Goal: Book appointment/travel/reservation: Book appointment/travel/reservation

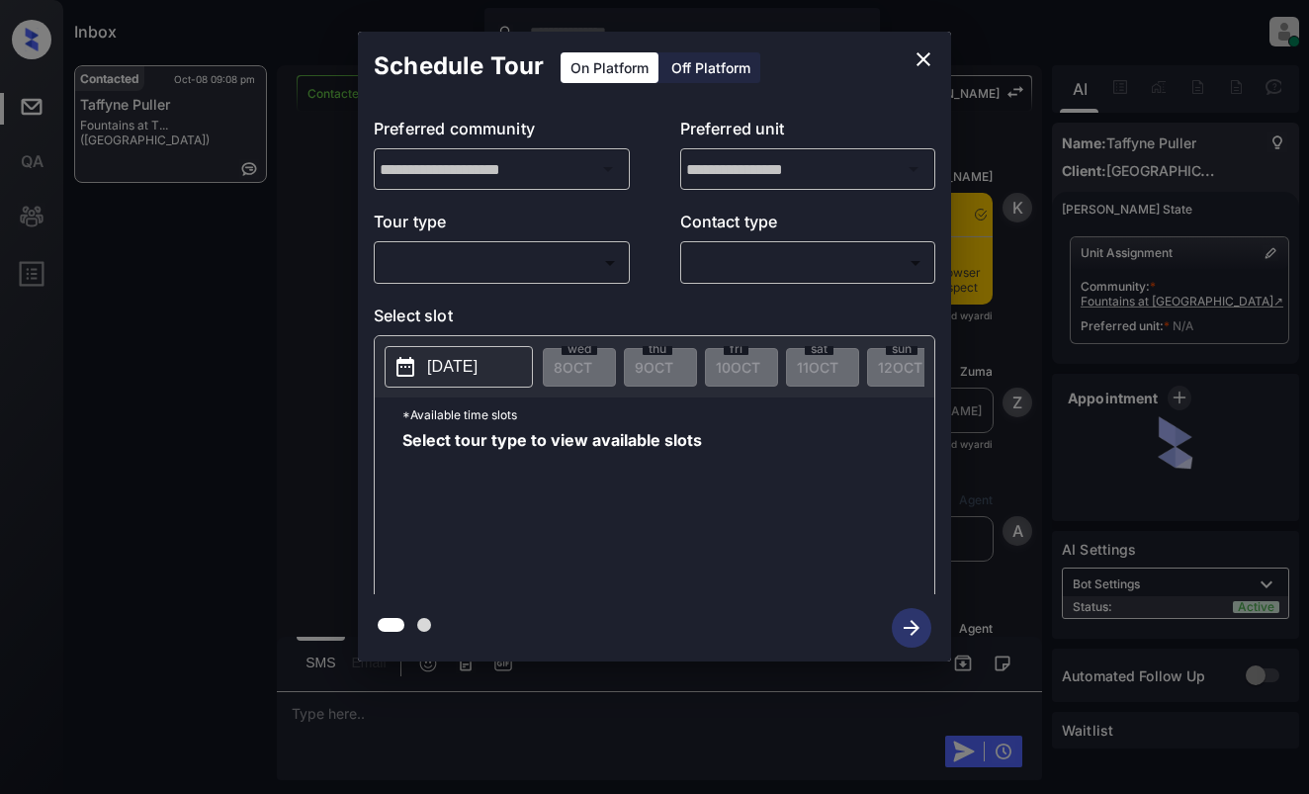
scroll to position [0, 9]
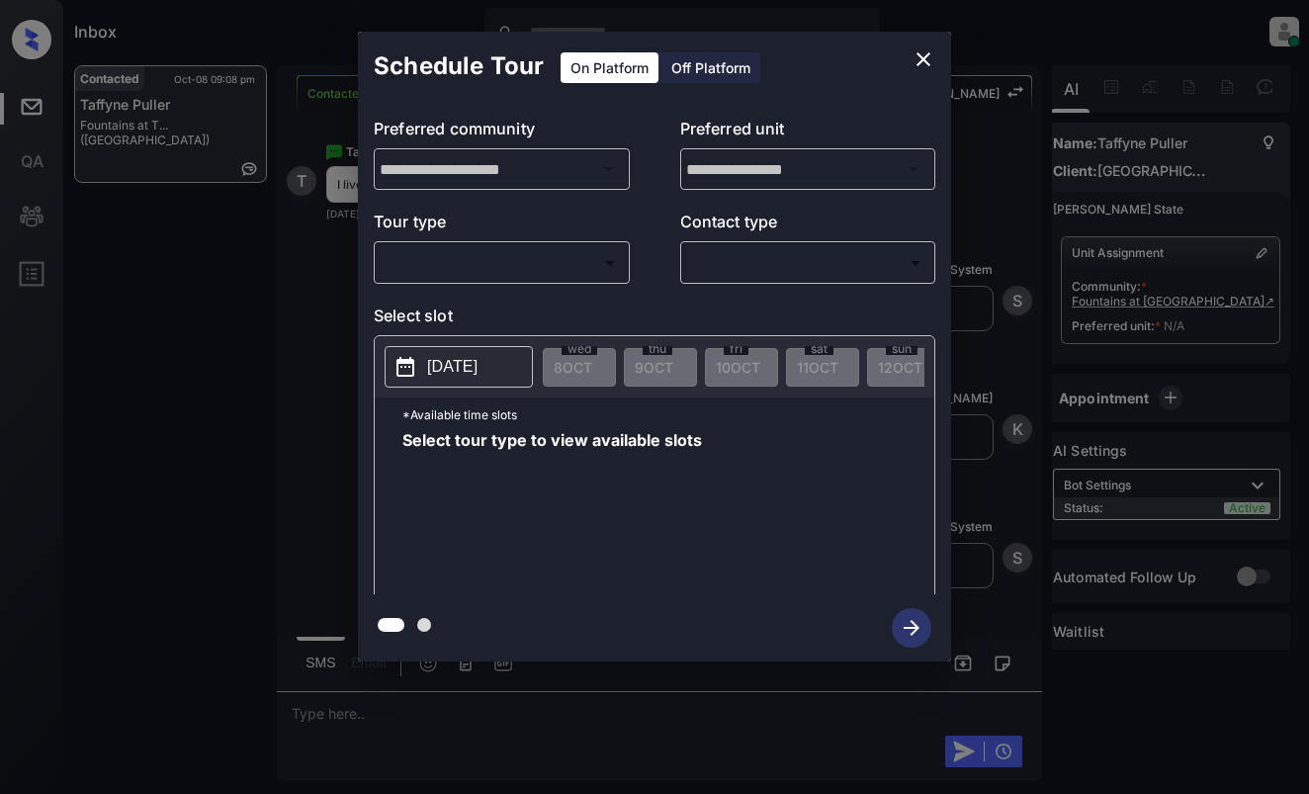
click at [620, 258] on body "Inbox Dominic Ceralde Online Set yourself offline Set yourself on break Profile…" at bounding box center [654, 397] width 1309 height 794
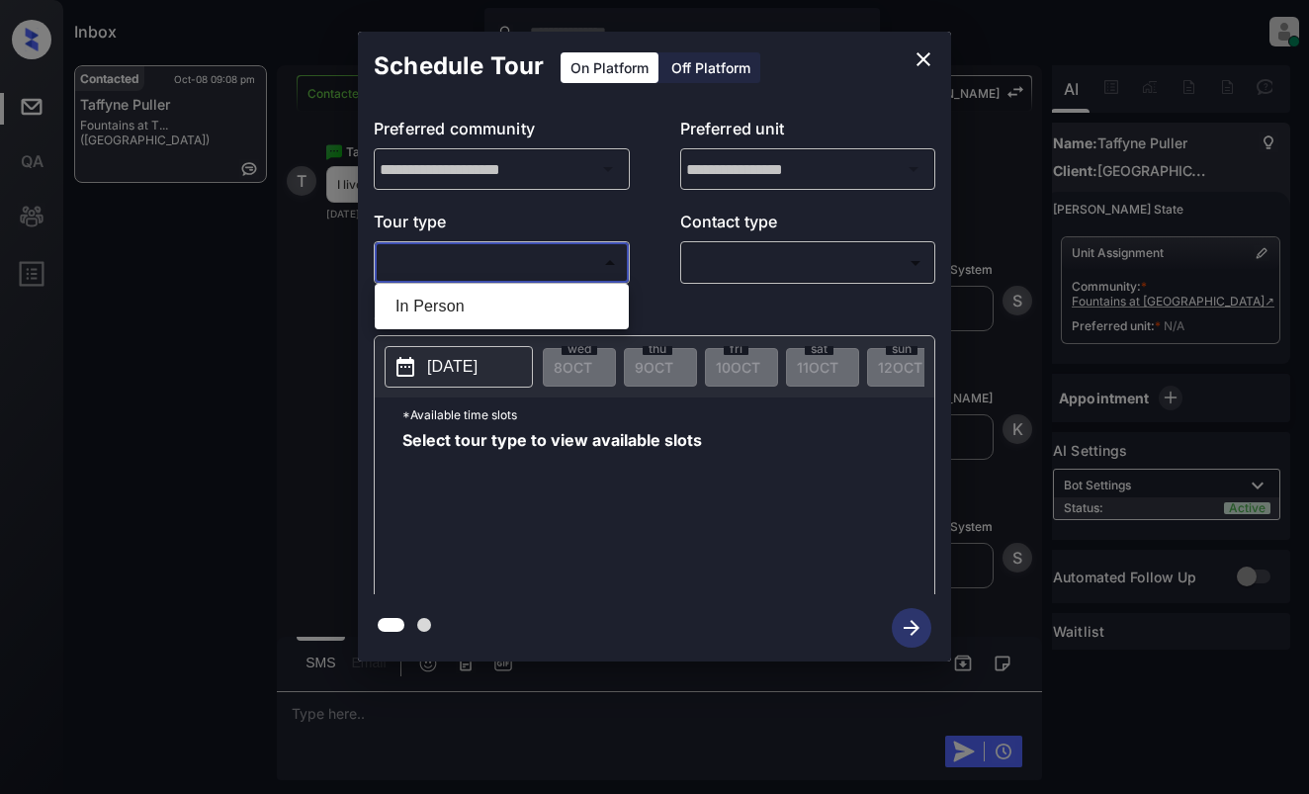
click at [925, 46] on div at bounding box center [654, 397] width 1309 height 794
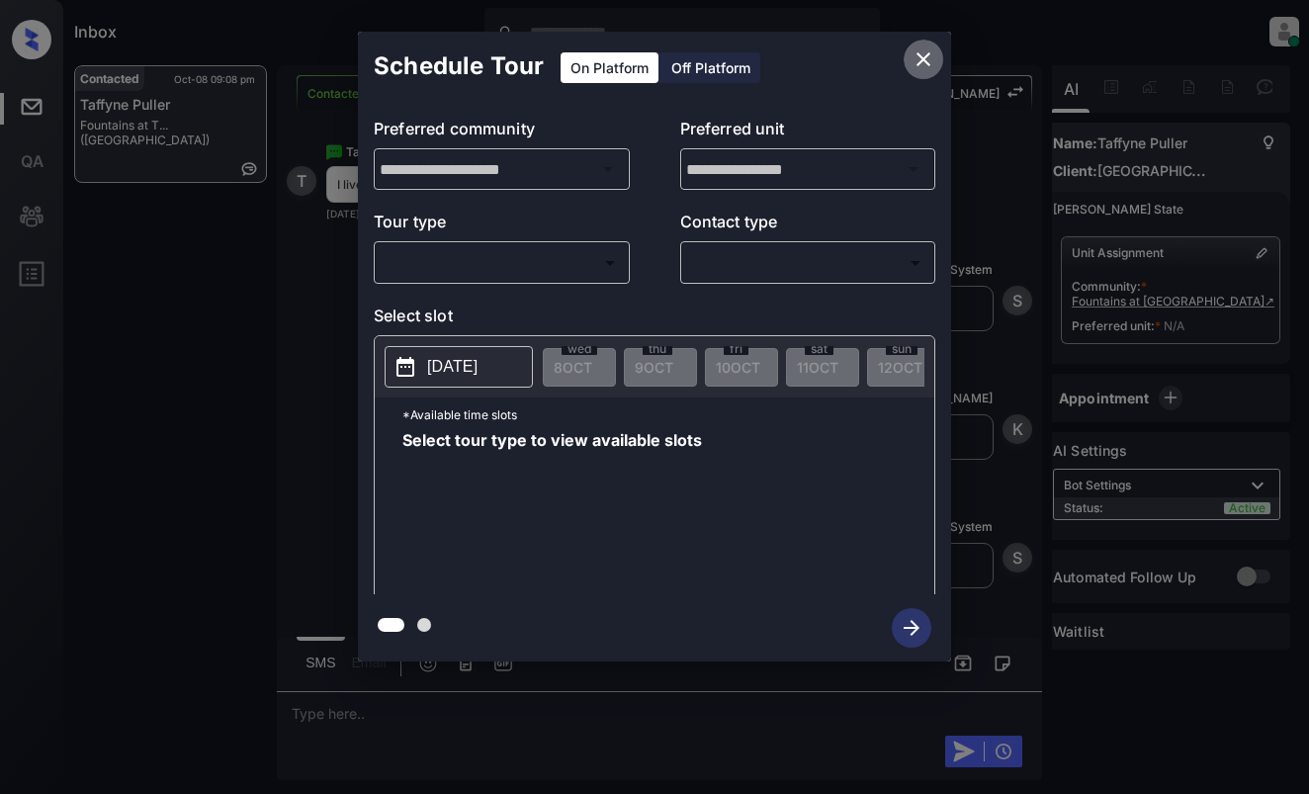
click at [921, 57] on icon "close" at bounding box center [924, 59] width 14 height 14
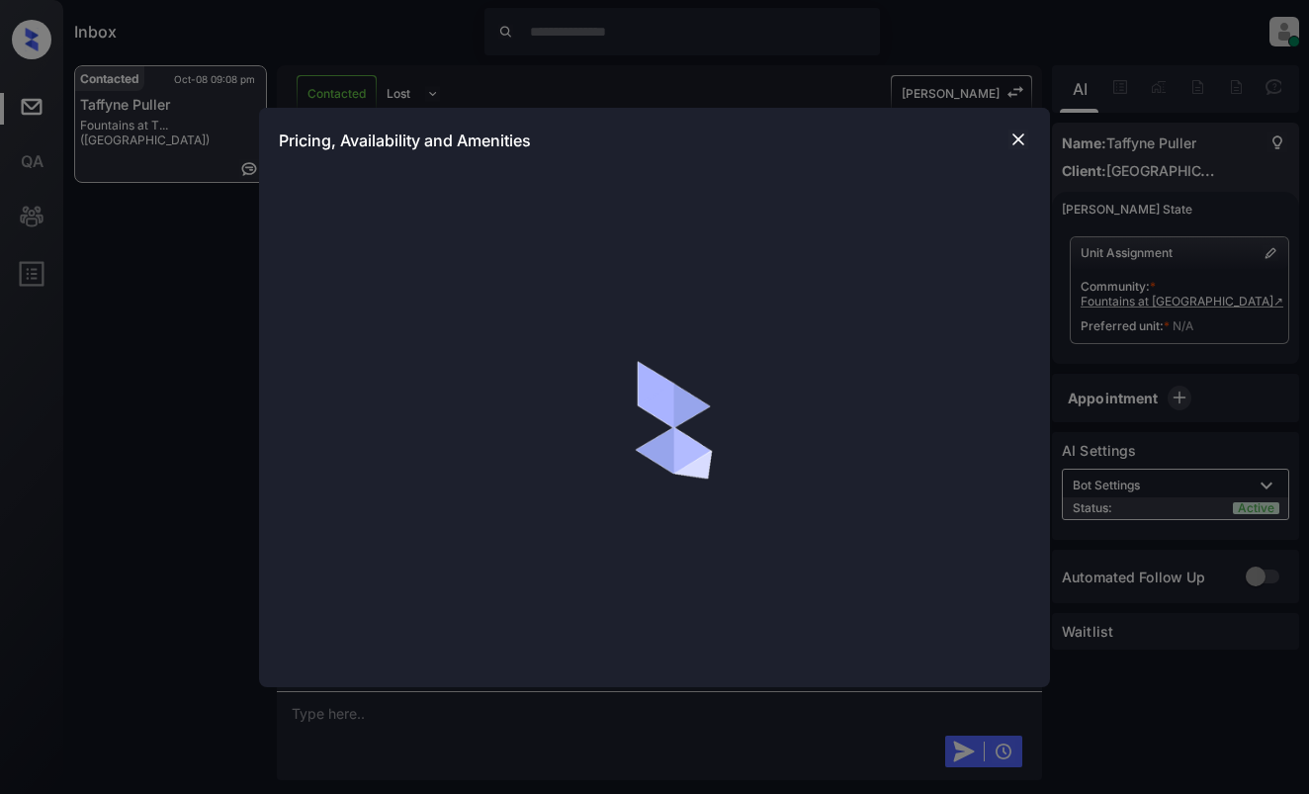
scroll to position [0, 9]
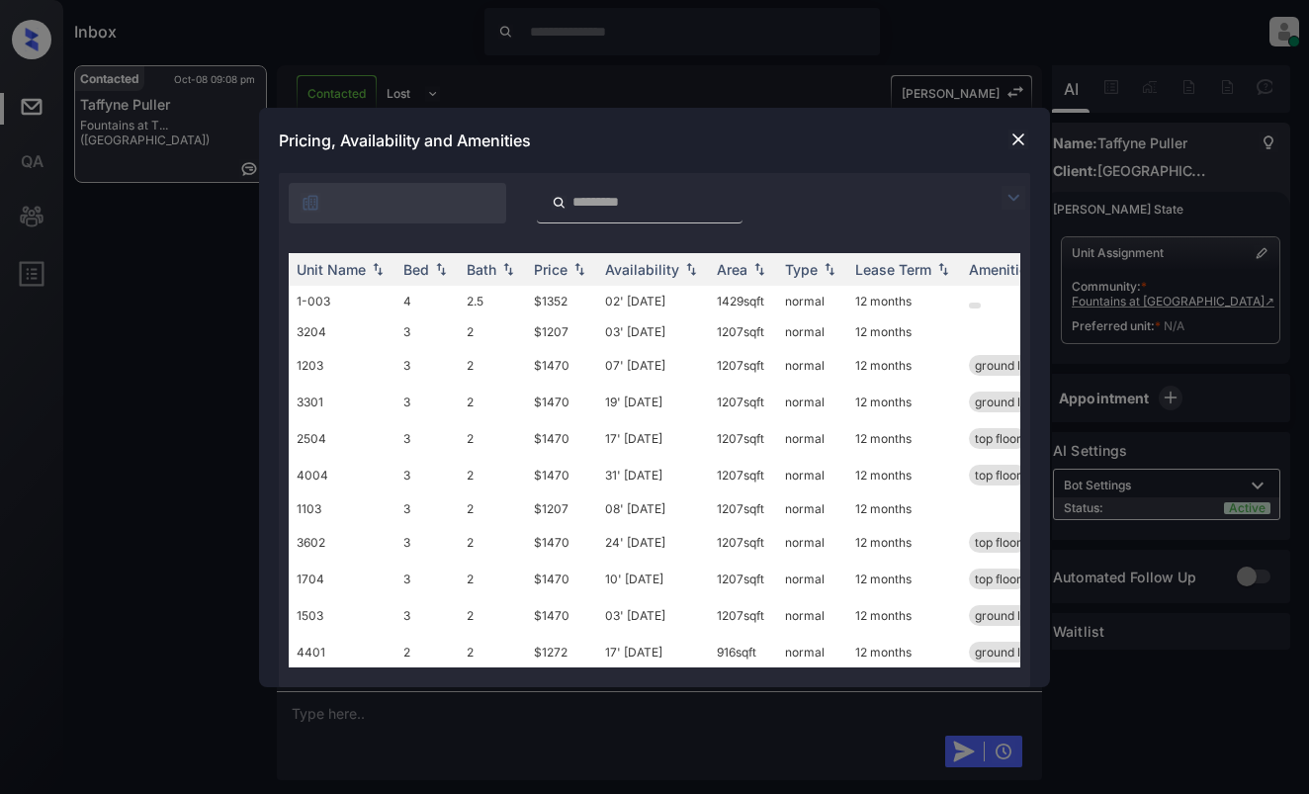
click at [1016, 200] on img at bounding box center [1014, 198] width 24 height 24
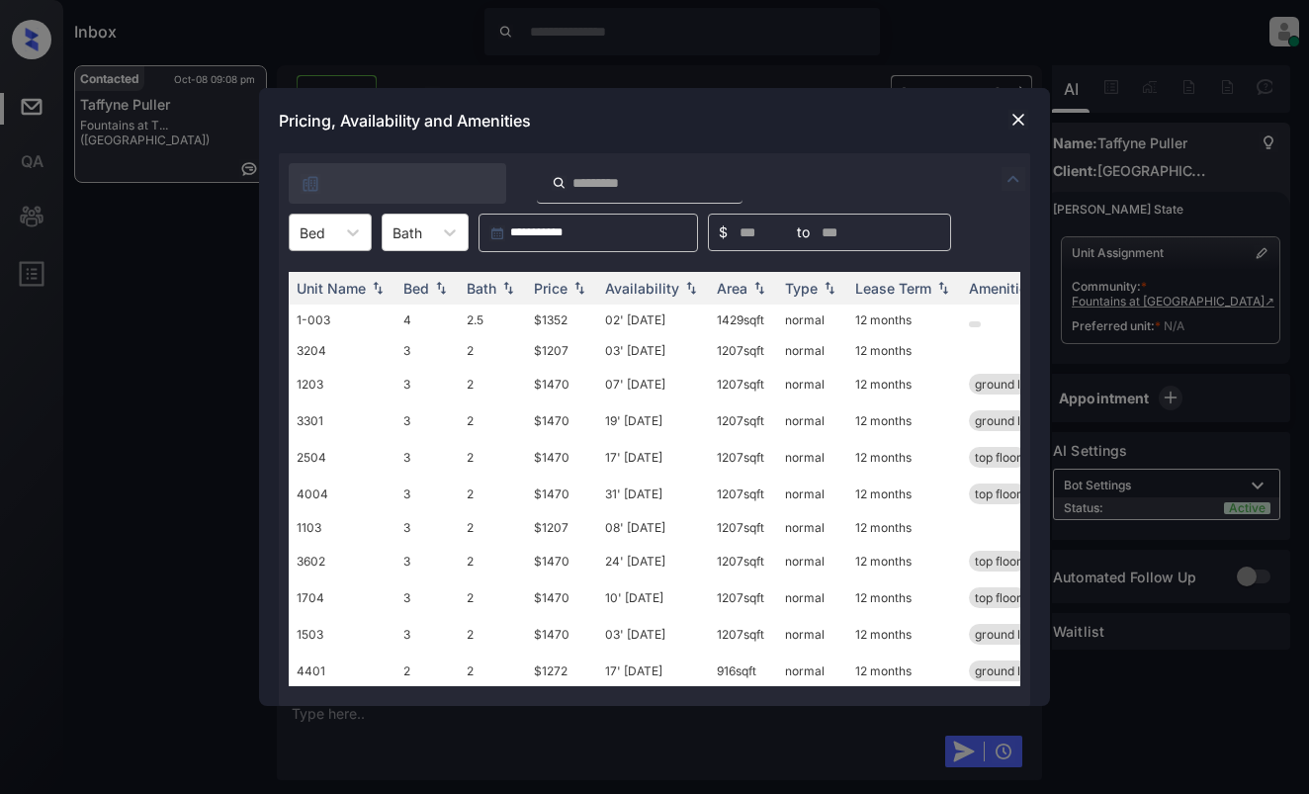
click at [322, 231] on div at bounding box center [313, 233] width 26 height 21
click at [318, 355] on div "4" at bounding box center [330, 352] width 83 height 36
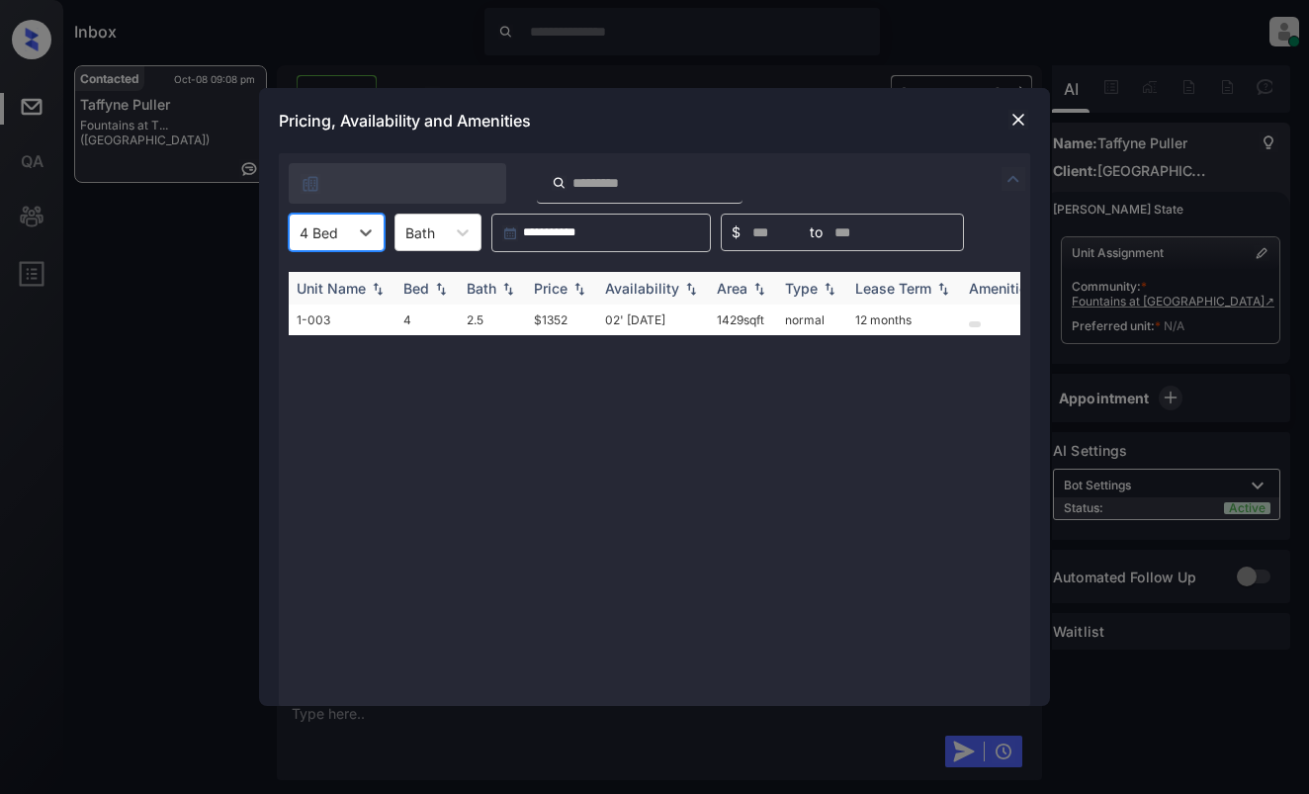
scroll to position [2382, 0]
click at [569, 317] on td "$1352" at bounding box center [561, 320] width 71 height 31
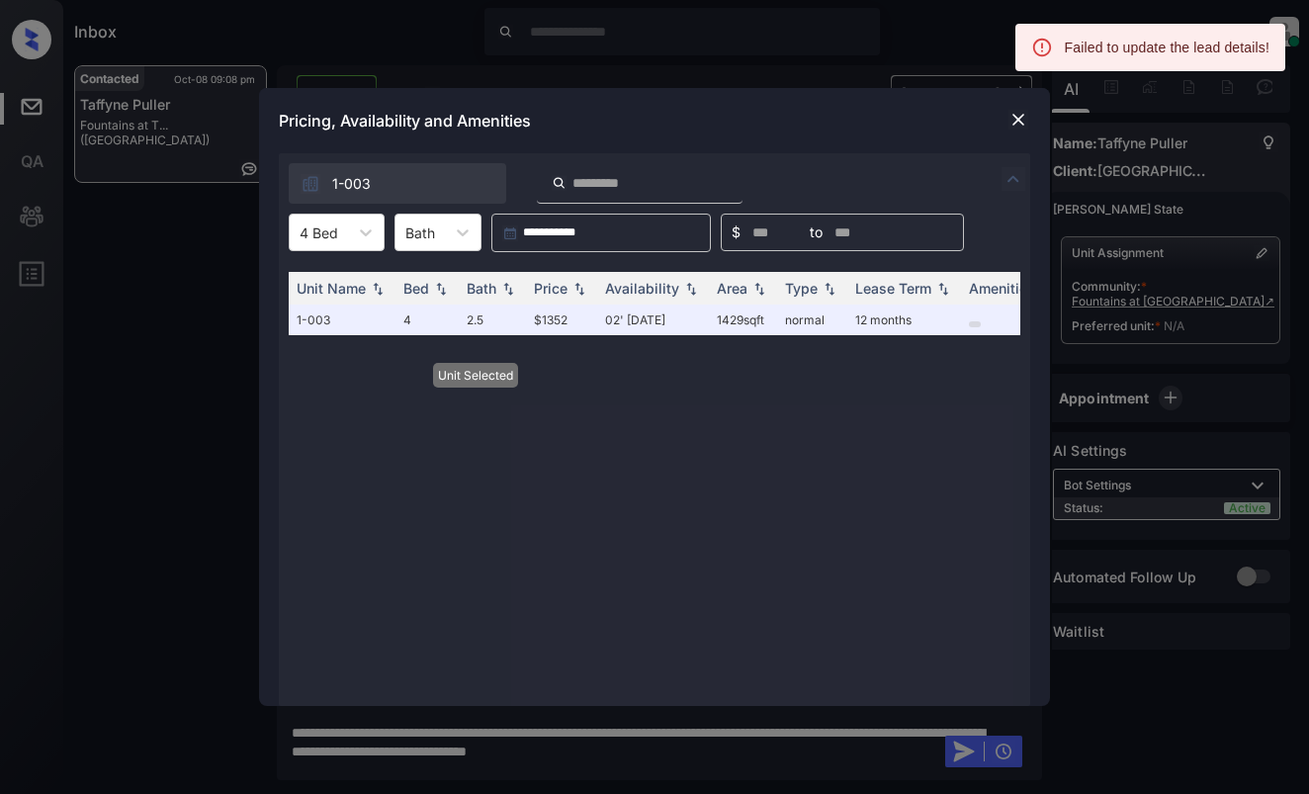
click at [1017, 131] on div at bounding box center [1019, 120] width 24 height 24
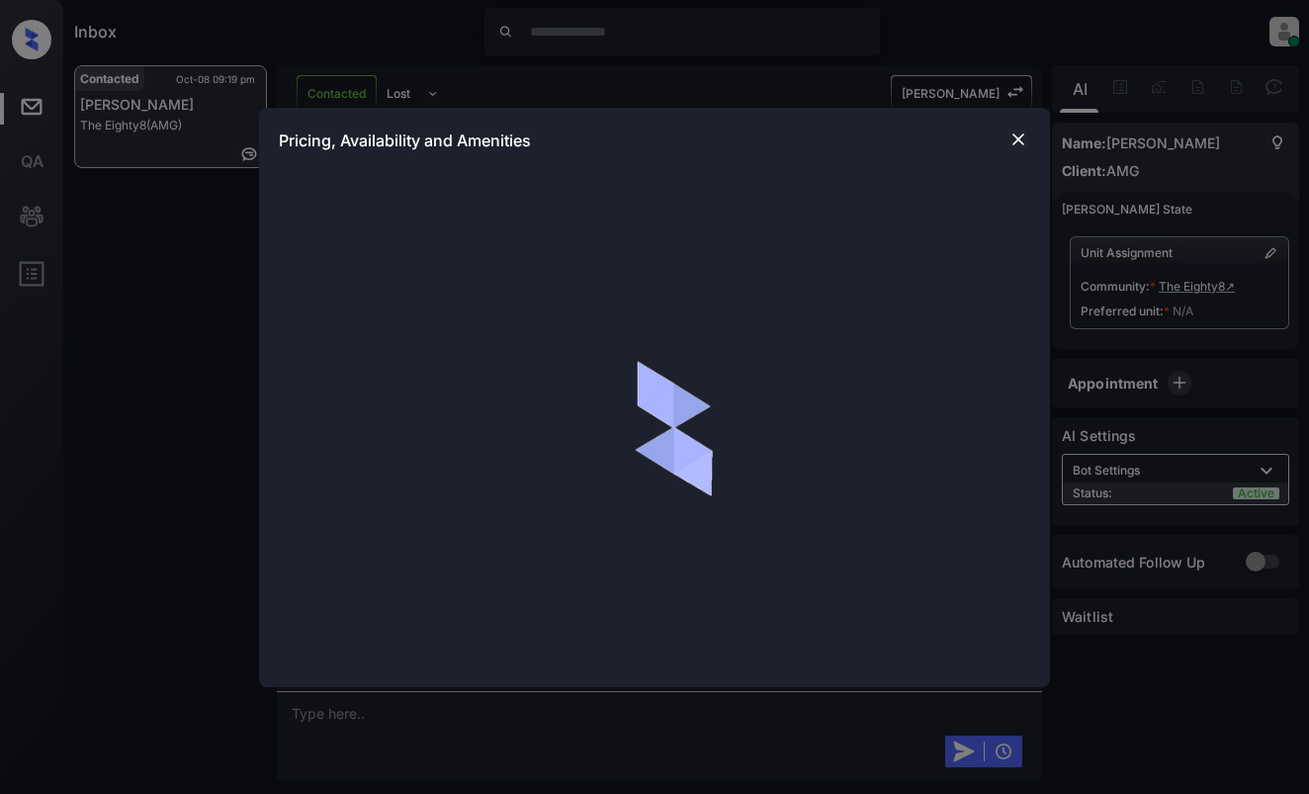
scroll to position [1829, 0]
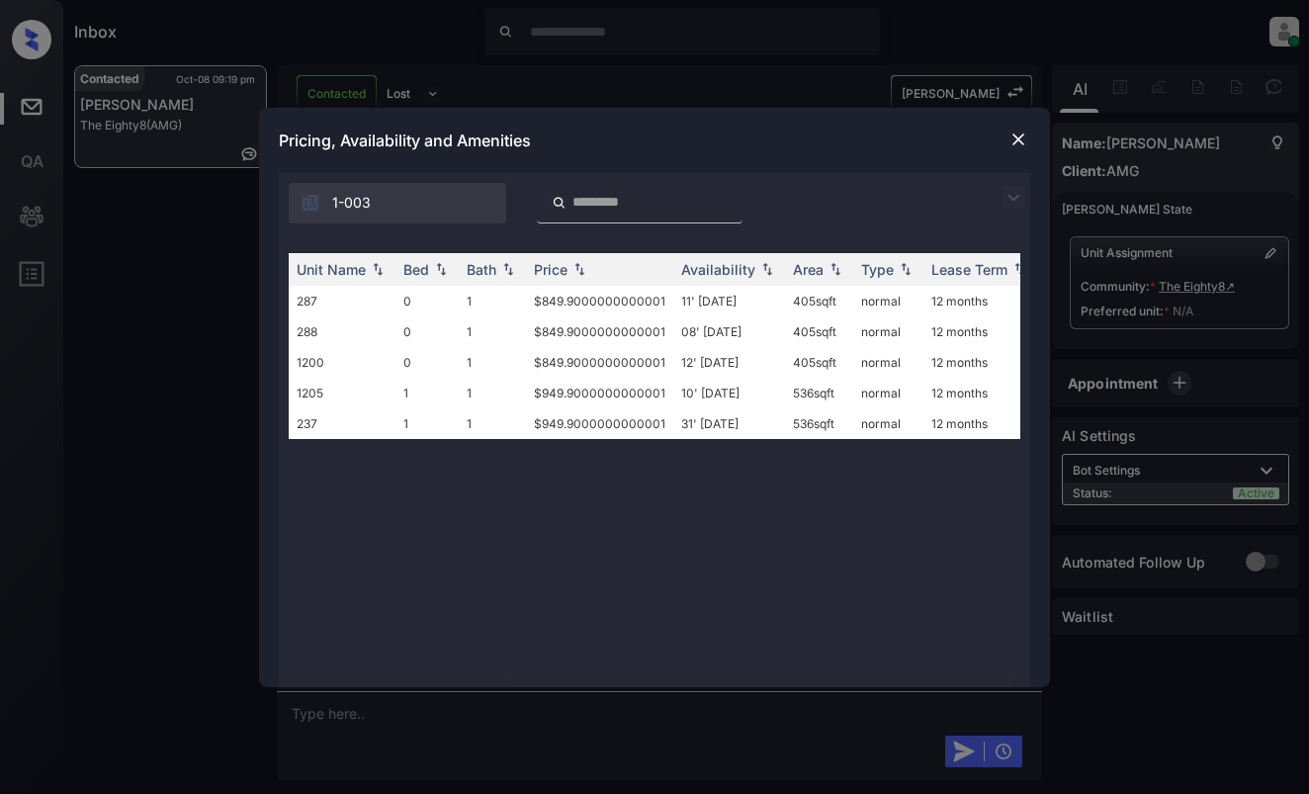
click at [1018, 133] on img at bounding box center [1019, 140] width 20 height 20
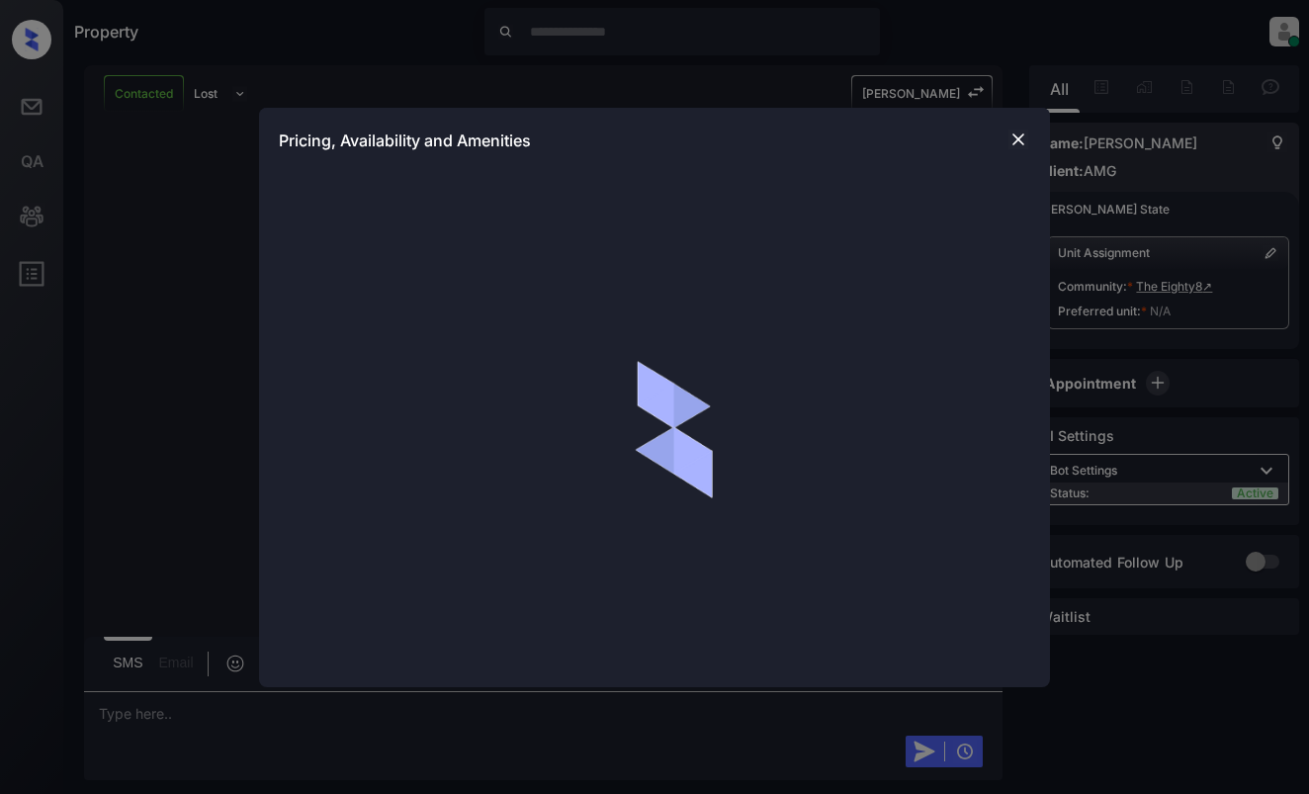
scroll to position [2157, 0]
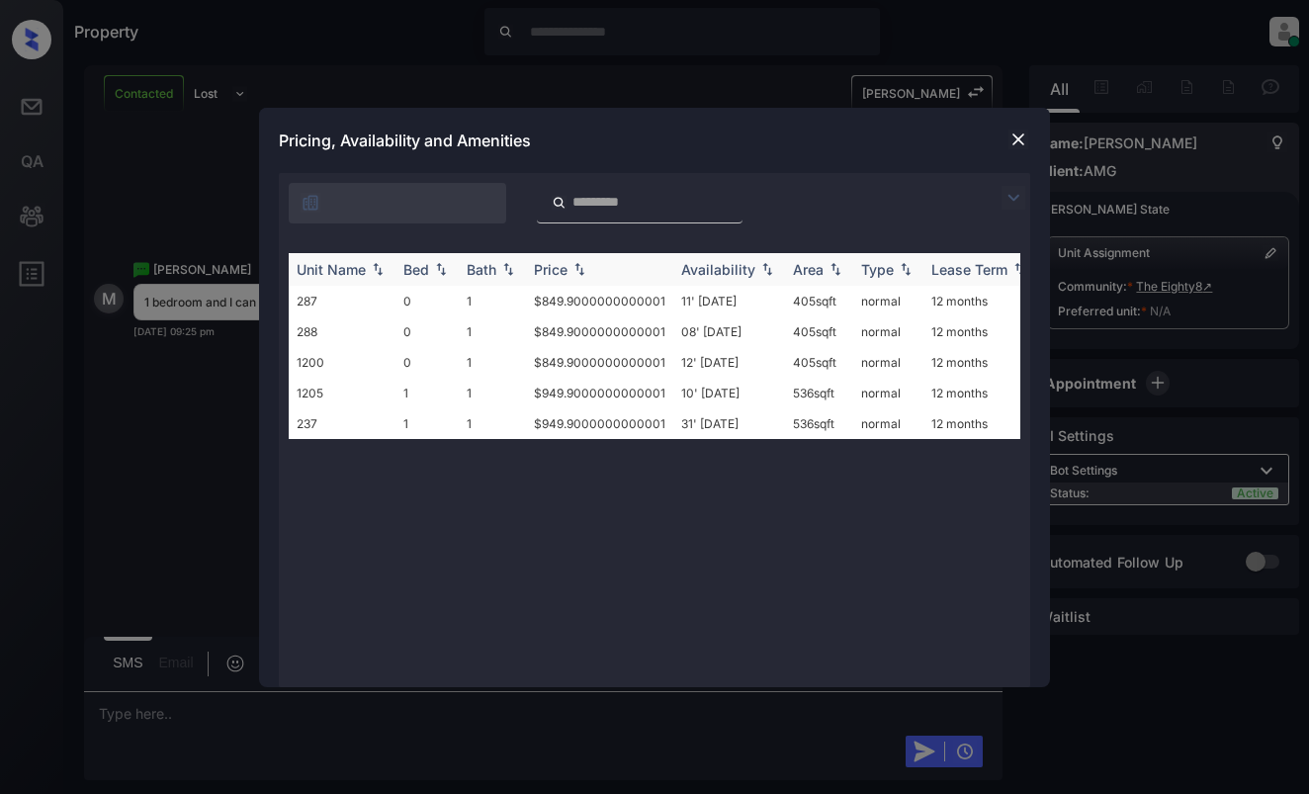
click at [585, 266] on img at bounding box center [580, 269] width 20 height 14
click at [1018, 136] on img at bounding box center [1019, 140] width 20 height 20
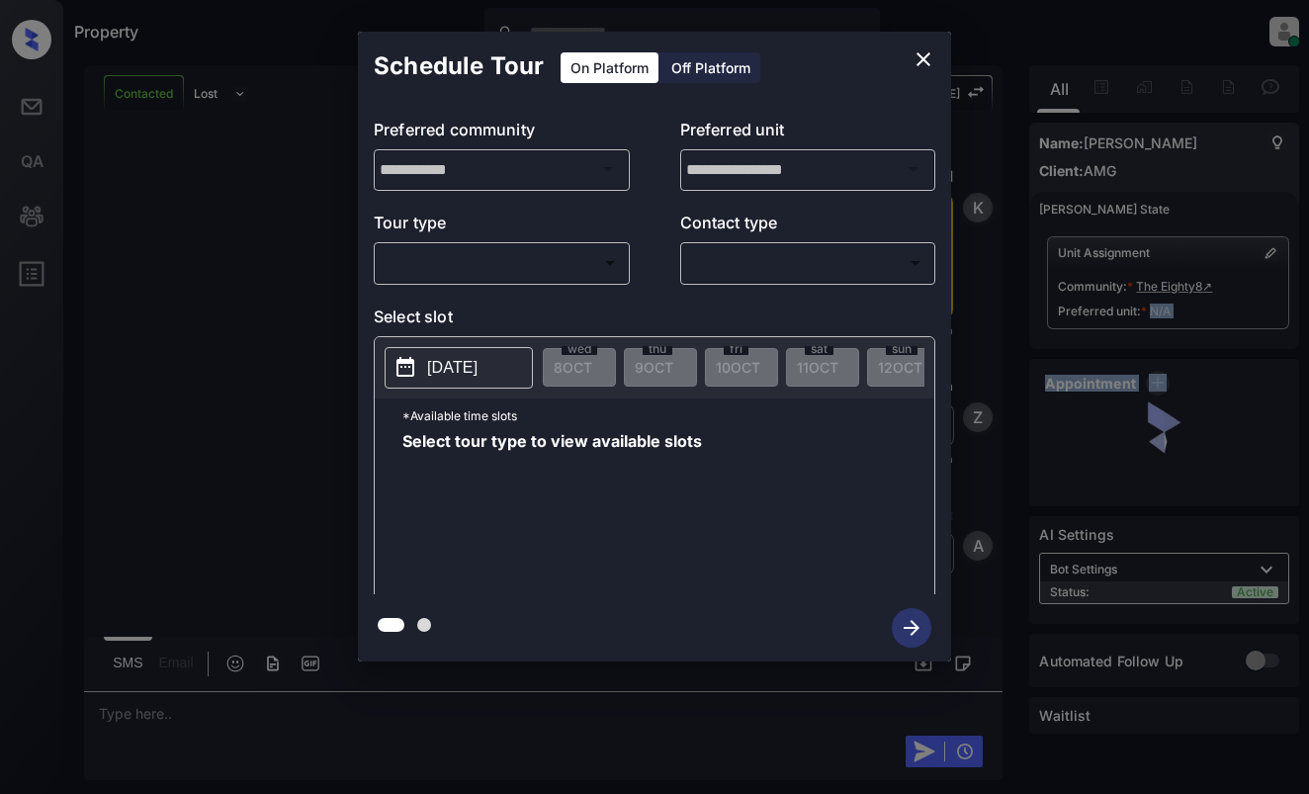
scroll to position [2157, 0]
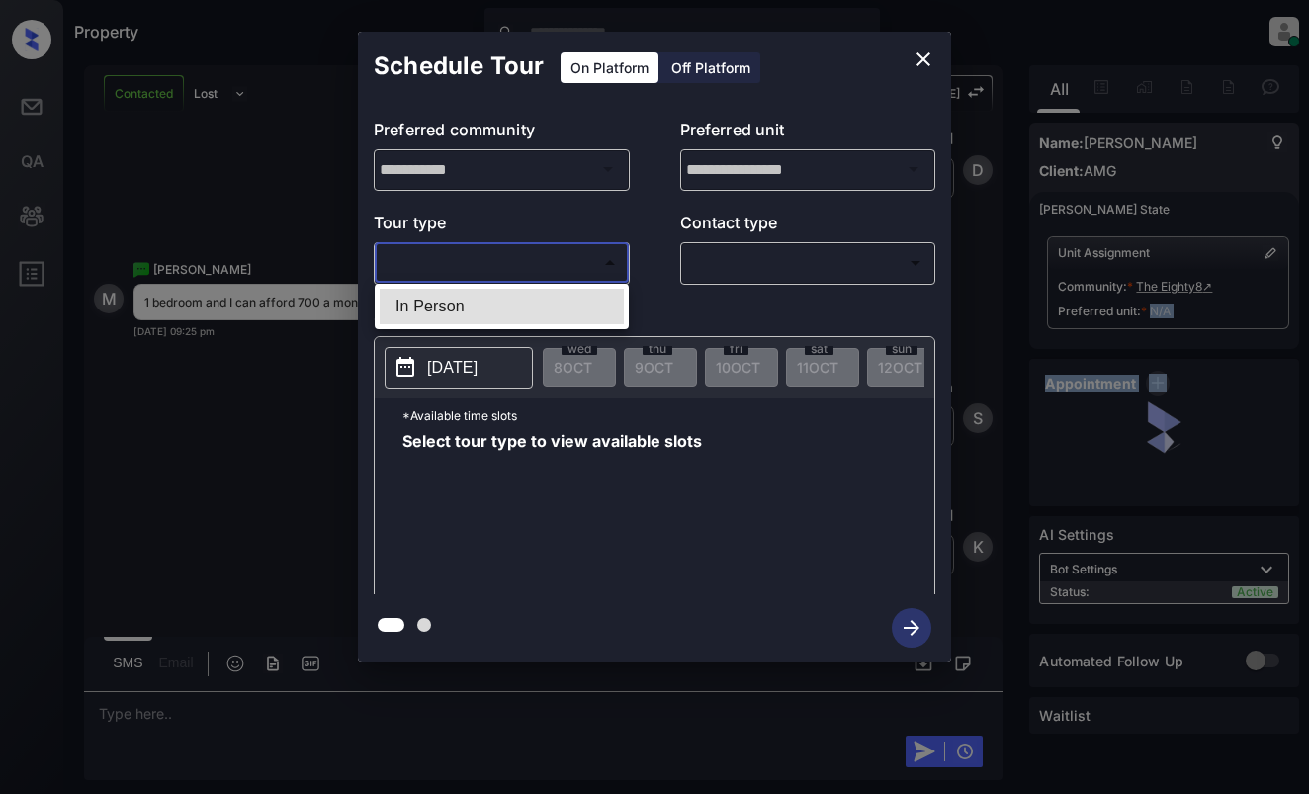
click at [586, 255] on body "Property [PERSON_NAME] Online Set yourself offline Set yourself on break Profil…" at bounding box center [654, 397] width 1309 height 794
click at [570, 307] on li "In Person" at bounding box center [502, 307] width 244 height 36
type input "********"
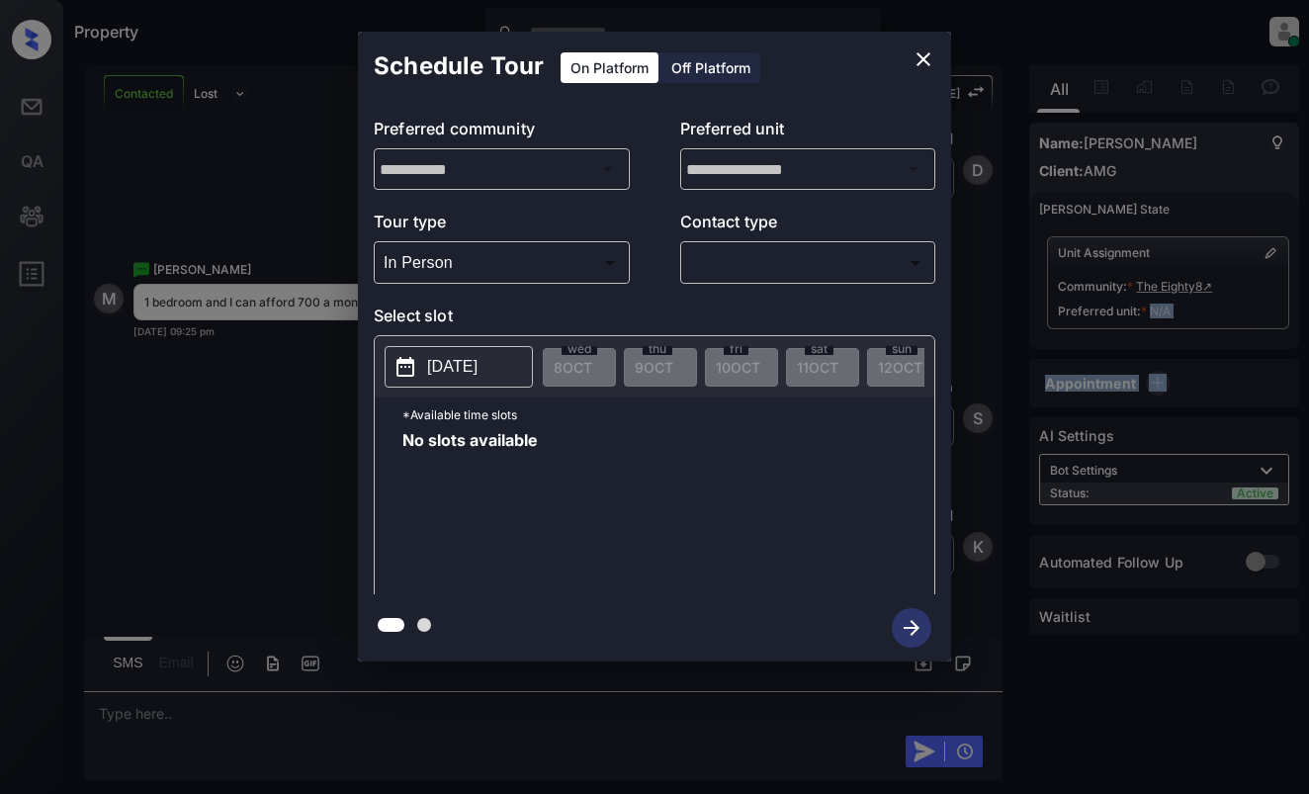
click at [463, 364] on p "2025-10-08" at bounding box center [452, 367] width 50 height 24
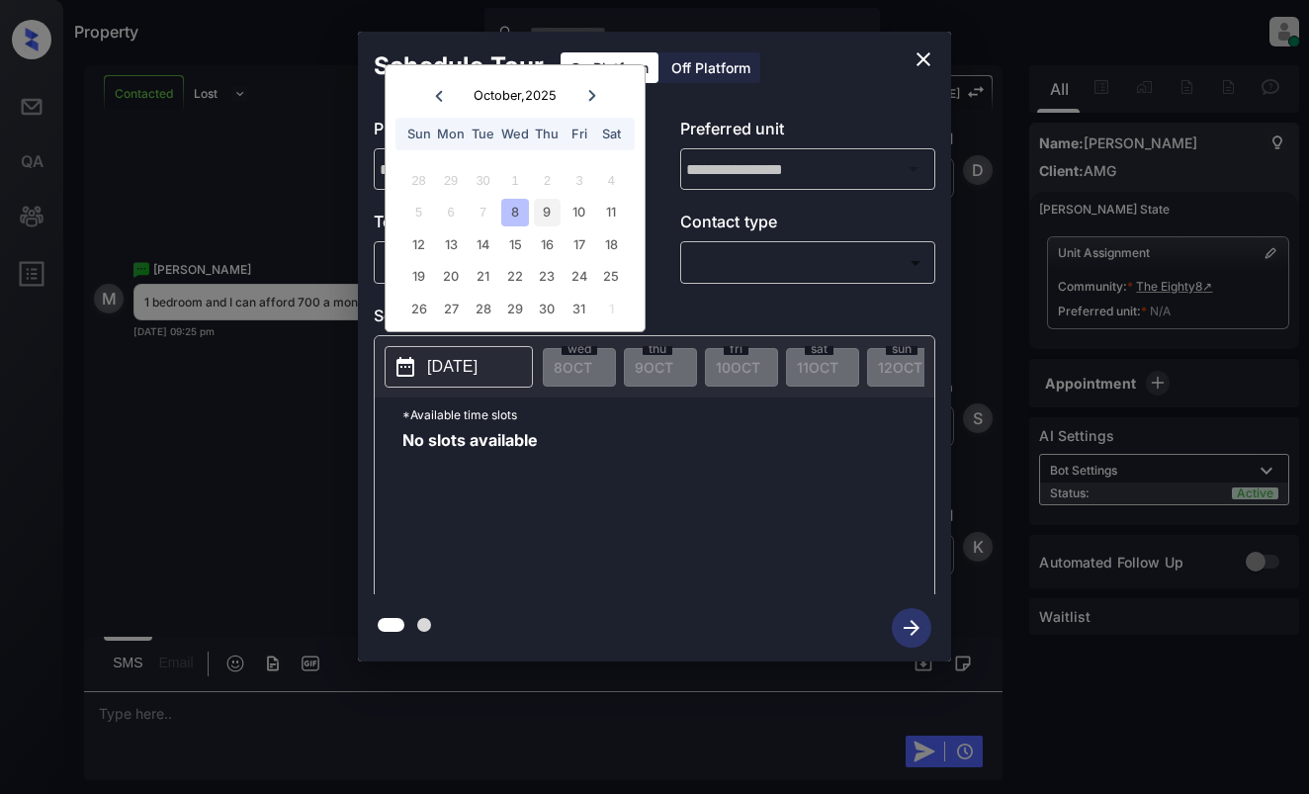
click at [542, 204] on div "9" at bounding box center [547, 212] width 27 height 27
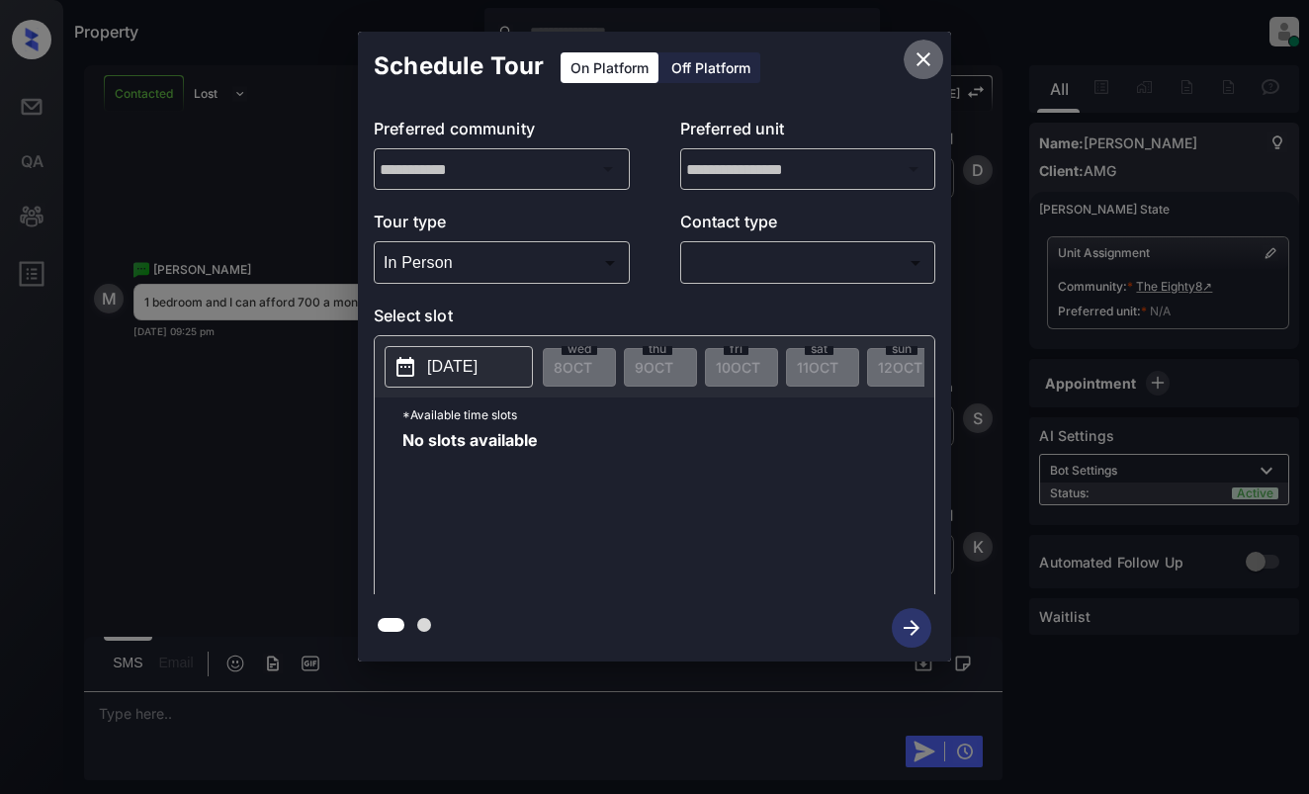
click at [923, 59] on icon "close" at bounding box center [924, 59] width 14 height 14
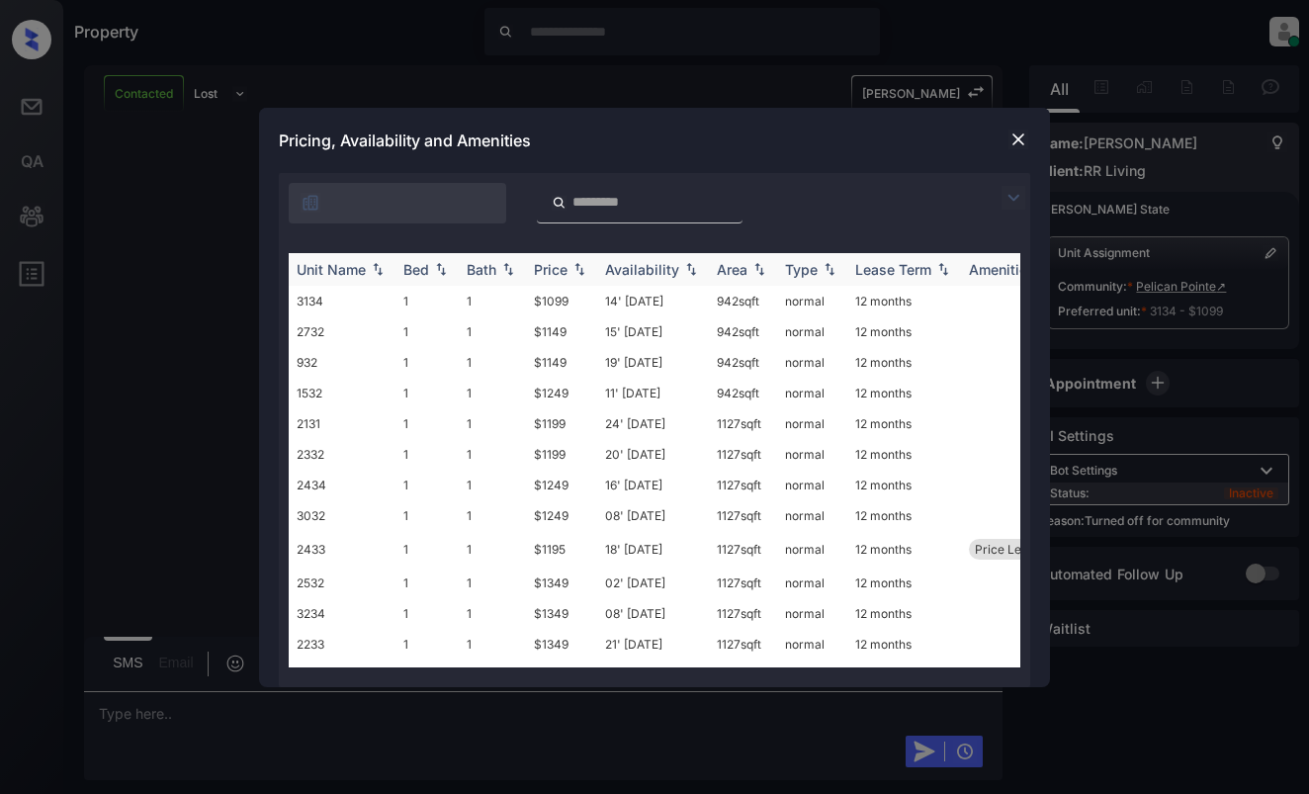
click at [572, 275] on img at bounding box center [580, 269] width 20 height 14
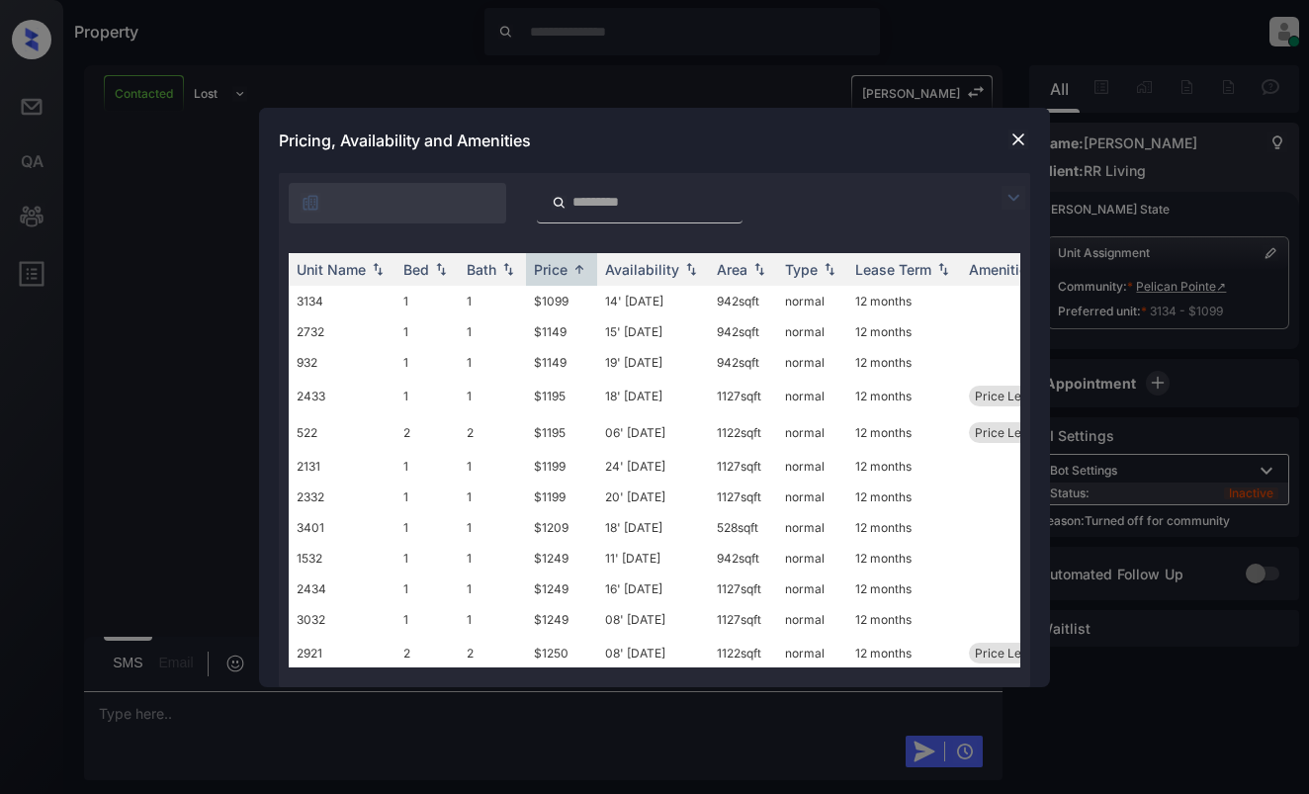
click at [1016, 136] on img at bounding box center [1019, 140] width 20 height 20
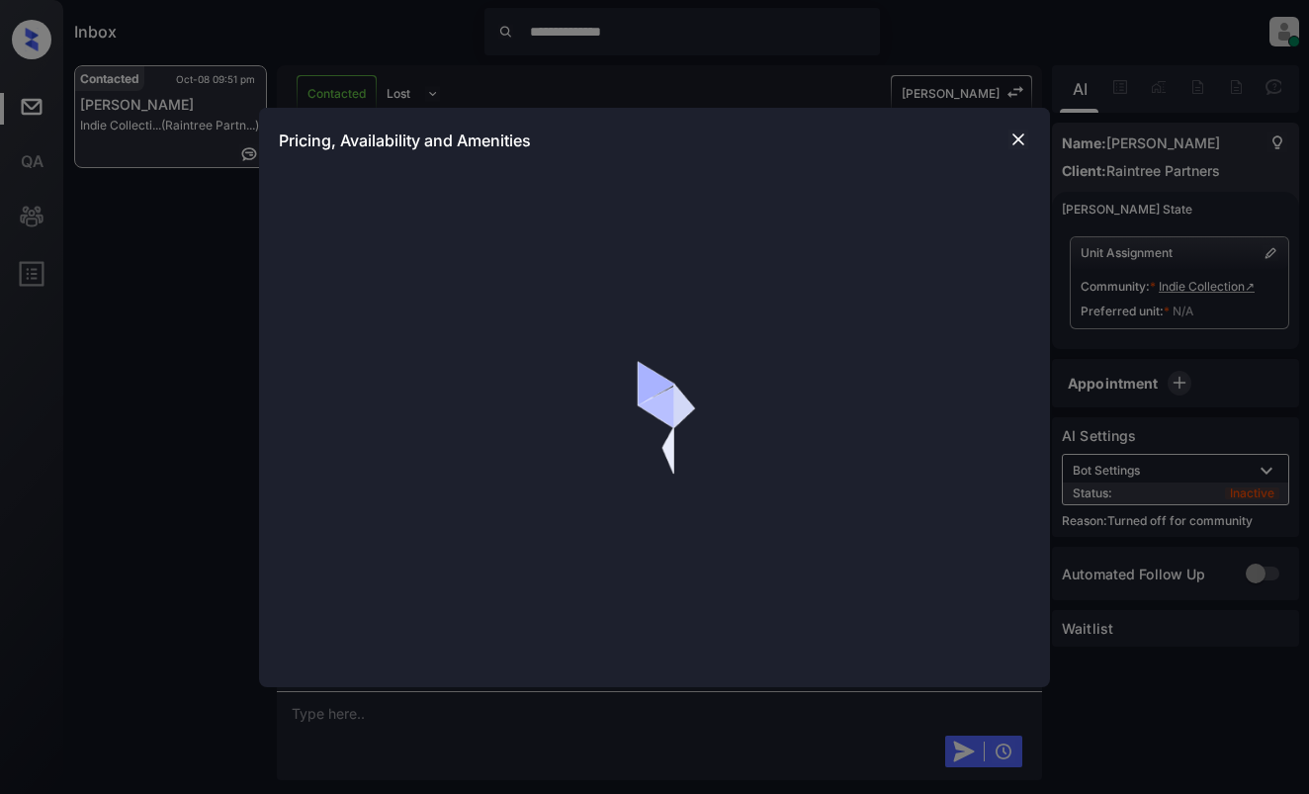
scroll to position [942, 0]
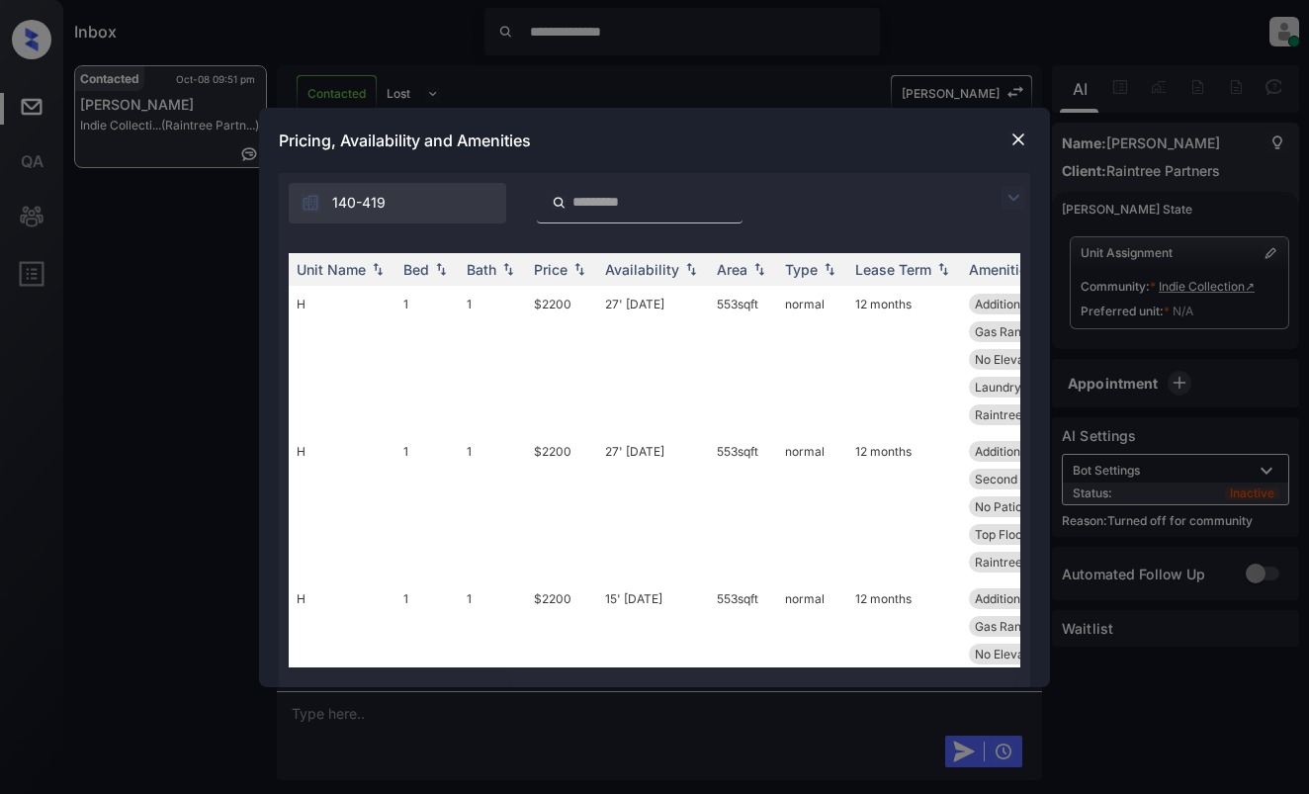
click at [1022, 198] on img at bounding box center [1014, 198] width 24 height 24
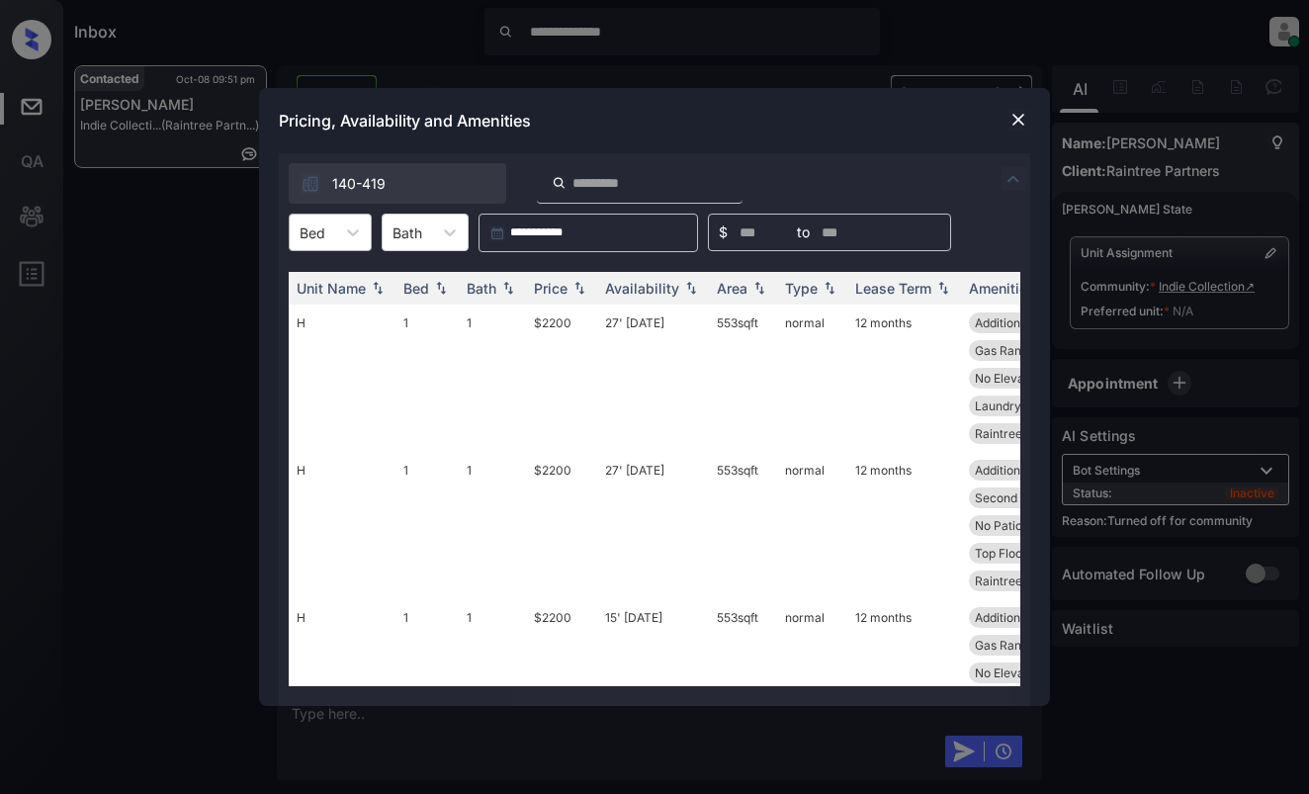
click at [320, 231] on div at bounding box center [313, 233] width 26 height 21
click at [333, 278] on div "1" at bounding box center [330, 281] width 83 height 36
click at [559, 282] on div "Price" at bounding box center [551, 288] width 34 height 17
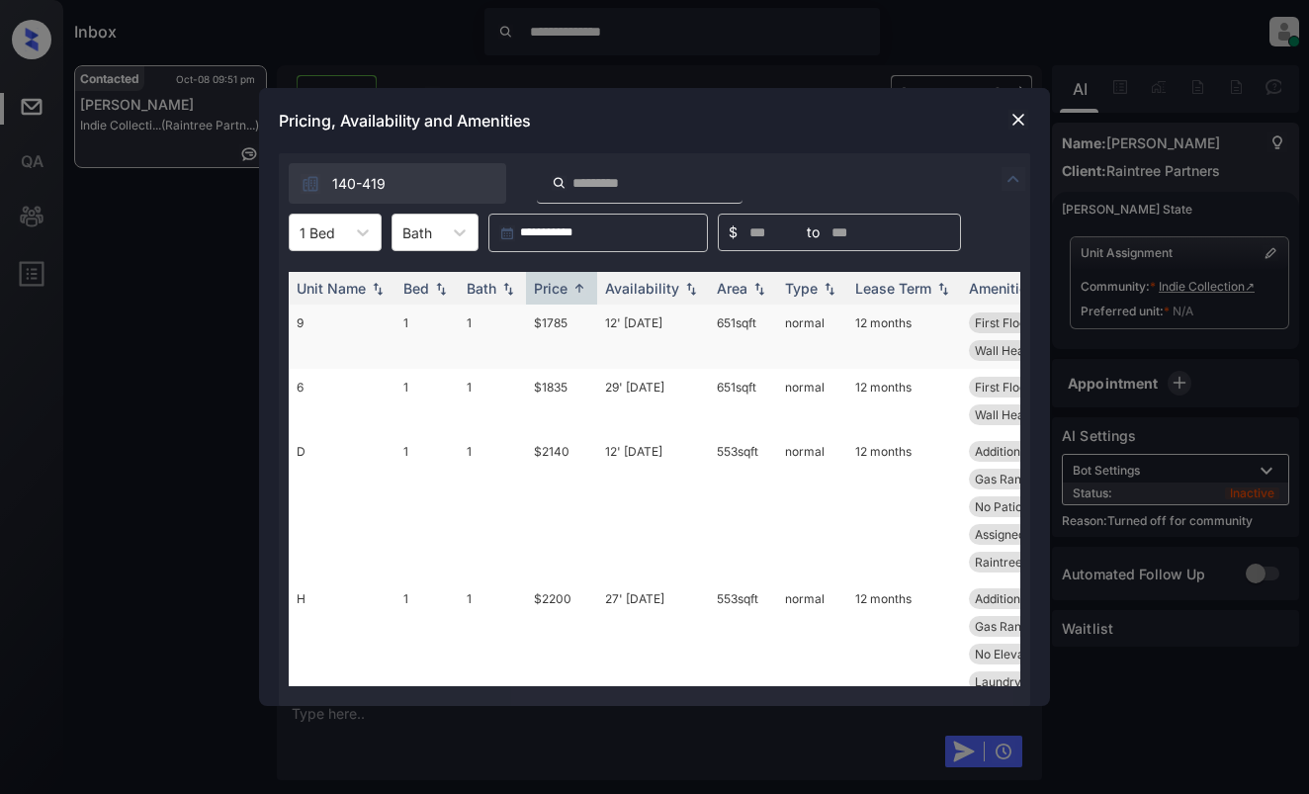
click at [571, 336] on td "$1785" at bounding box center [561, 337] width 71 height 64
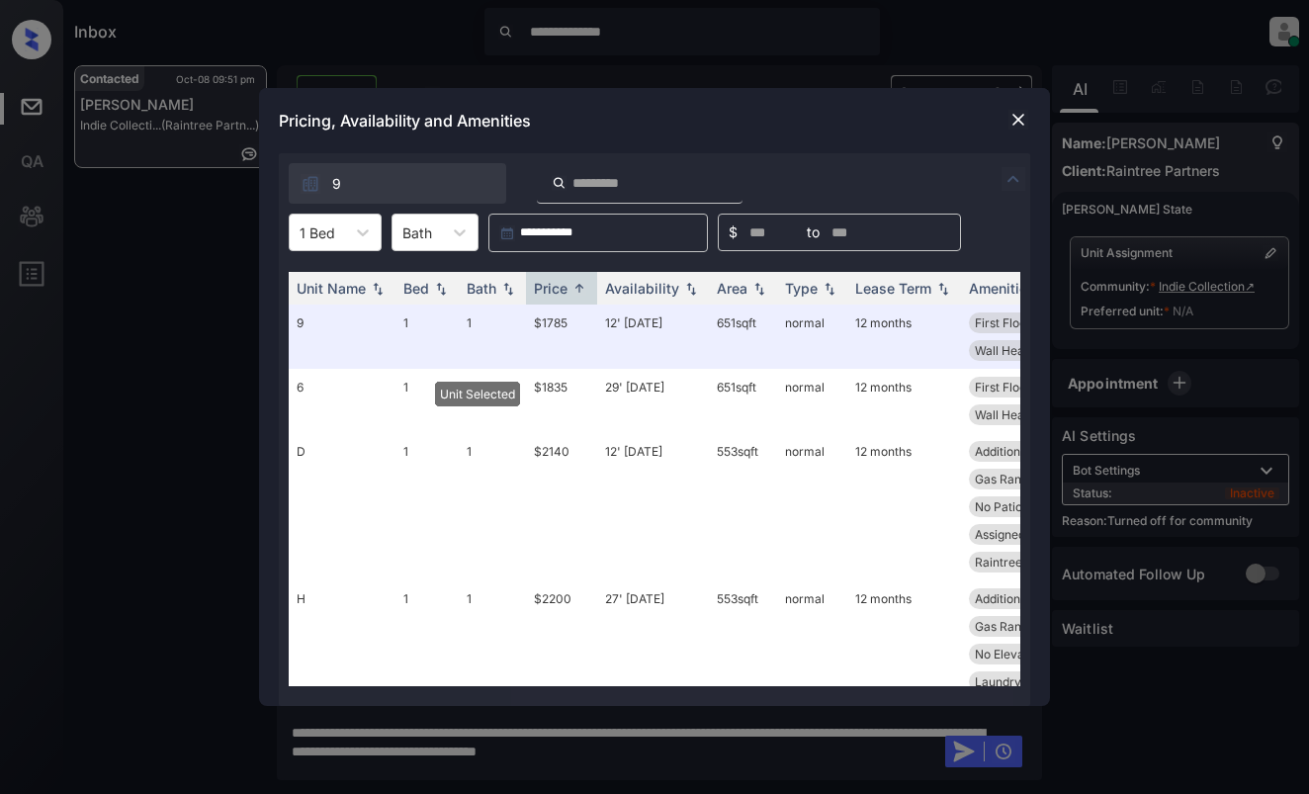
click at [1014, 115] on img at bounding box center [1019, 120] width 20 height 20
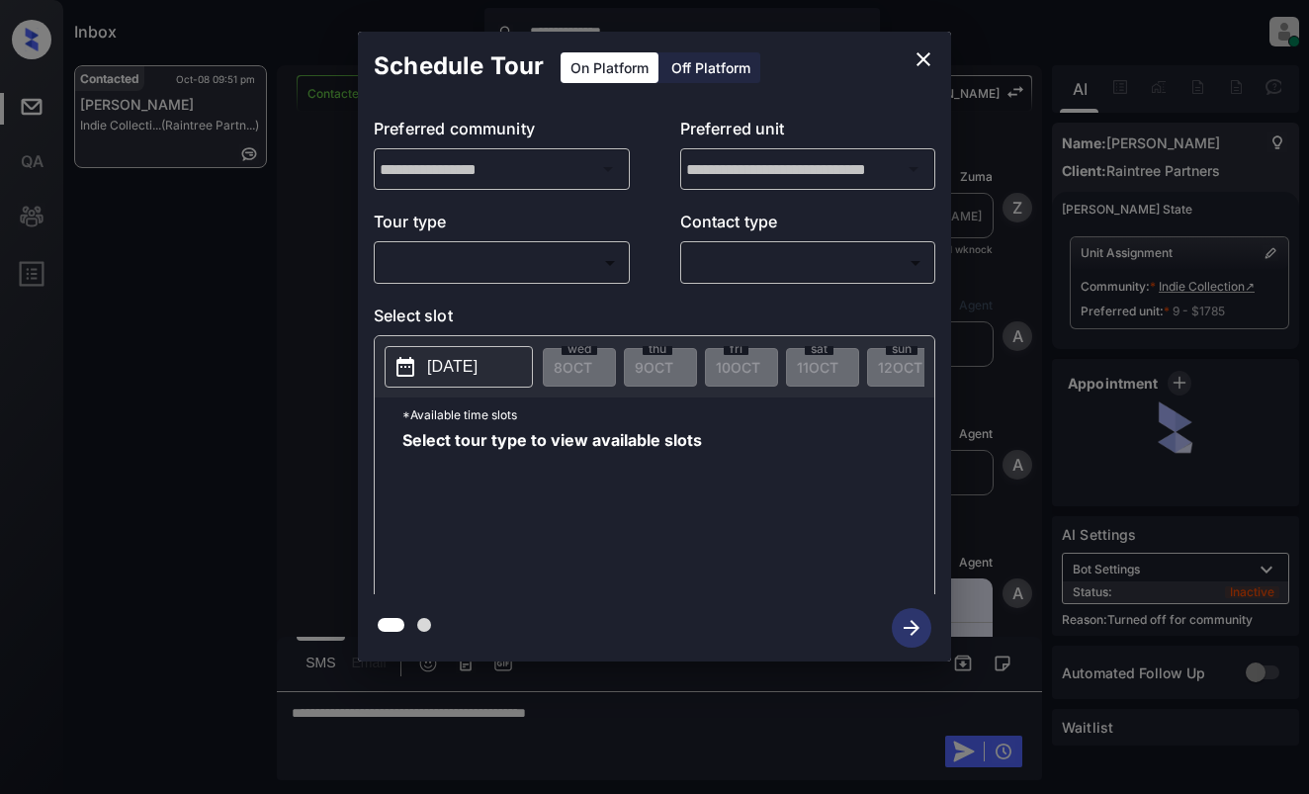
scroll to position [1071, 0]
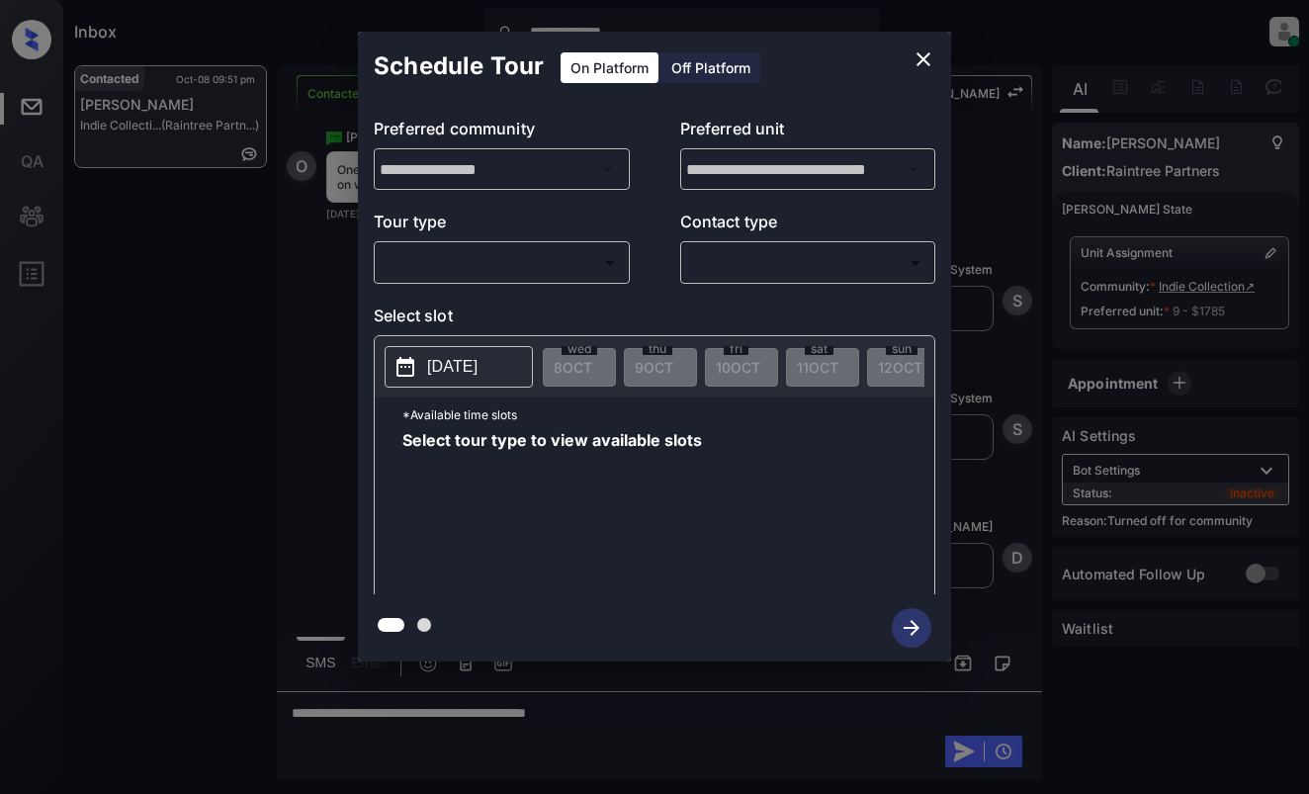
click at [592, 270] on body "**********" at bounding box center [654, 397] width 1309 height 794
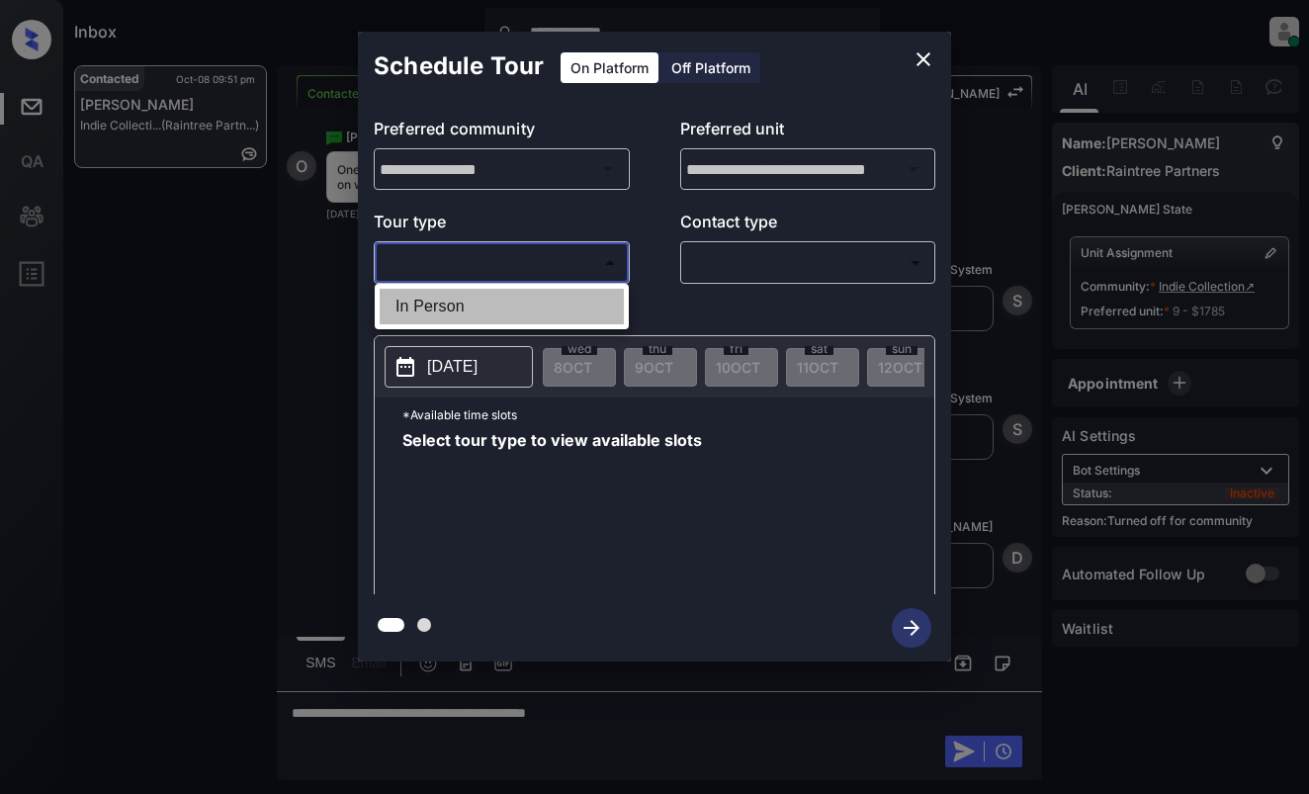
click at [587, 301] on li "In Person" at bounding box center [502, 307] width 244 height 36
type input "********"
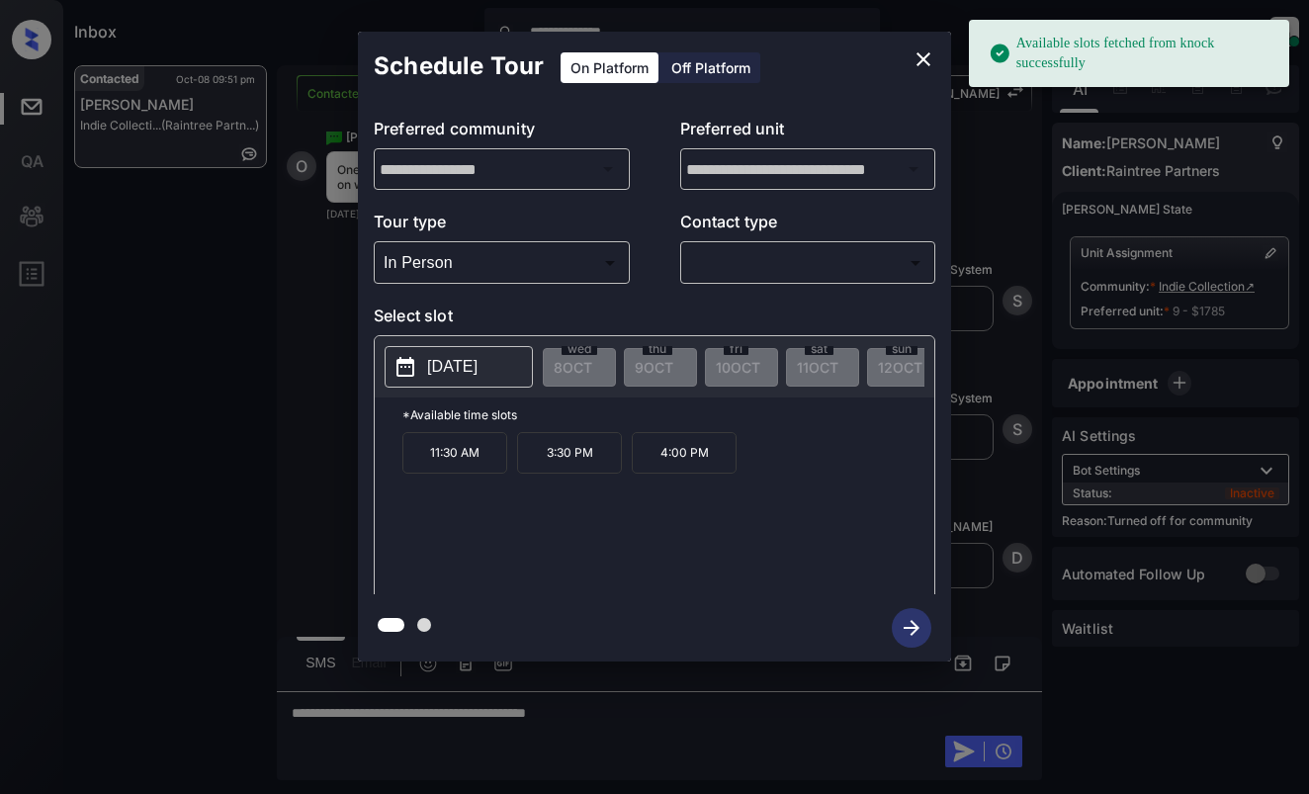
click at [478, 362] on p "[DATE]" at bounding box center [452, 367] width 50 height 24
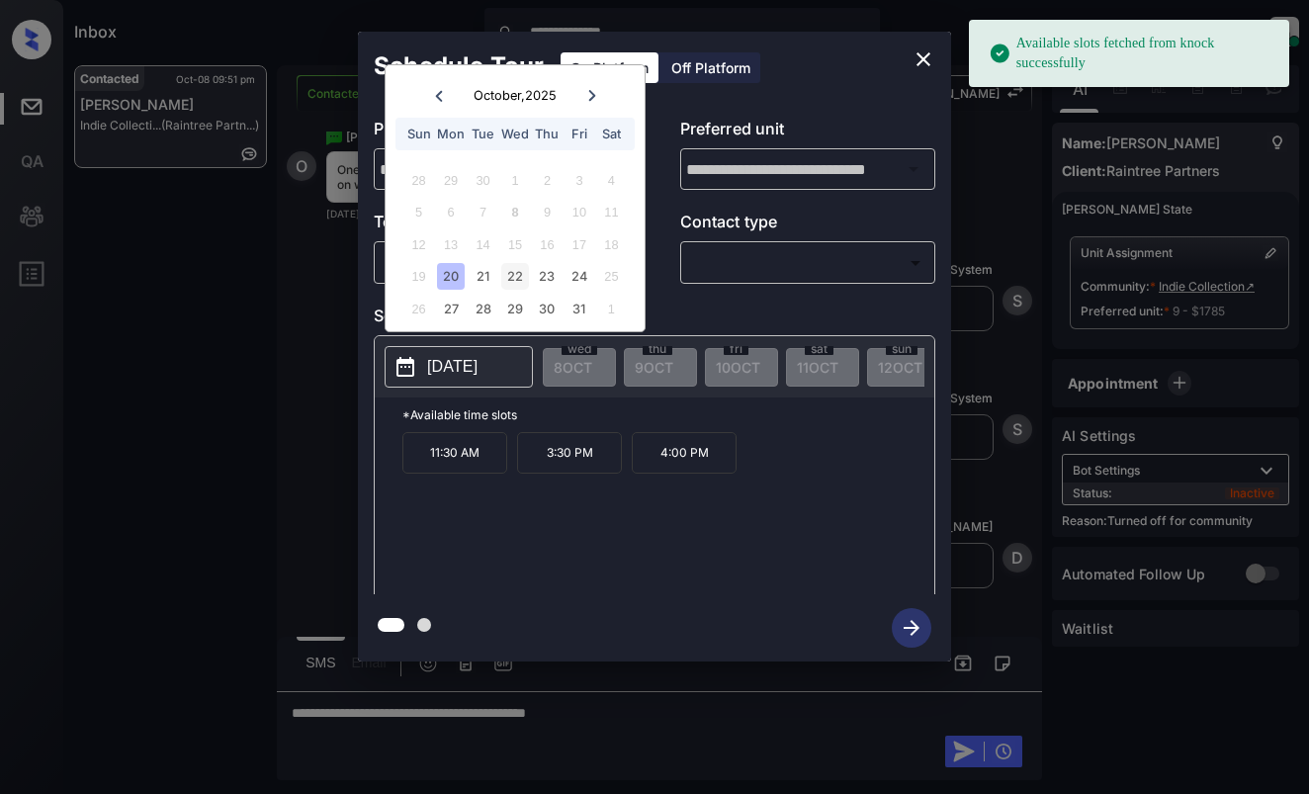
click at [505, 276] on div "22" at bounding box center [514, 276] width 27 height 27
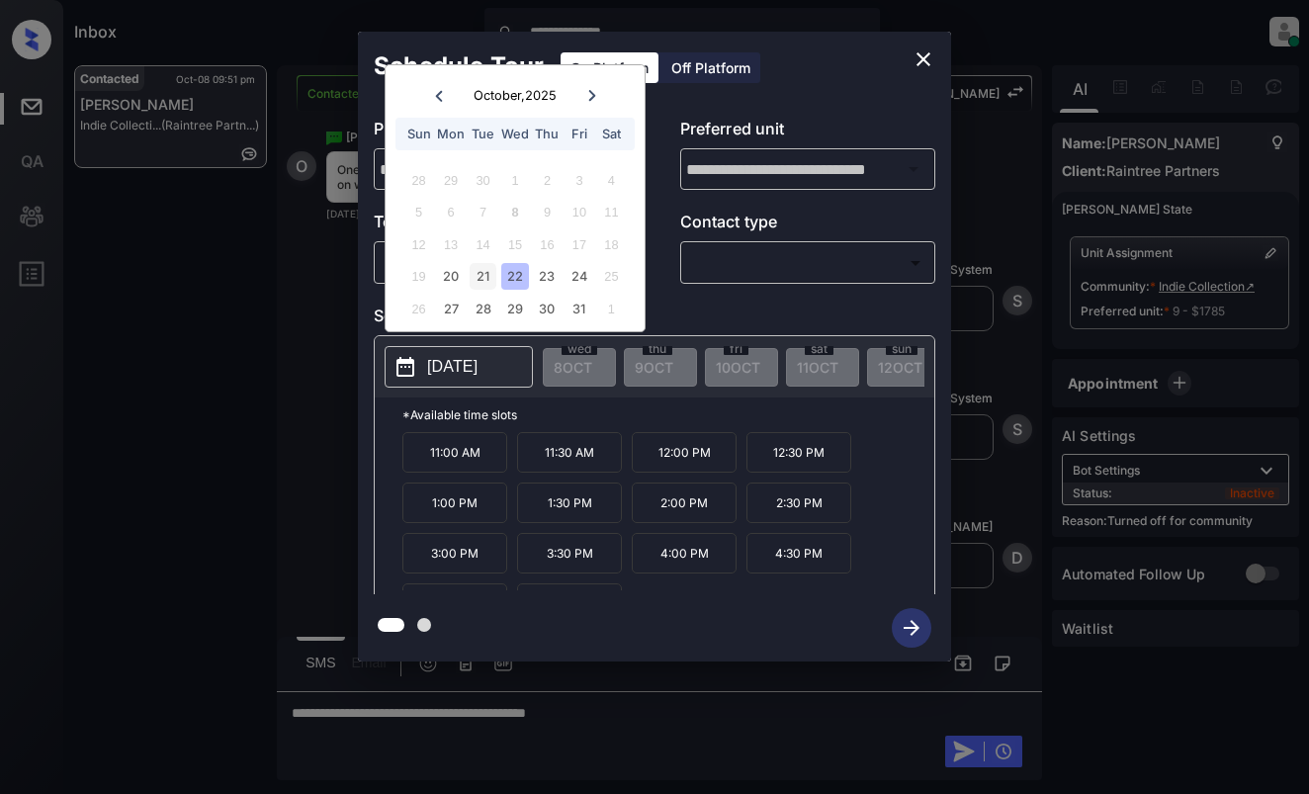
click at [472, 276] on div "21" at bounding box center [483, 276] width 27 height 27
drag, startPoint x: 798, startPoint y: 68, endPoint x: 909, endPoint y: 65, distance: 110.8
click at [798, 68] on div "Schedule Tour On Platform Off Platform" at bounding box center [654, 66] width 593 height 69
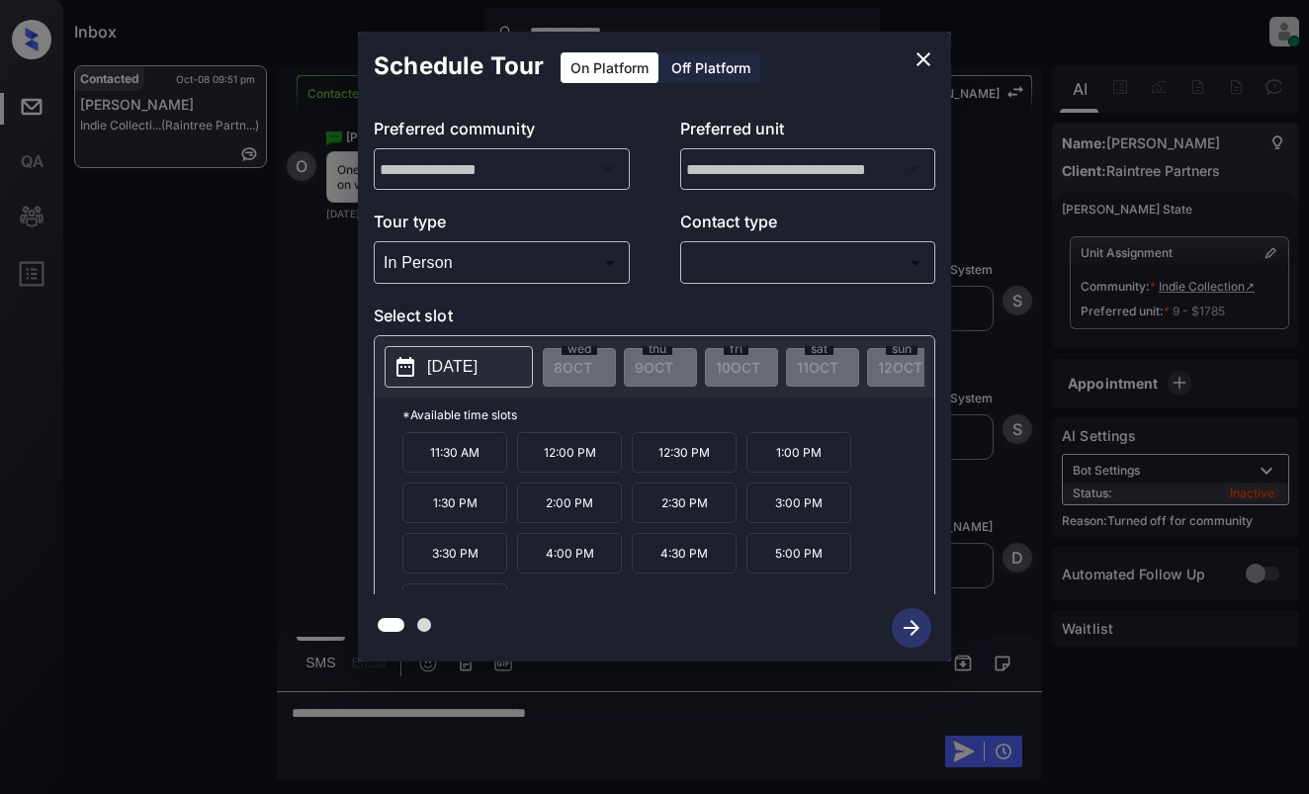
click at [914, 64] on icon "close" at bounding box center [924, 59] width 24 height 24
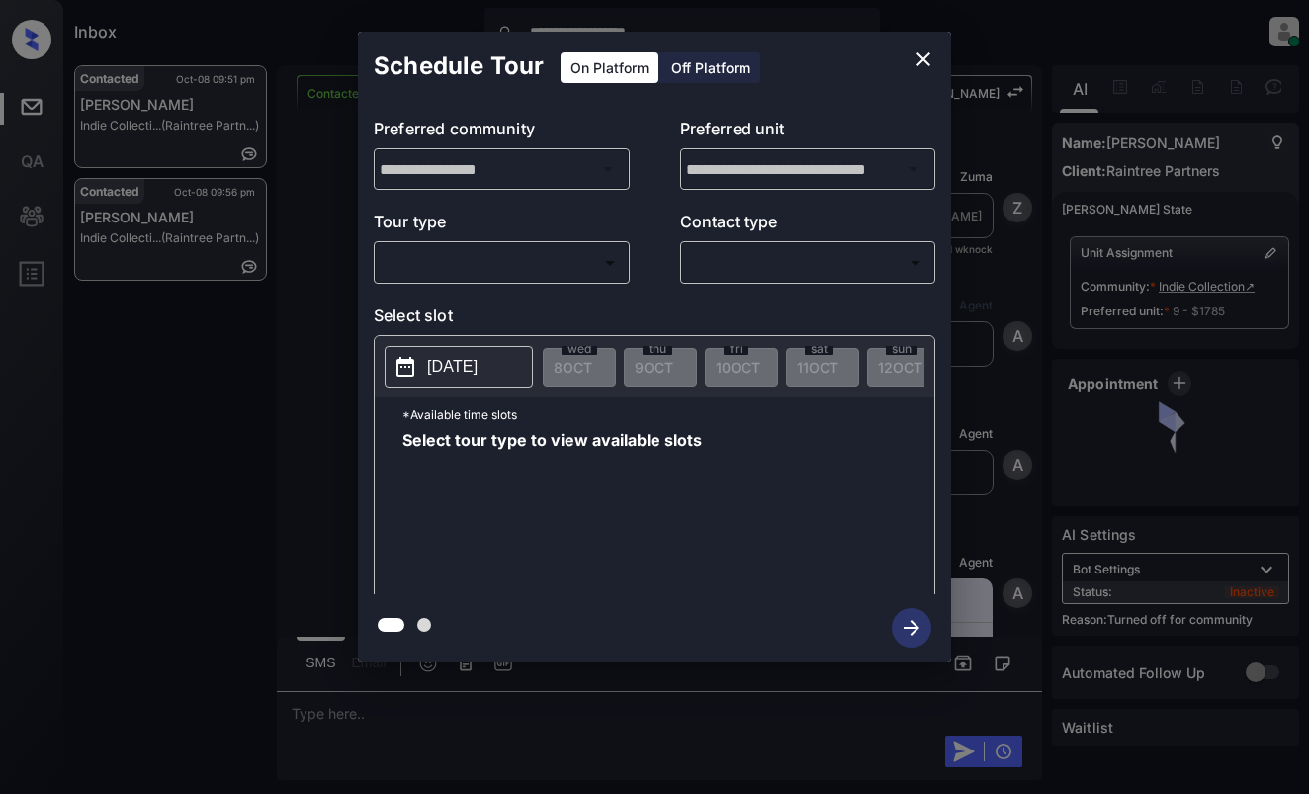
scroll to position [1852, 0]
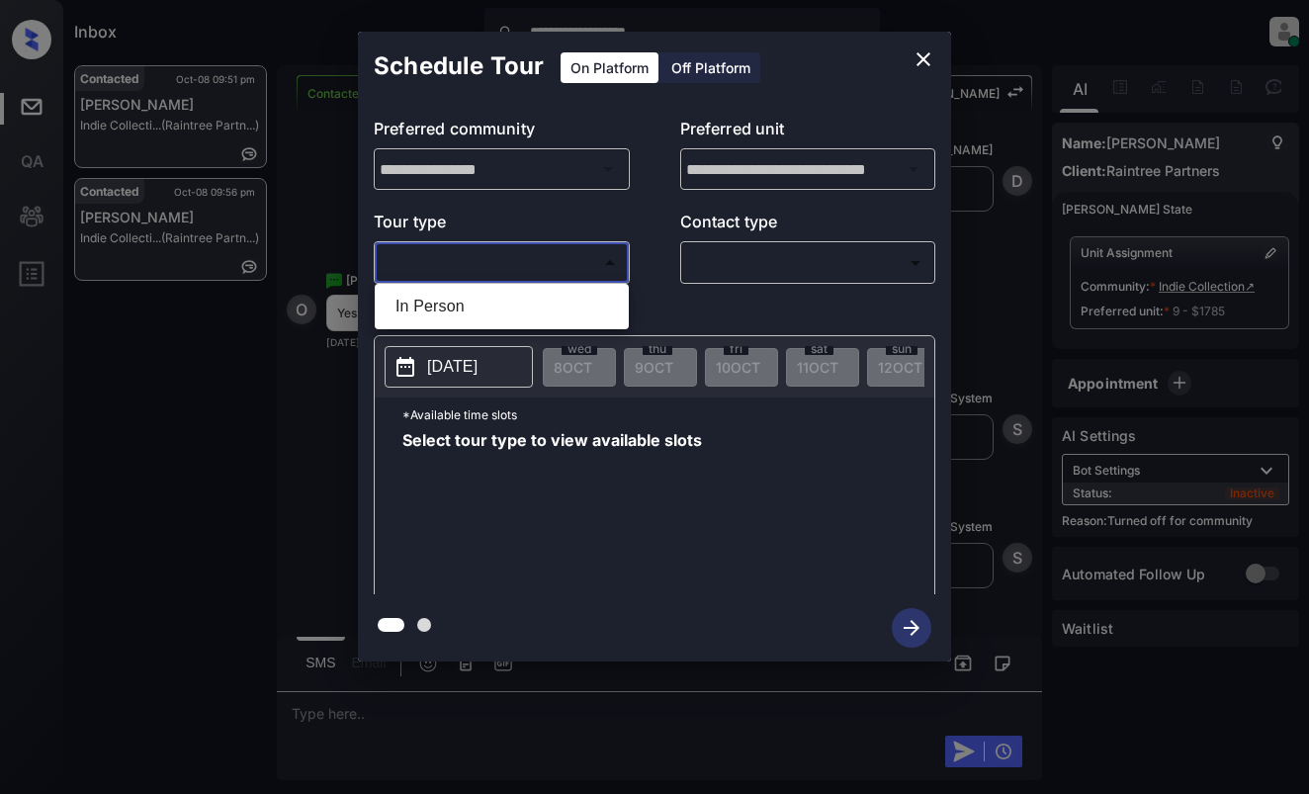
click at [526, 276] on body "**********" at bounding box center [654, 397] width 1309 height 794
click at [531, 309] on li "In Person" at bounding box center [502, 307] width 244 height 36
type input "********"
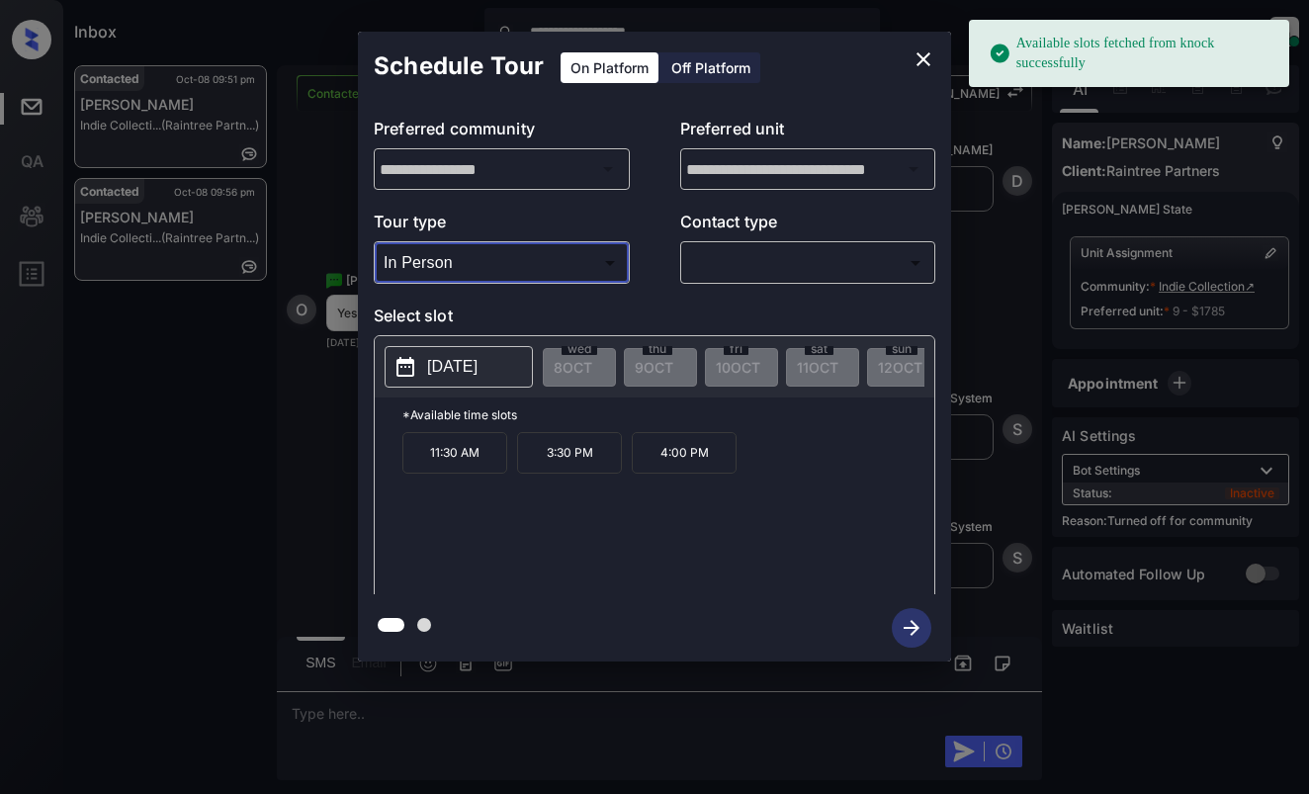
click at [478, 362] on p "[DATE]" at bounding box center [452, 367] width 50 height 24
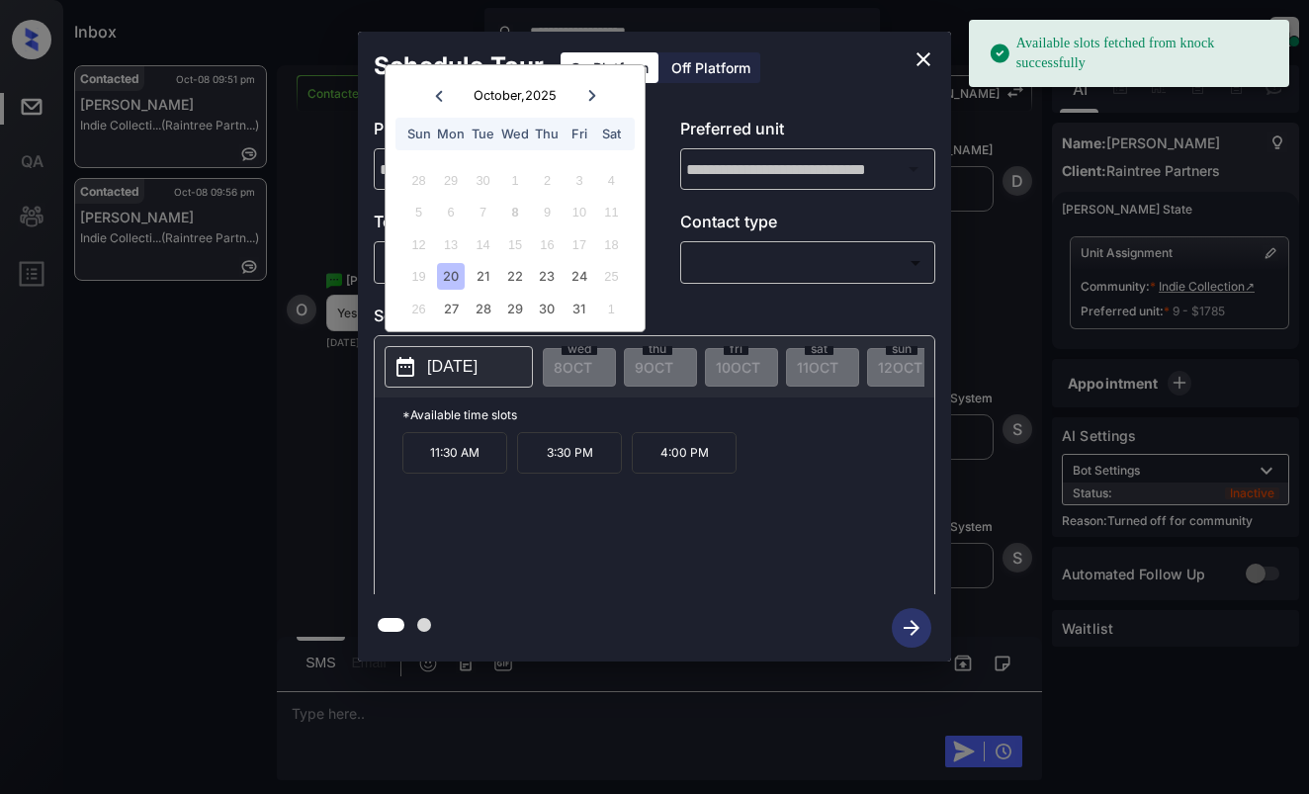
click at [449, 280] on div "20" at bounding box center [450, 276] width 27 height 27
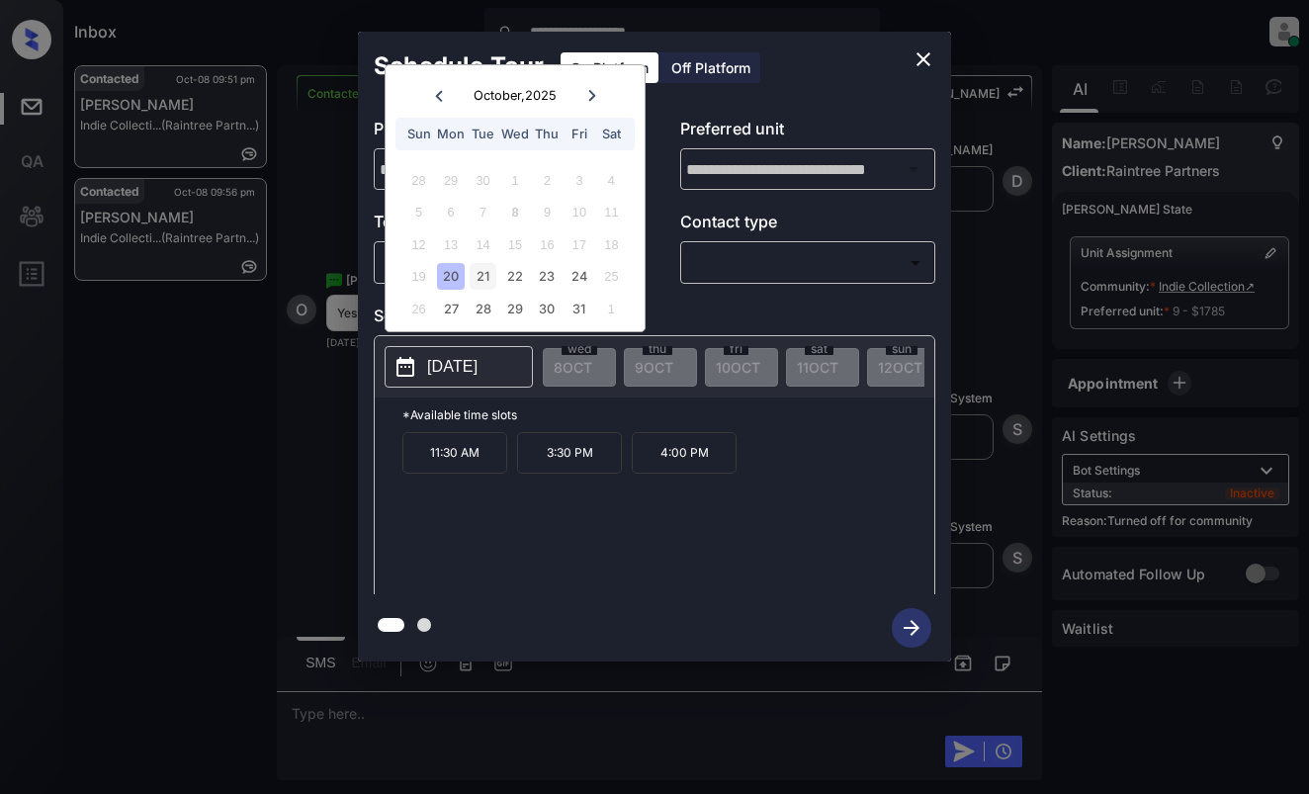
click at [481, 278] on div "21" at bounding box center [483, 276] width 27 height 27
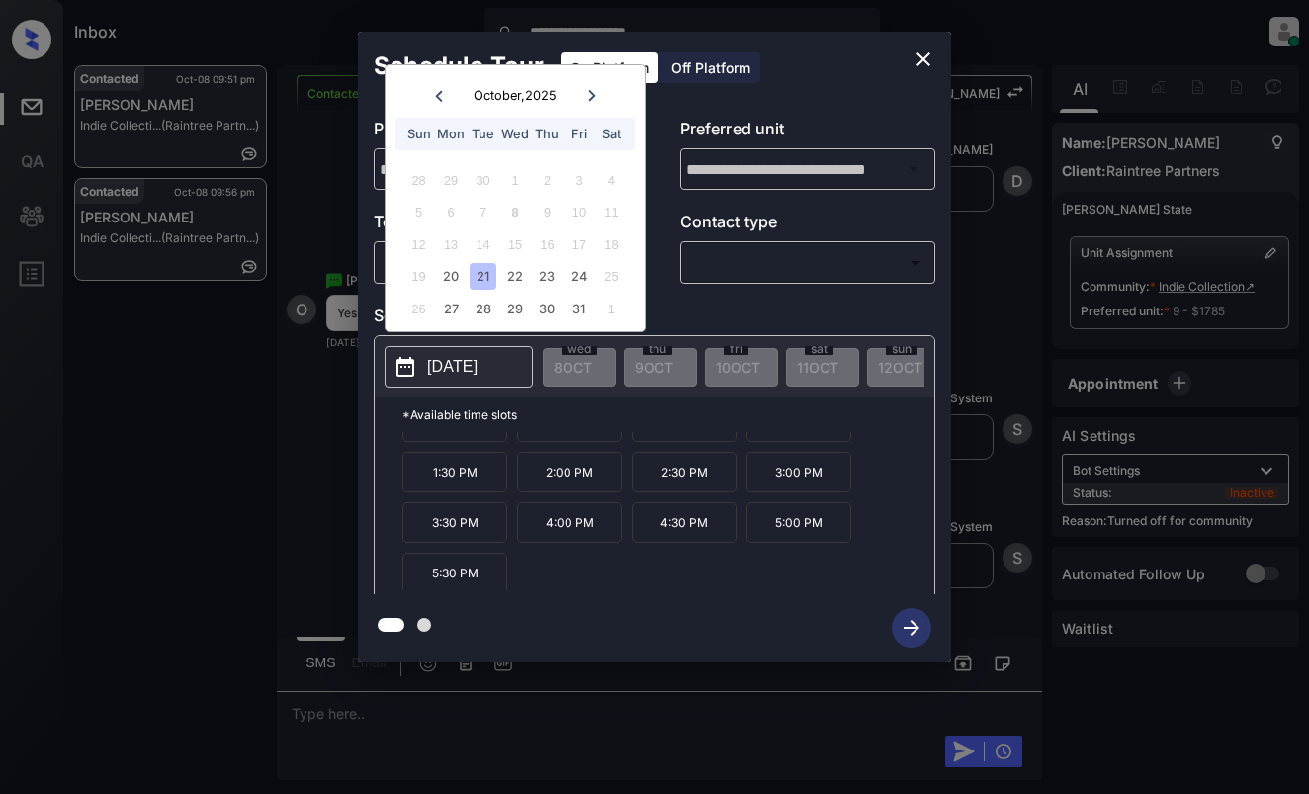
scroll to position [34, 0]
drag, startPoint x: 823, startPoint y: 110, endPoint x: 892, endPoint y: 76, distance: 77.0
click at [823, 110] on div "**********" at bounding box center [654, 347] width 593 height 493
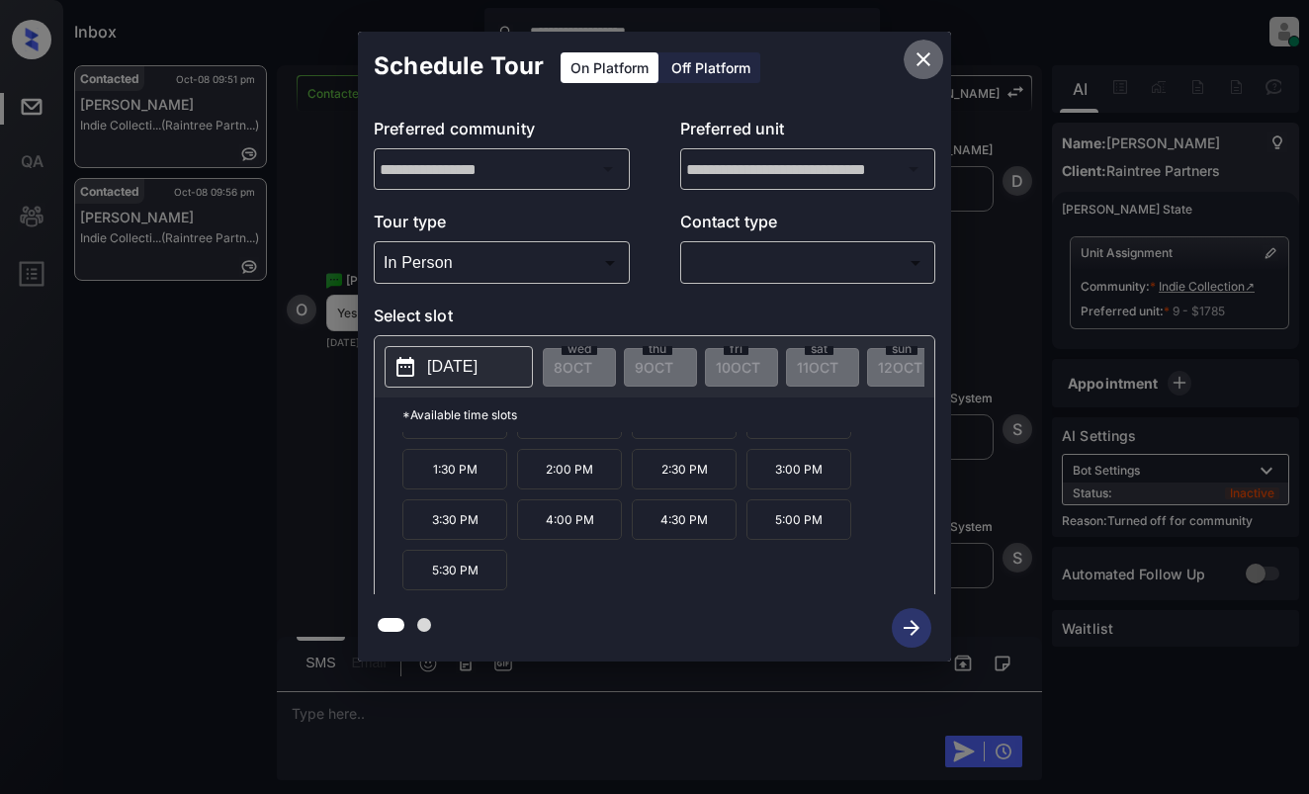
click at [916, 56] on icon "close" at bounding box center [924, 59] width 24 height 24
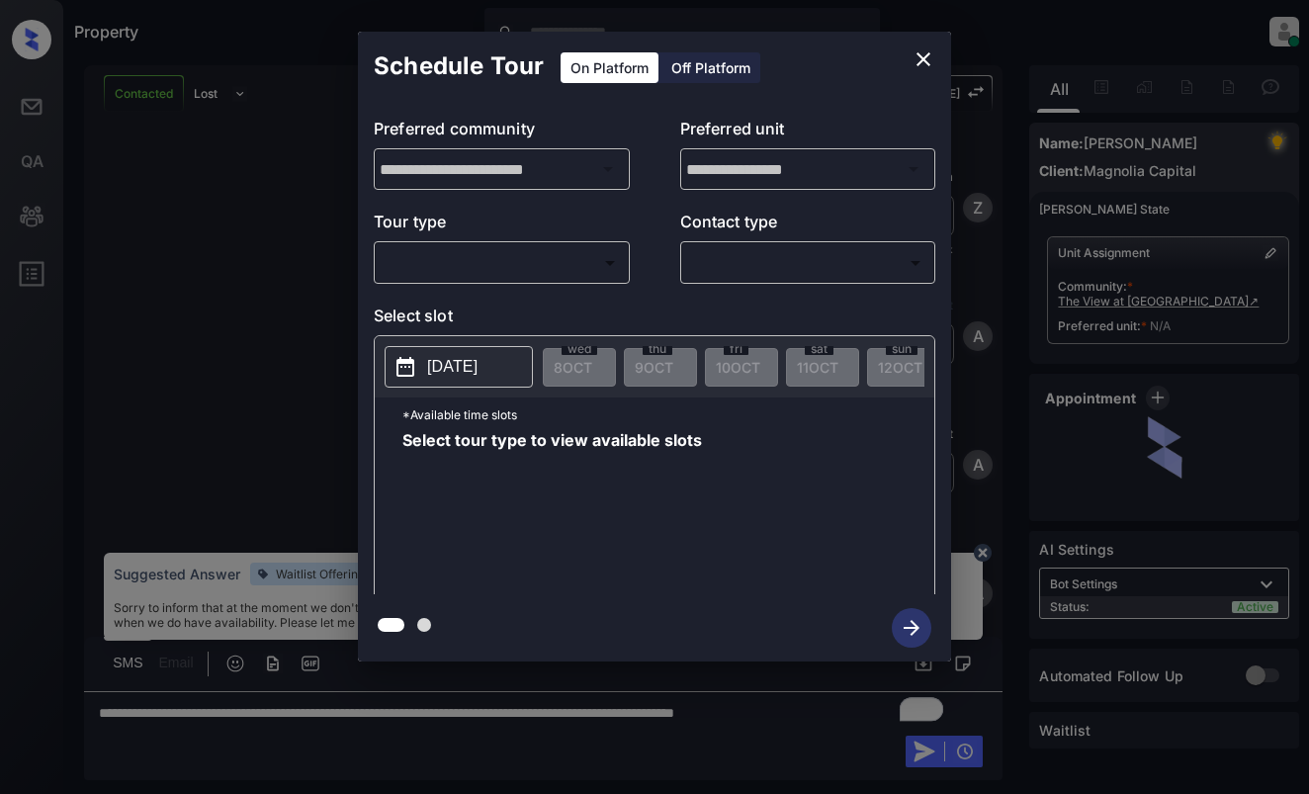
scroll to position [3183, 0]
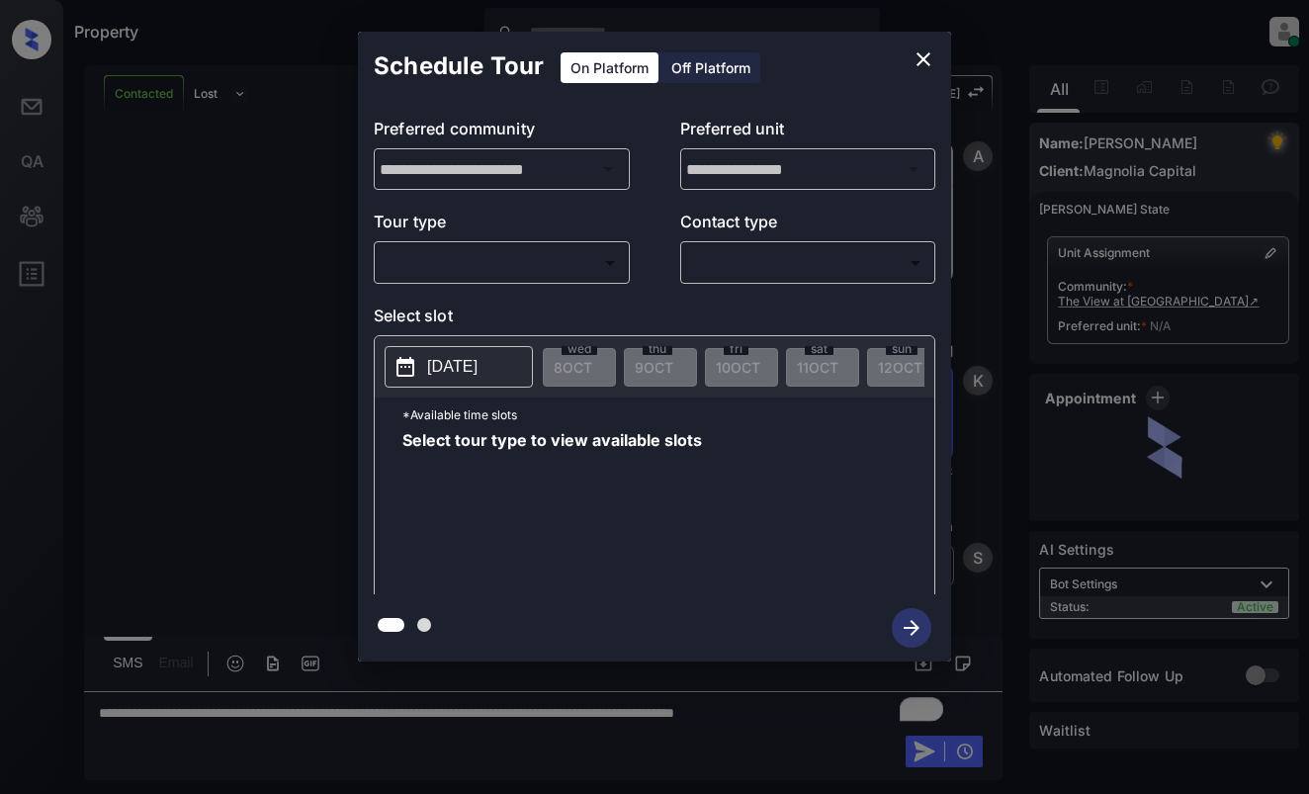
click at [505, 264] on body "Property Dominic Ceralde Online Set yourself offline Set yourself on break Prof…" at bounding box center [654, 397] width 1309 height 794
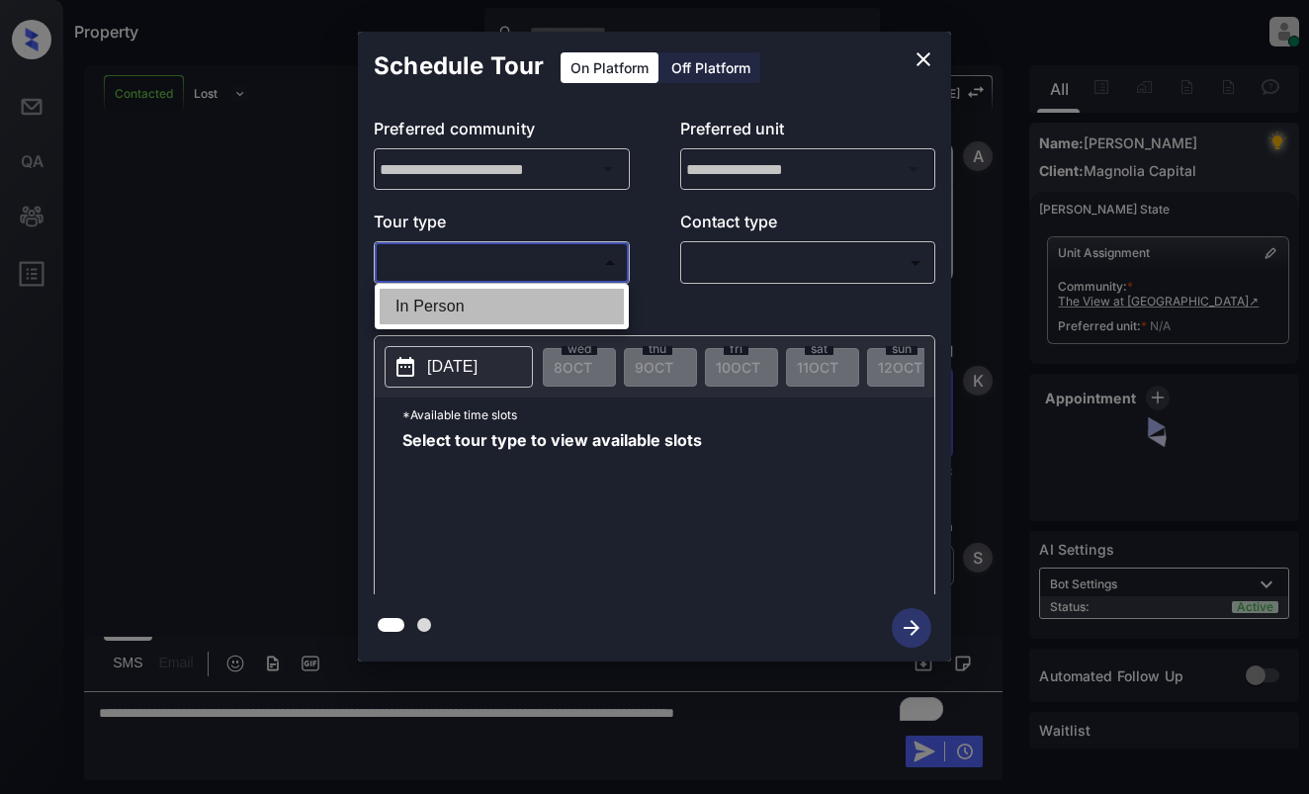
click at [508, 302] on li "In Person" at bounding box center [502, 307] width 244 height 36
type input "********"
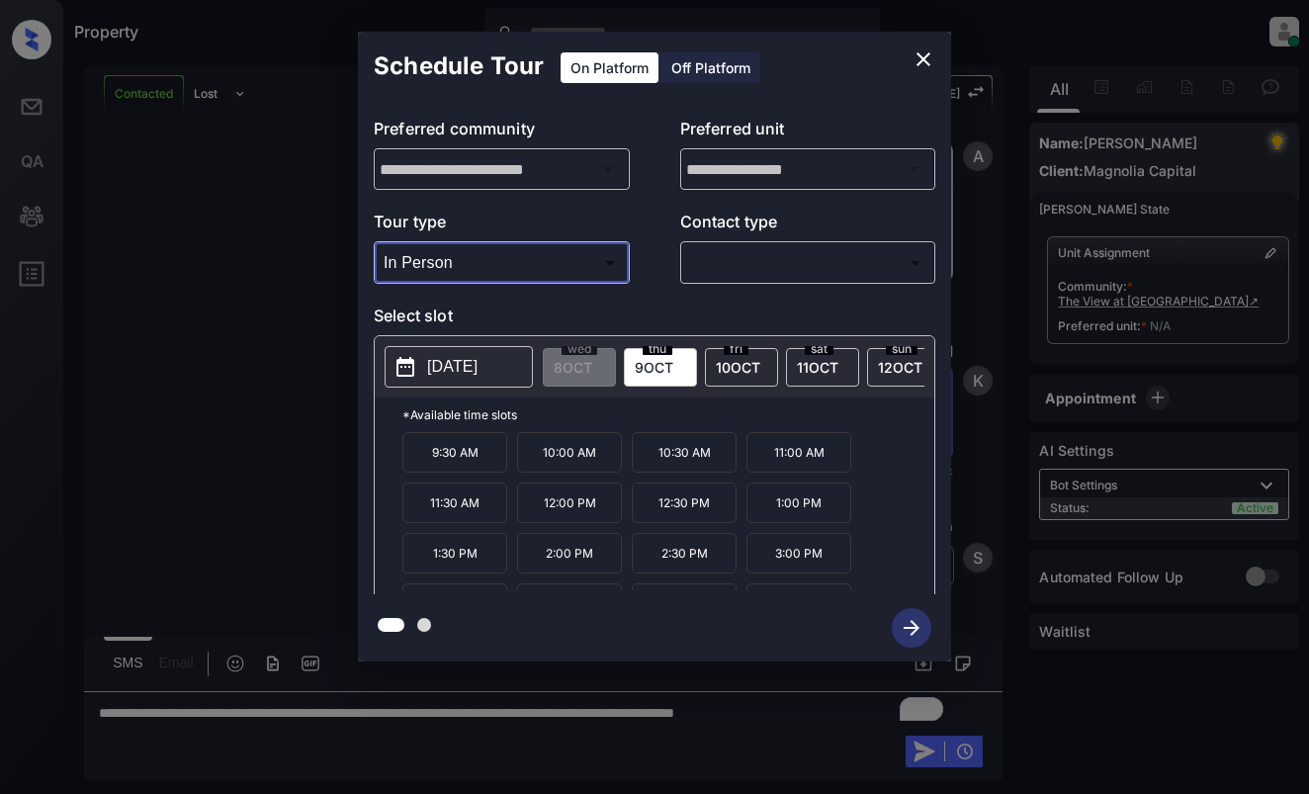
click at [472, 358] on p "2025-10-09" at bounding box center [452, 367] width 50 height 24
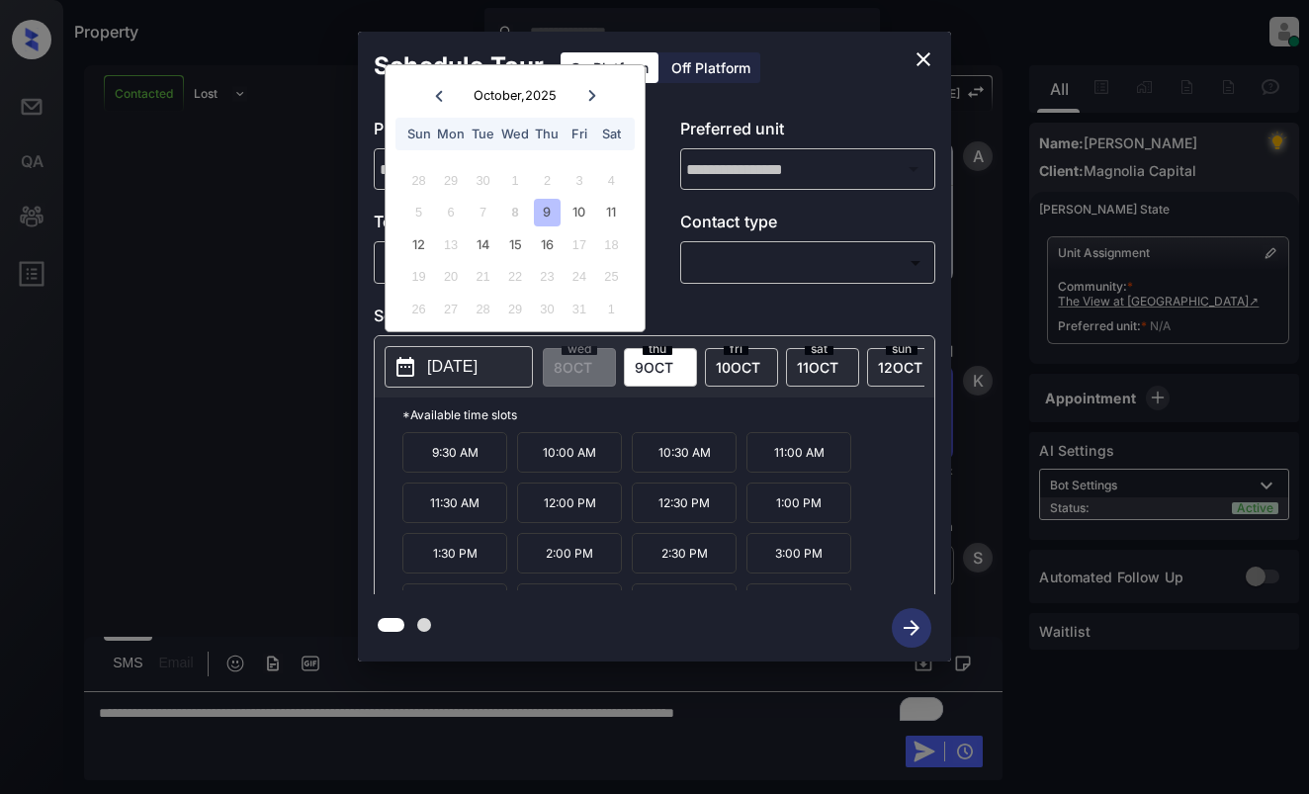
click at [929, 54] on icon "close" at bounding box center [924, 59] width 14 height 14
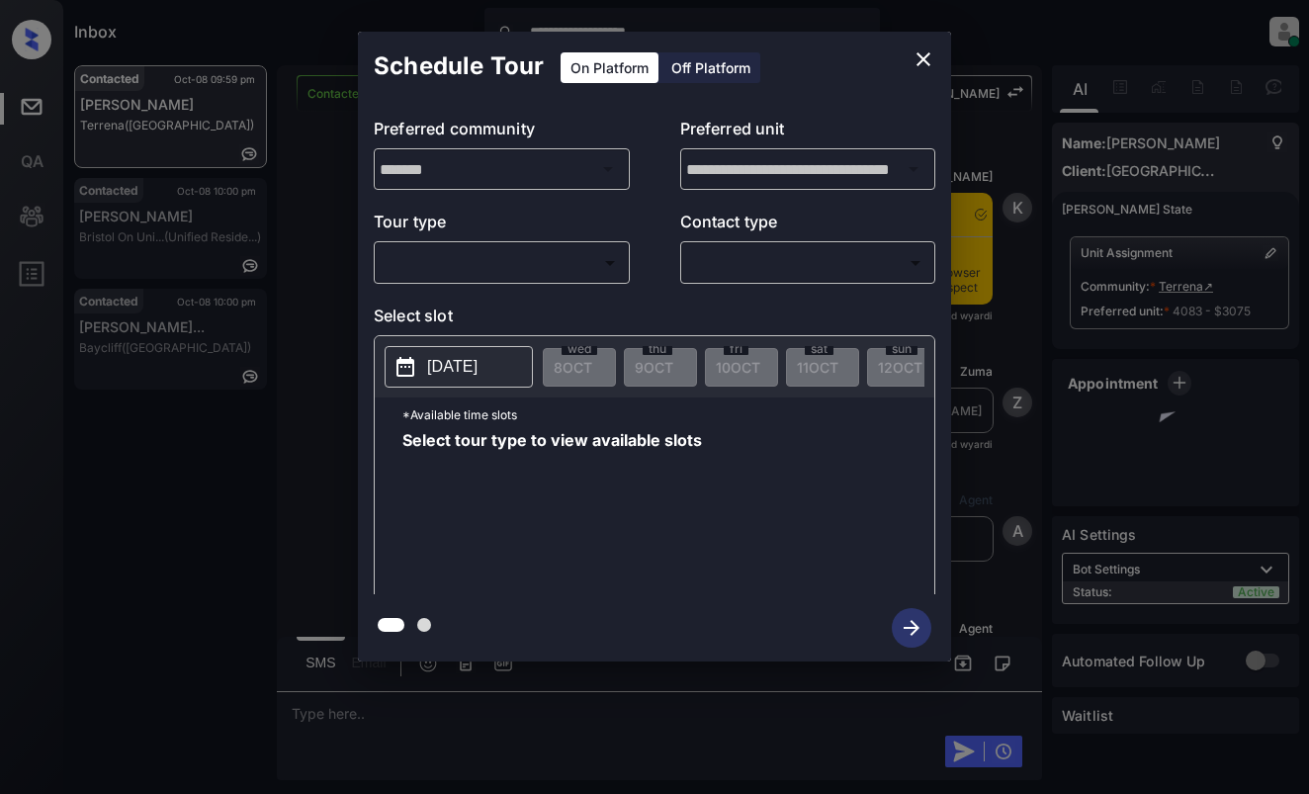
scroll to position [9889, 0]
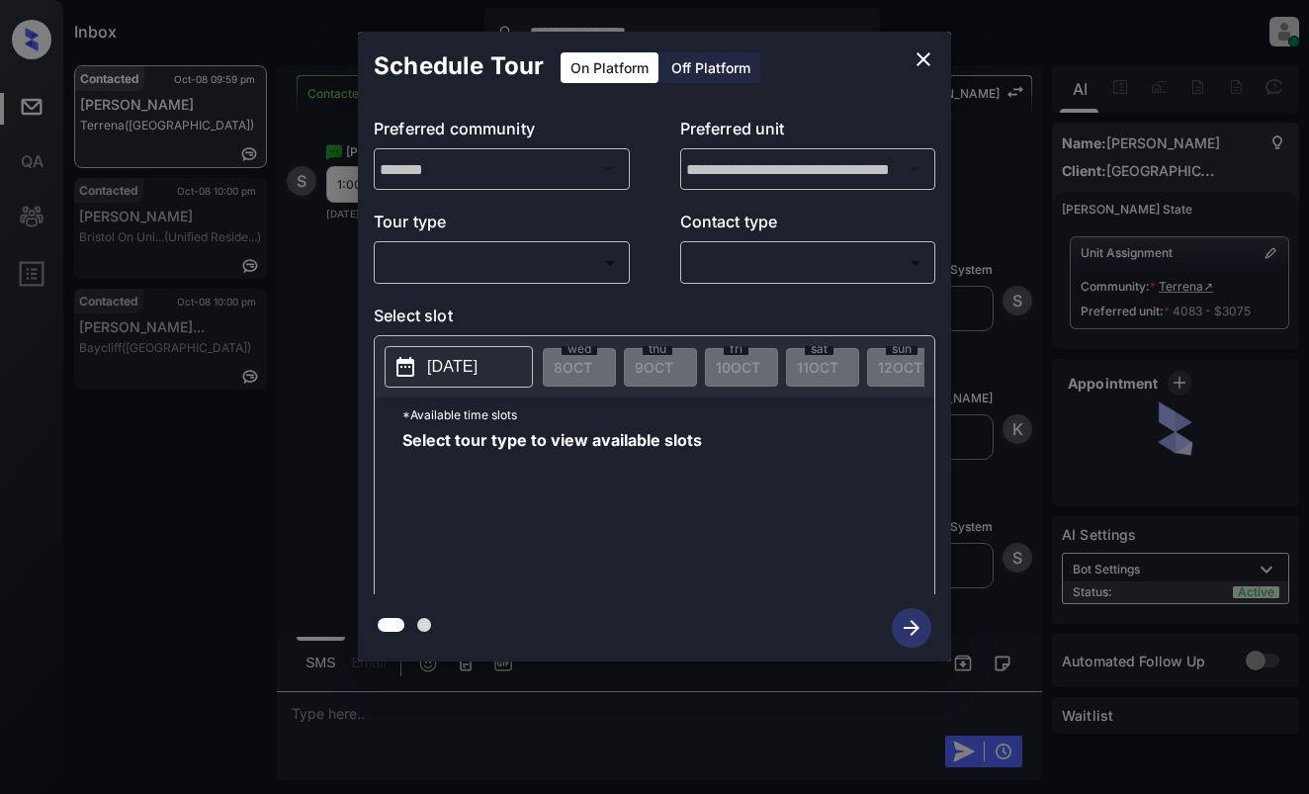
click at [506, 258] on body "**********" at bounding box center [654, 397] width 1309 height 794
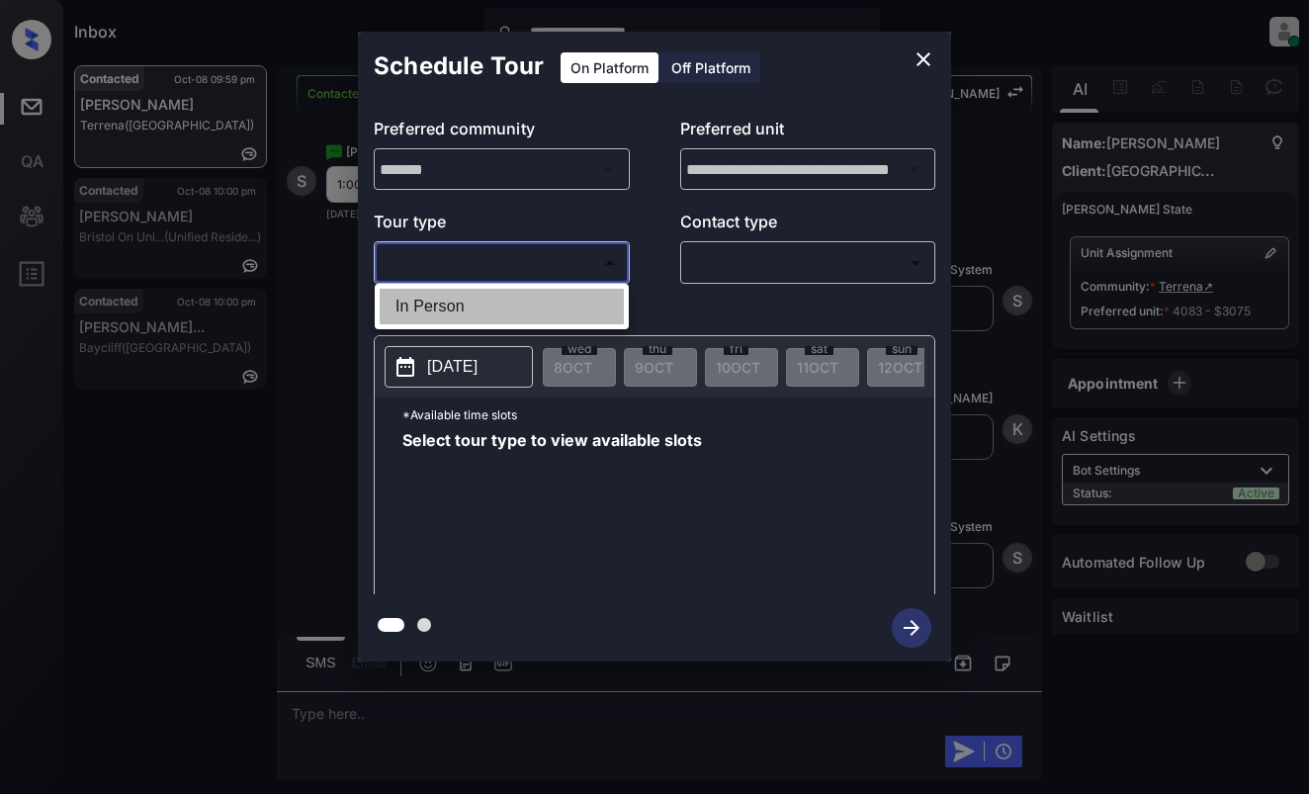
click at [510, 305] on li "In Person" at bounding box center [502, 307] width 244 height 36
type input "********"
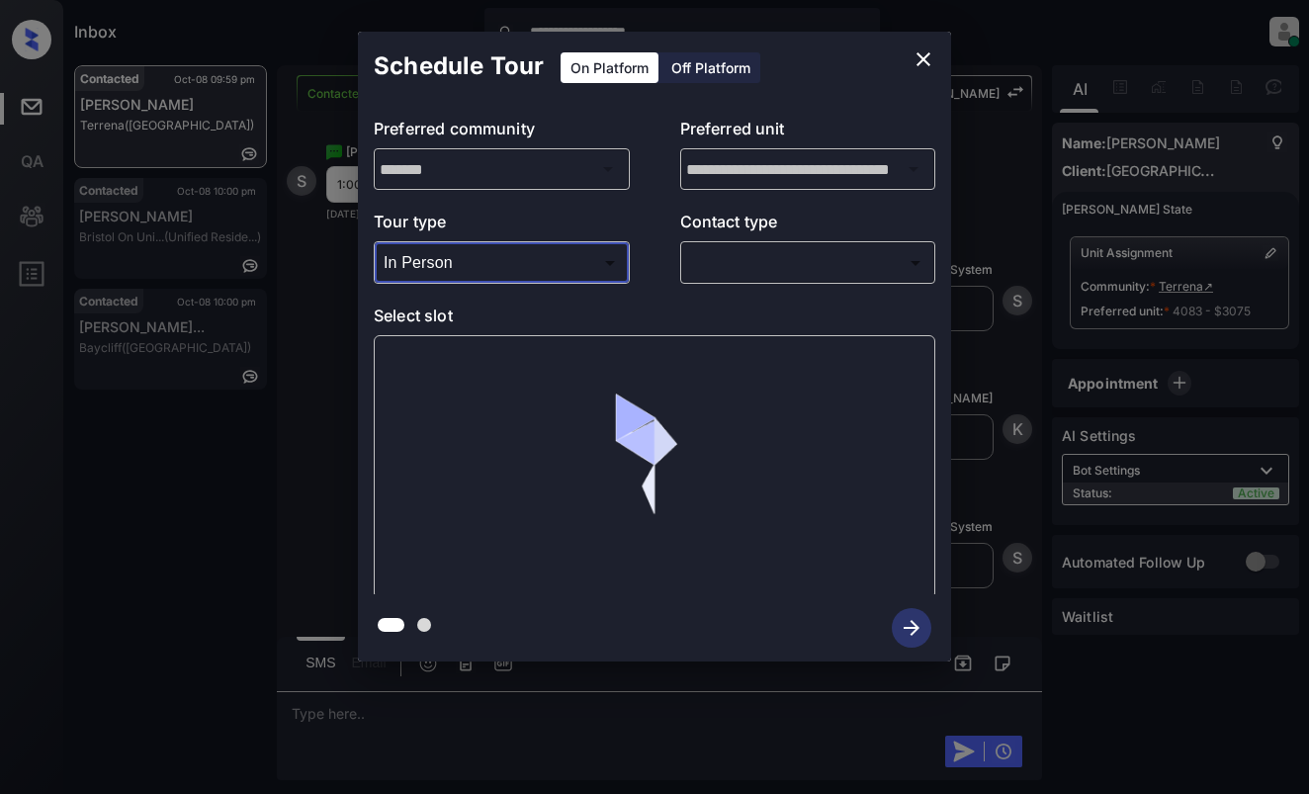
click at [801, 262] on body "**********" at bounding box center [654, 397] width 1309 height 794
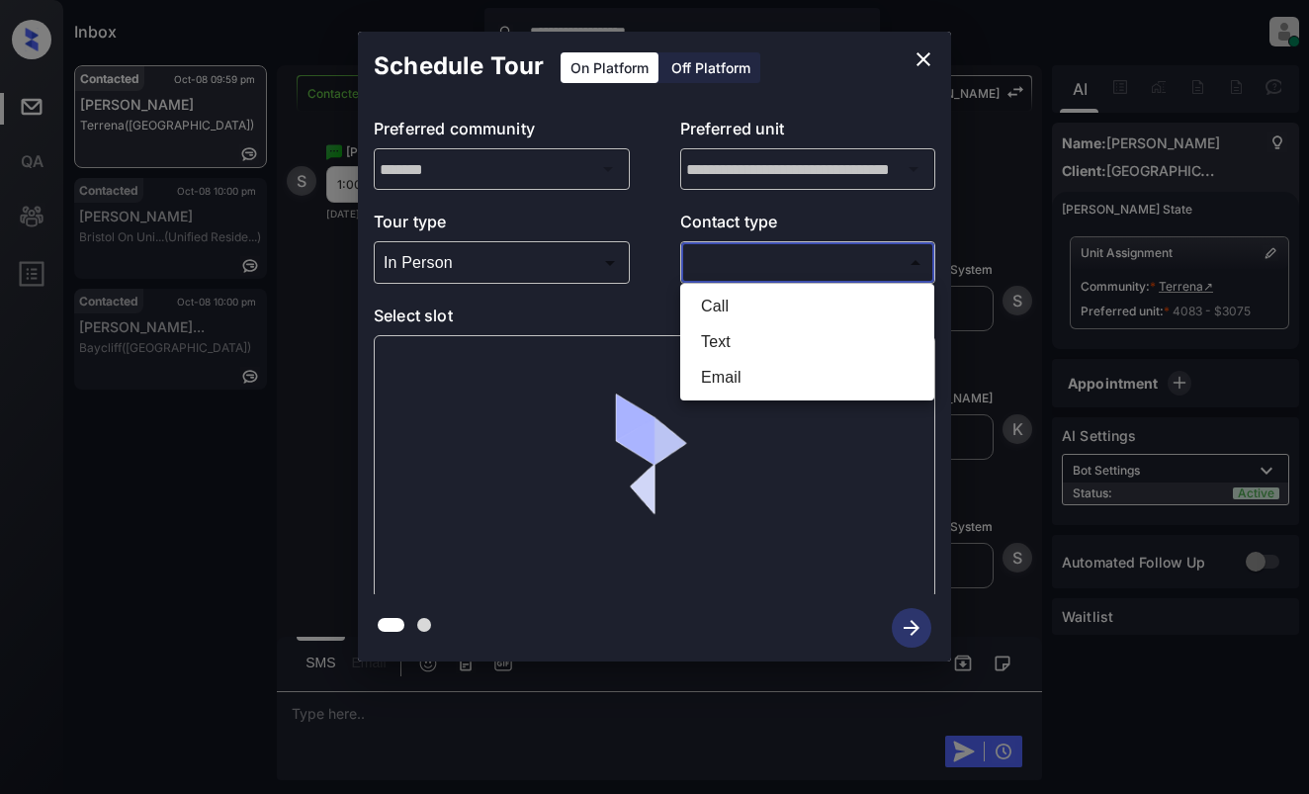
click at [782, 350] on li "Text" at bounding box center [807, 342] width 244 height 36
type input "****"
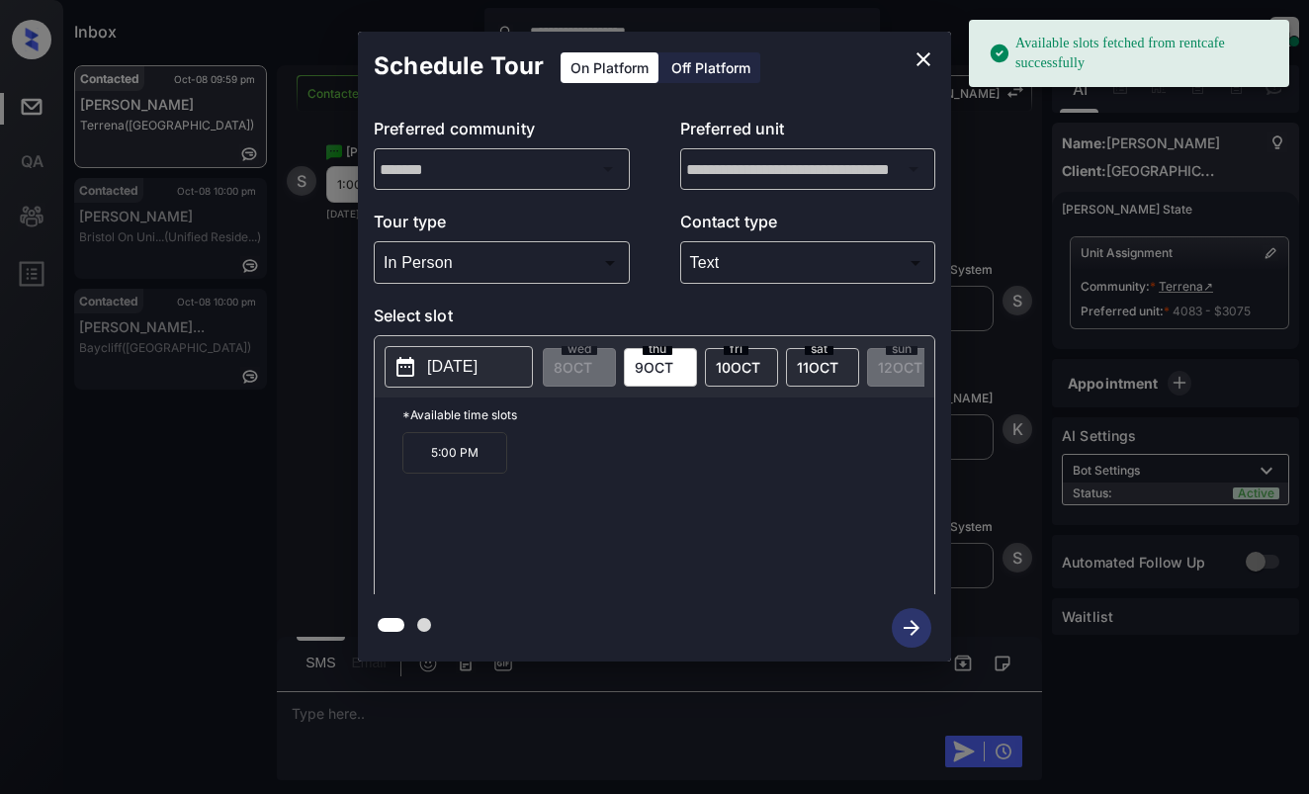
click at [440, 374] on p "[DATE]" at bounding box center [452, 367] width 50 height 24
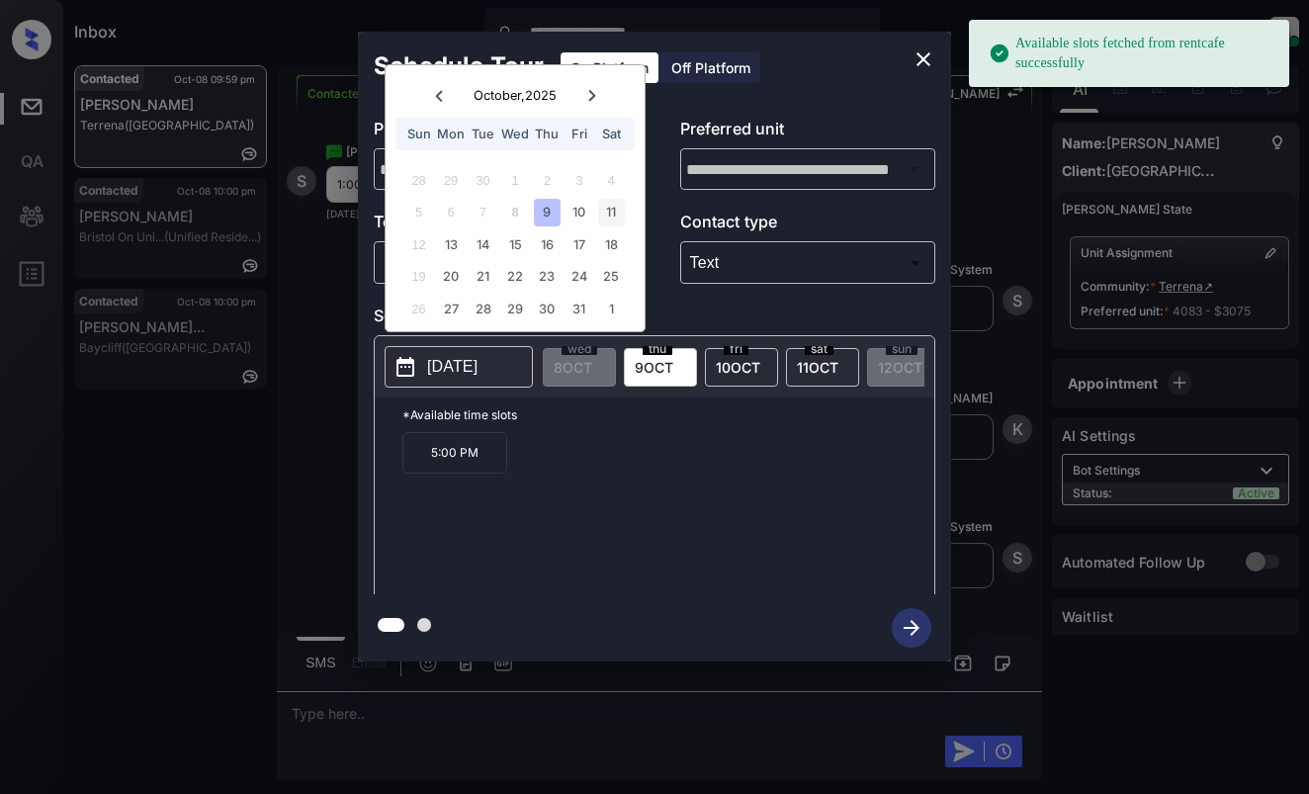
click at [614, 213] on div "11" at bounding box center [611, 212] width 27 height 27
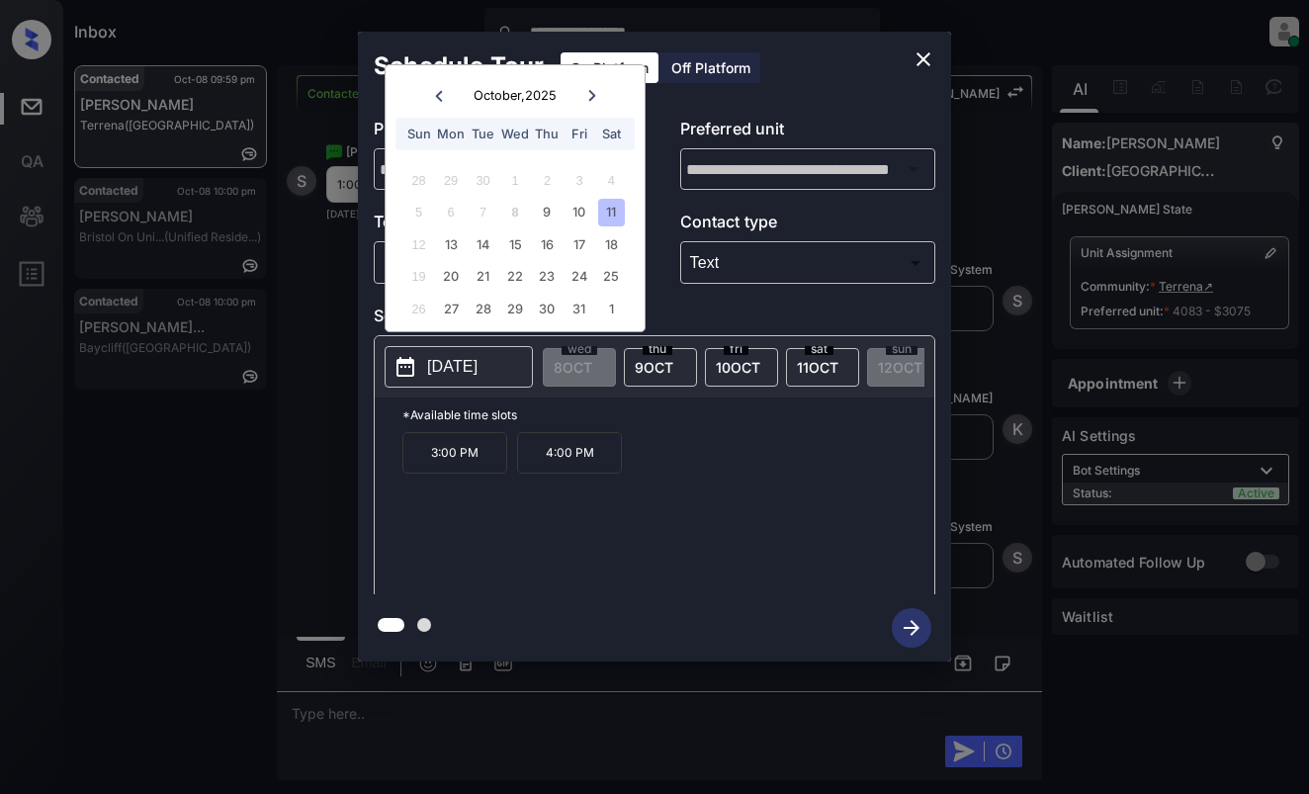
click at [422, 460] on p "3:00 PM" at bounding box center [454, 453] width 105 height 42
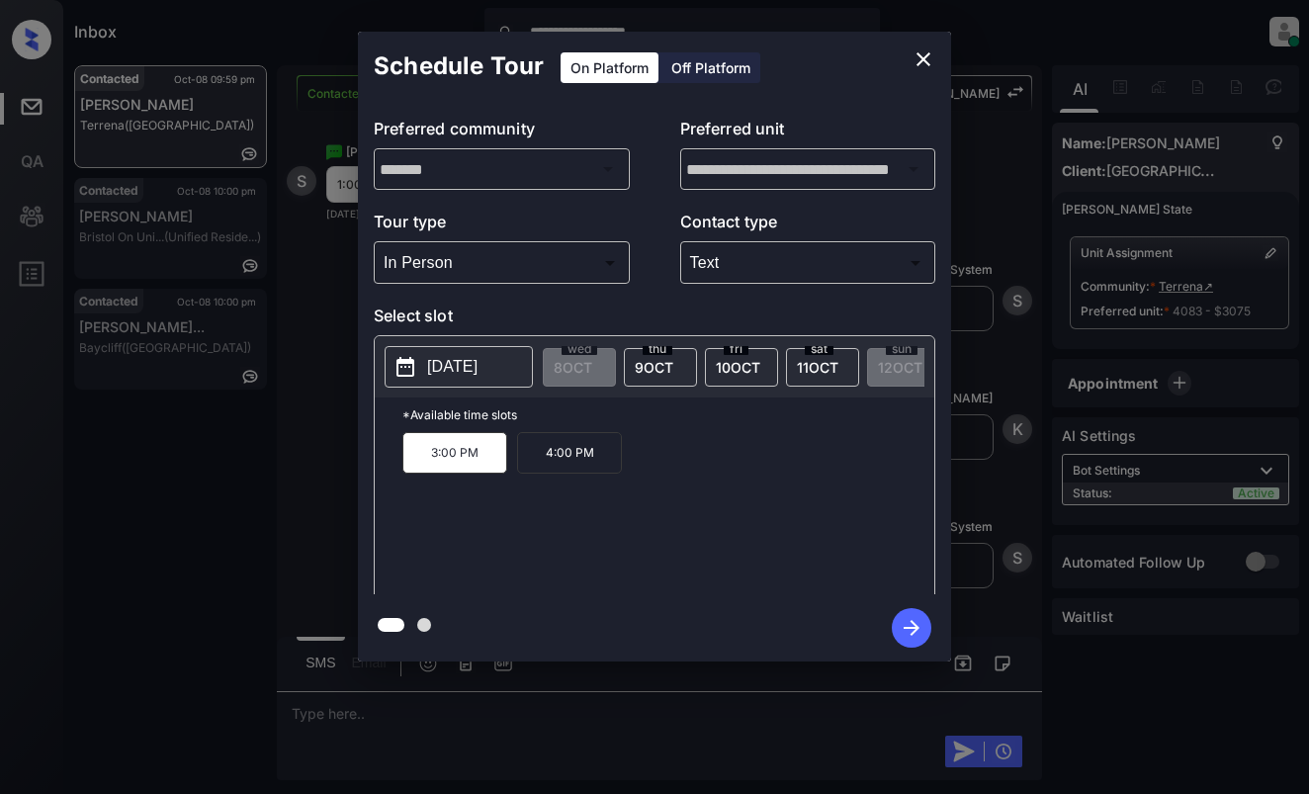
click at [921, 626] on icon "button" at bounding box center [912, 628] width 40 height 40
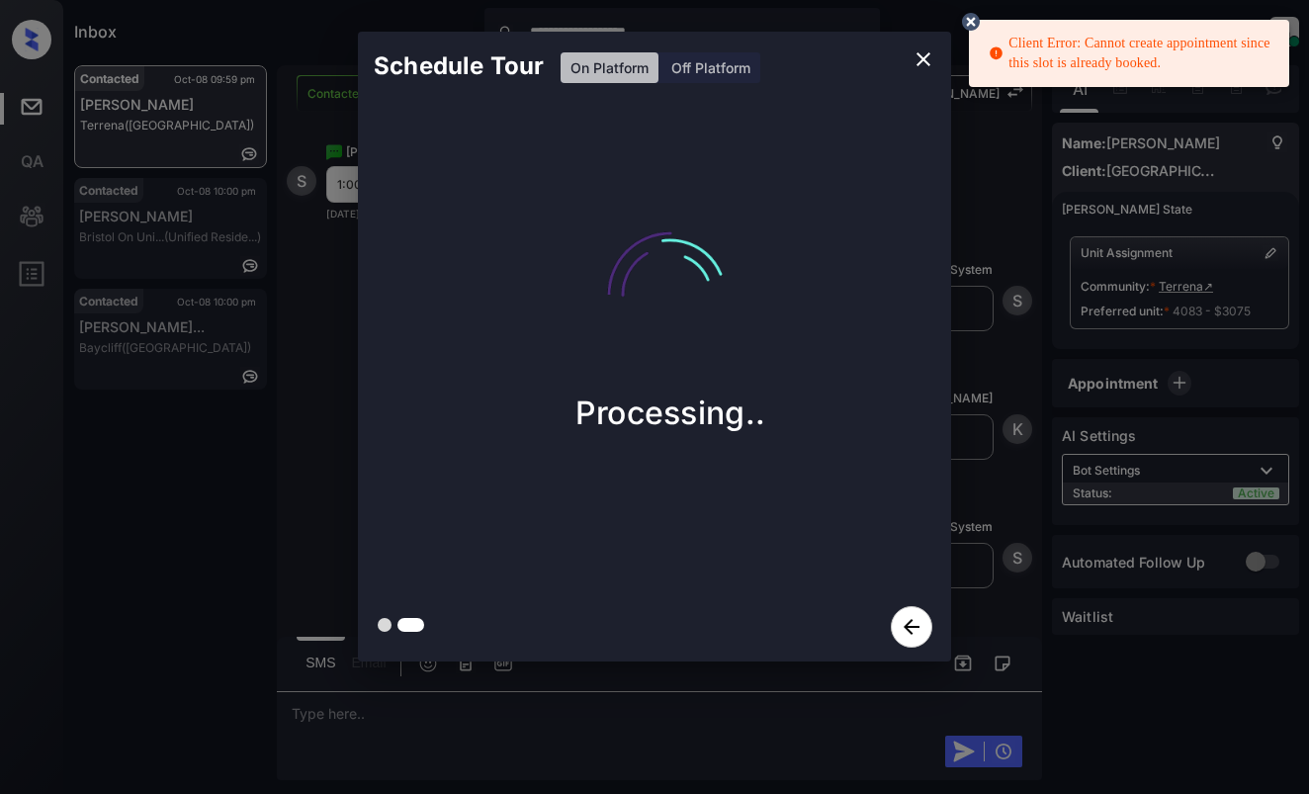
click at [969, 24] on circle at bounding box center [971, 22] width 12 height 12
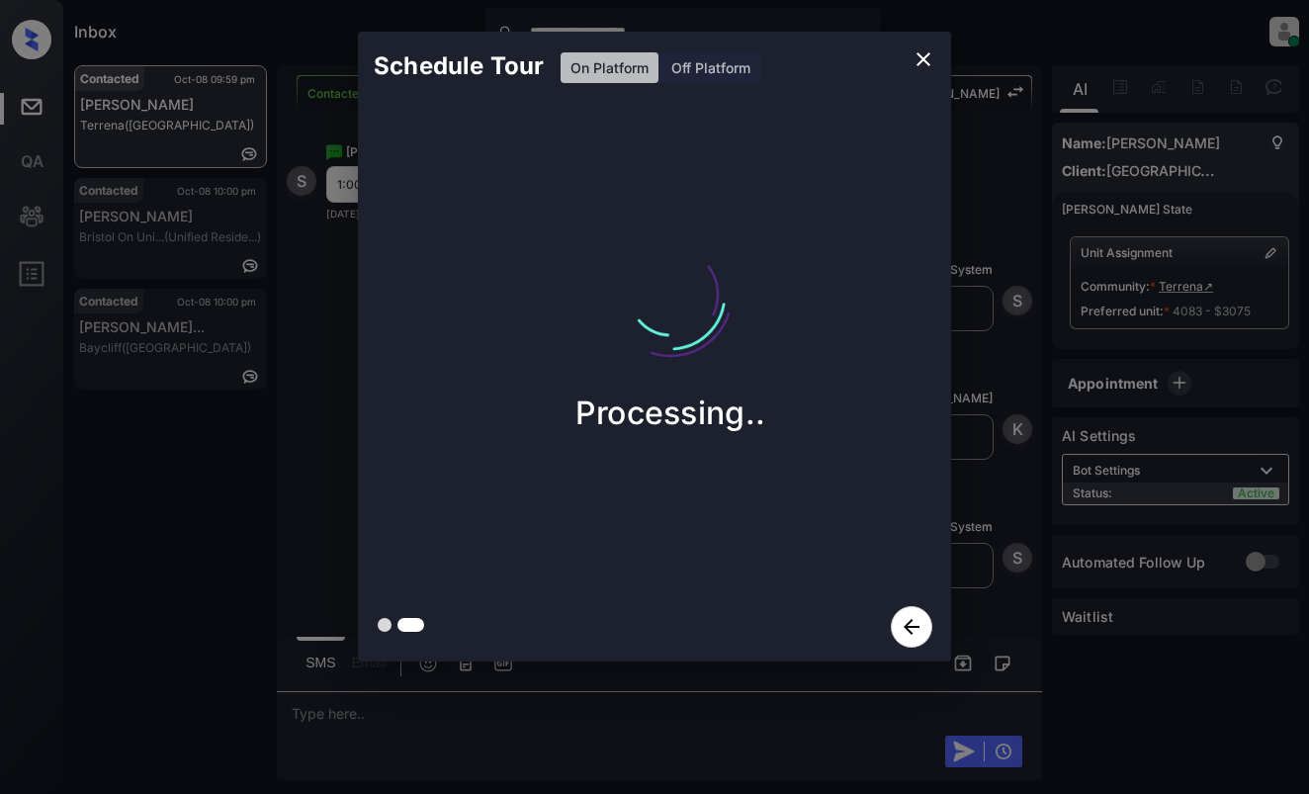
click at [925, 53] on icon "close" at bounding box center [924, 59] width 24 height 24
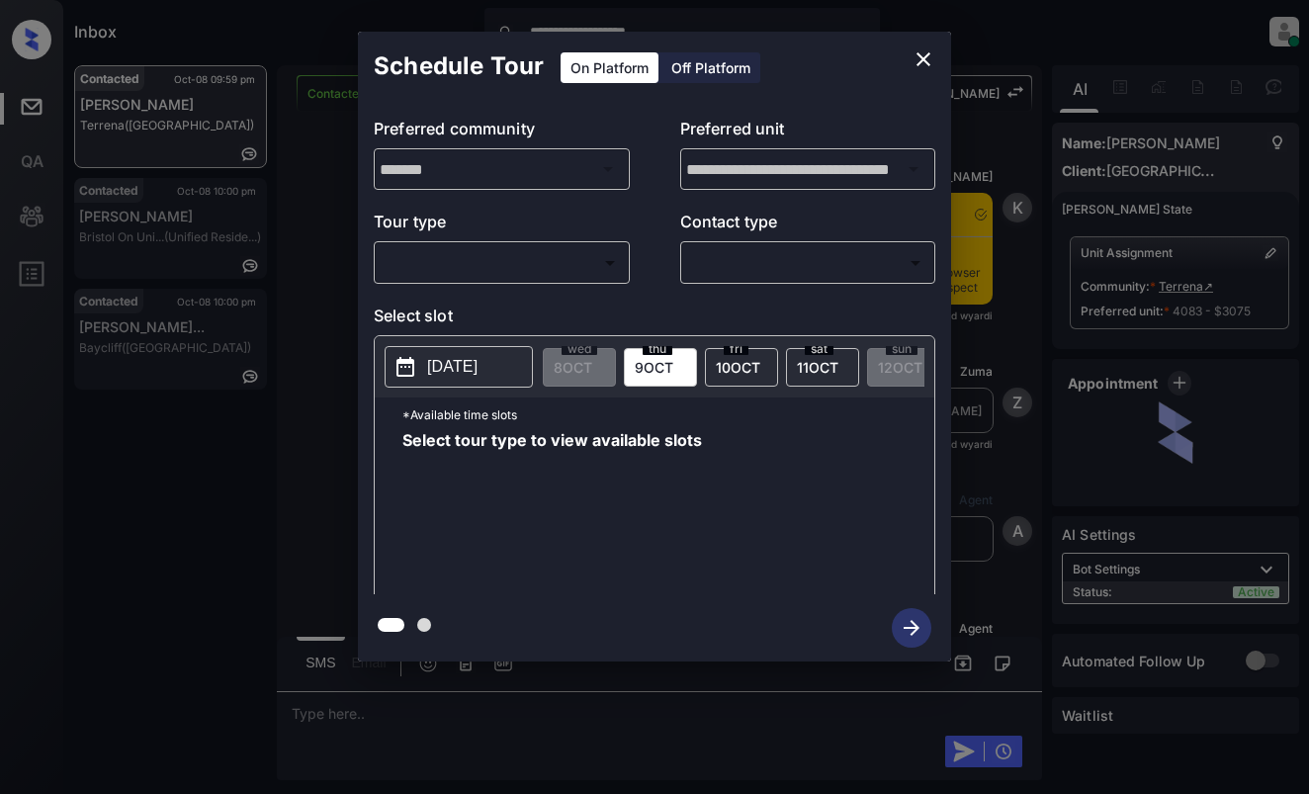
scroll to position [9889, 0]
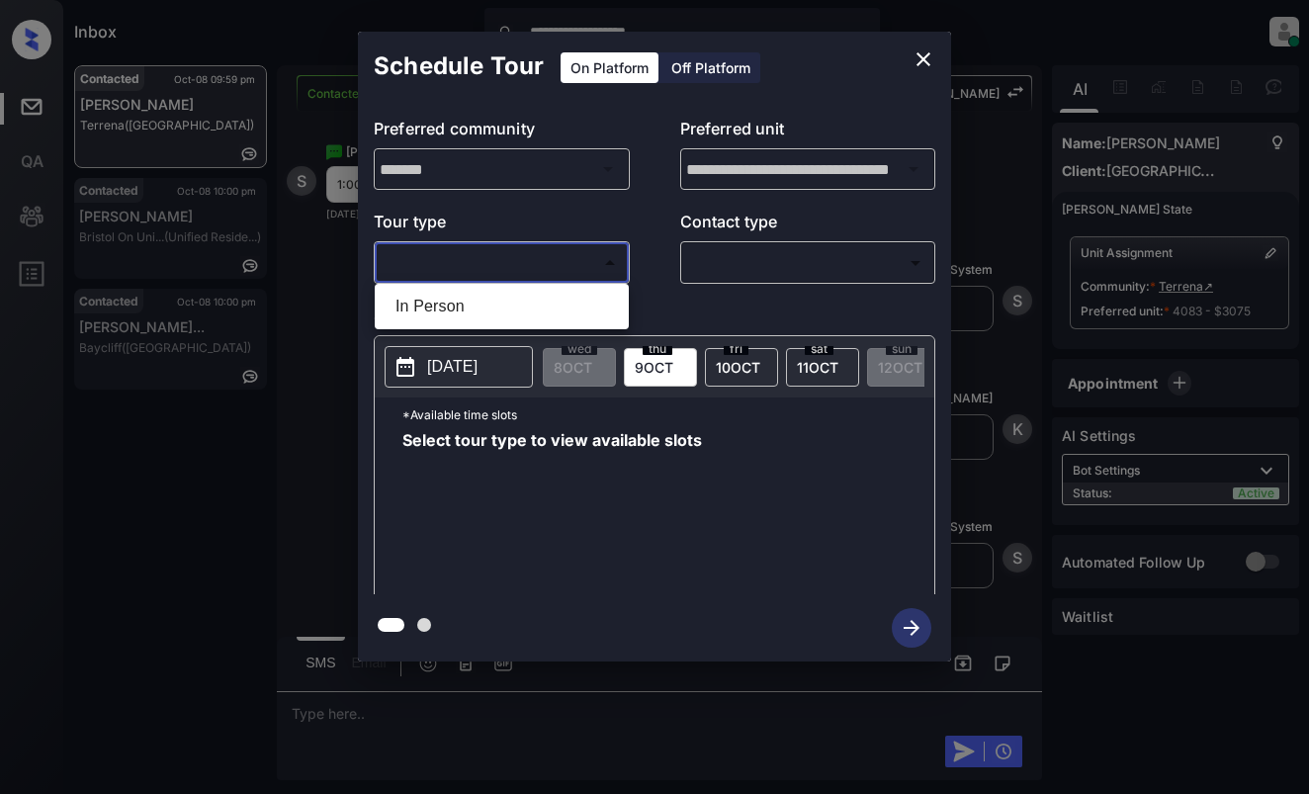
click at [540, 259] on body "**********" at bounding box center [654, 397] width 1309 height 794
click at [541, 307] on li "In Person" at bounding box center [502, 307] width 244 height 36
type input "********"
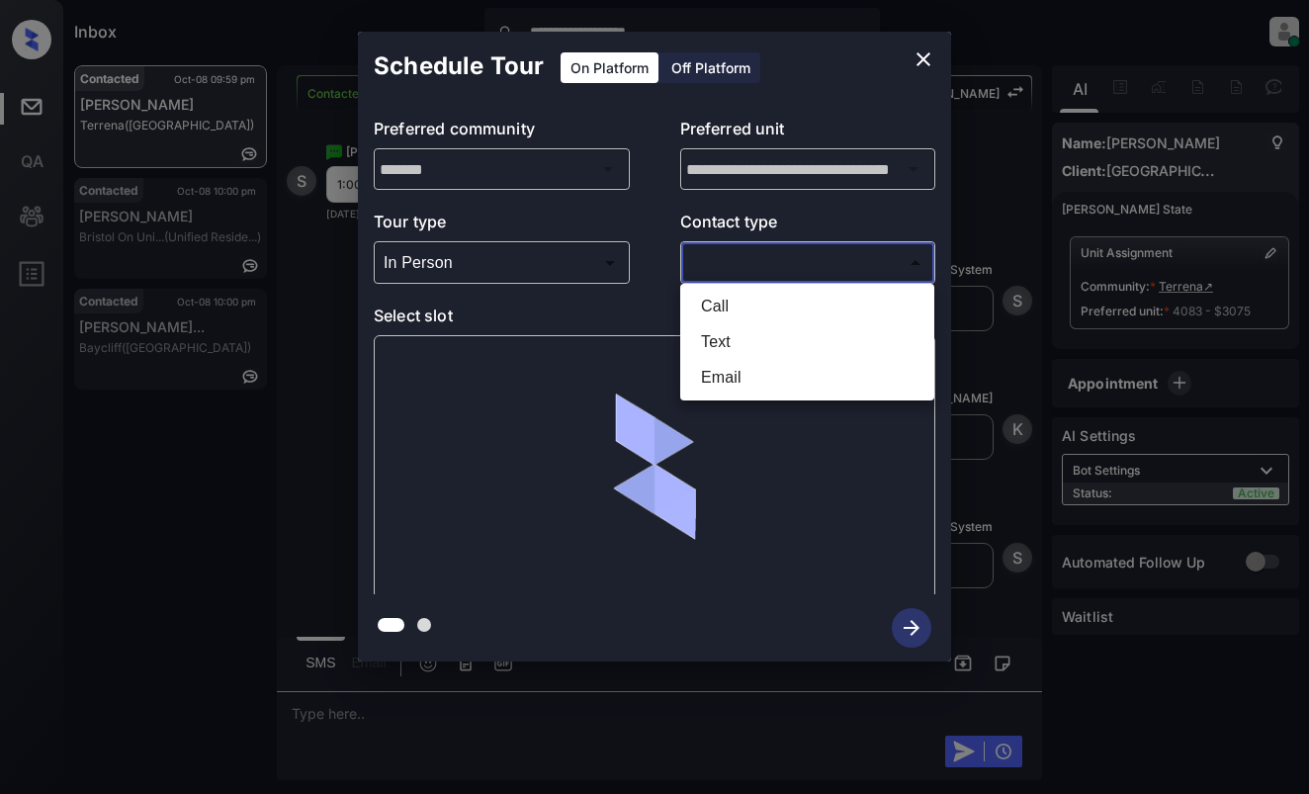
click at [820, 263] on body "**********" at bounding box center [654, 397] width 1309 height 794
click at [784, 334] on li "Text" at bounding box center [807, 342] width 244 height 36
type input "****"
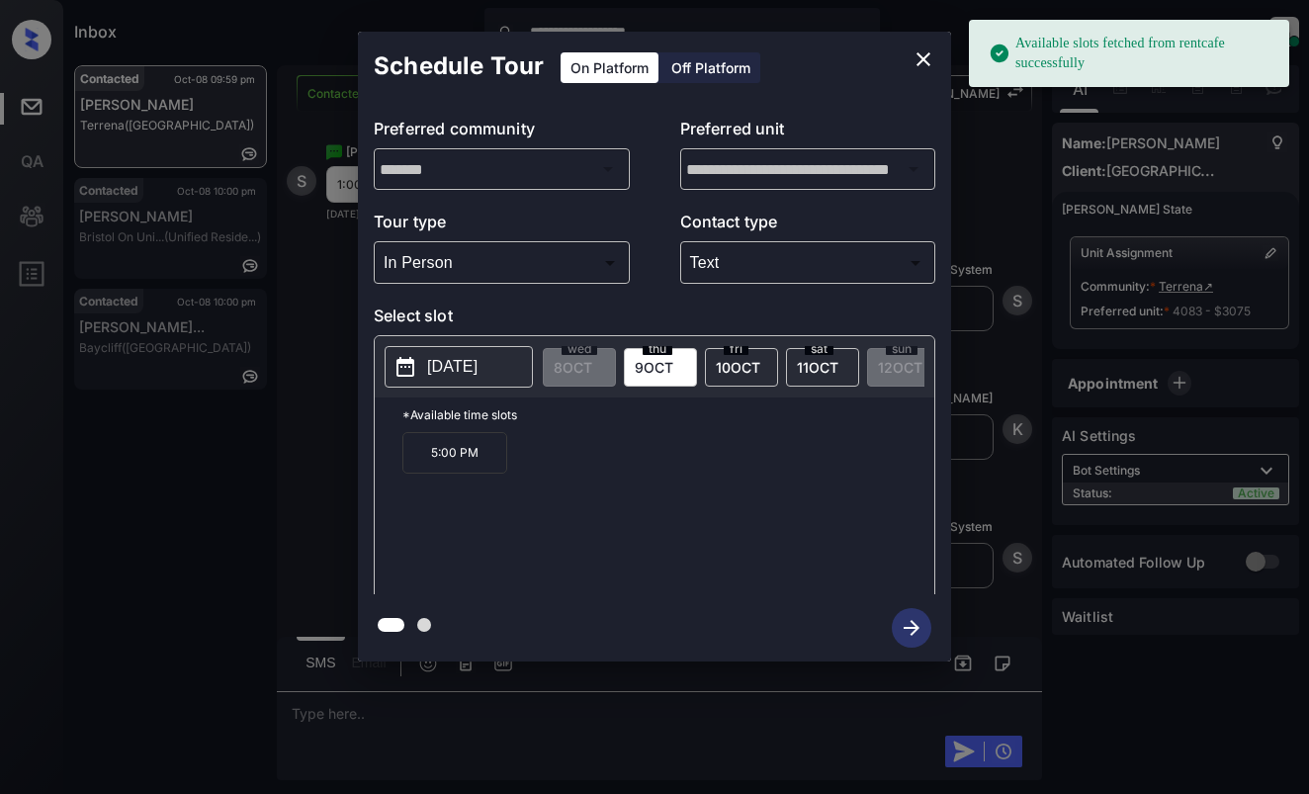
click at [458, 367] on p "[DATE]" at bounding box center [452, 367] width 50 height 24
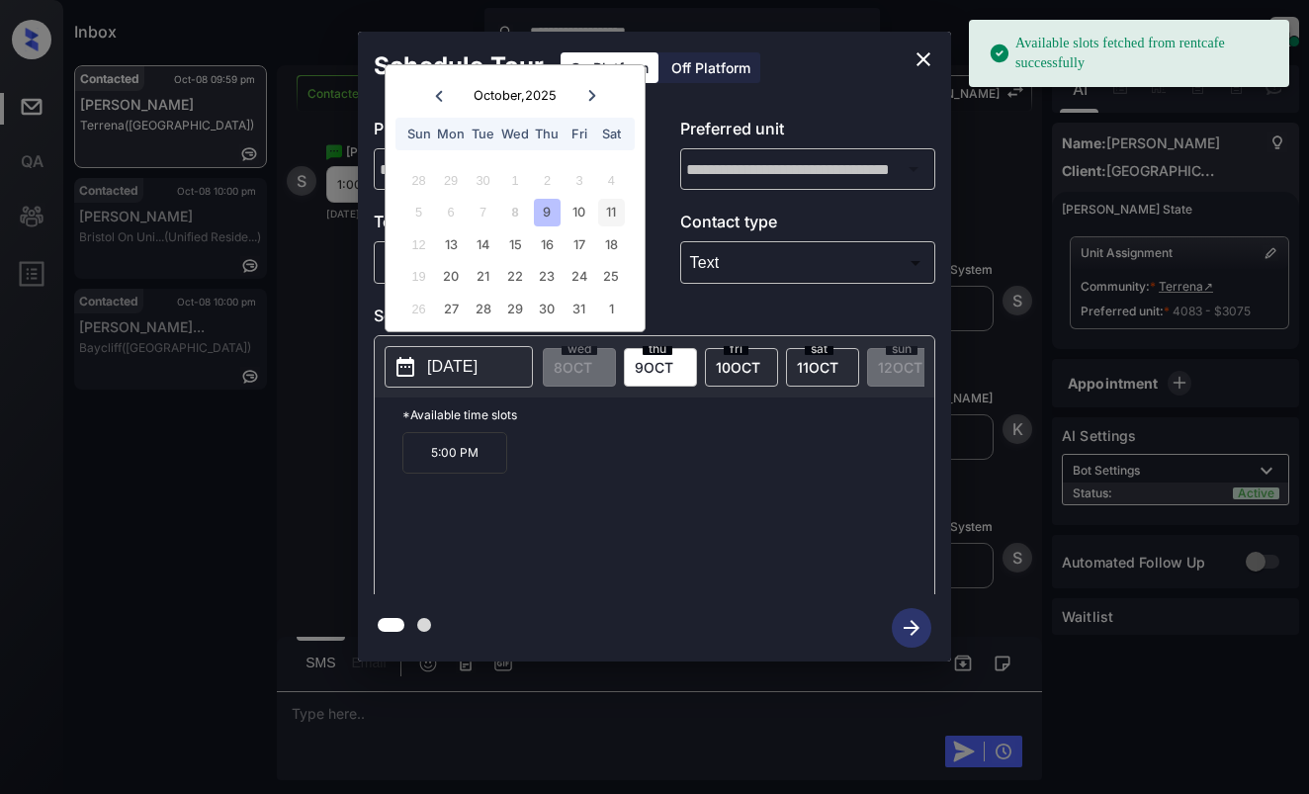
click at [610, 217] on div "11" at bounding box center [611, 212] width 27 height 27
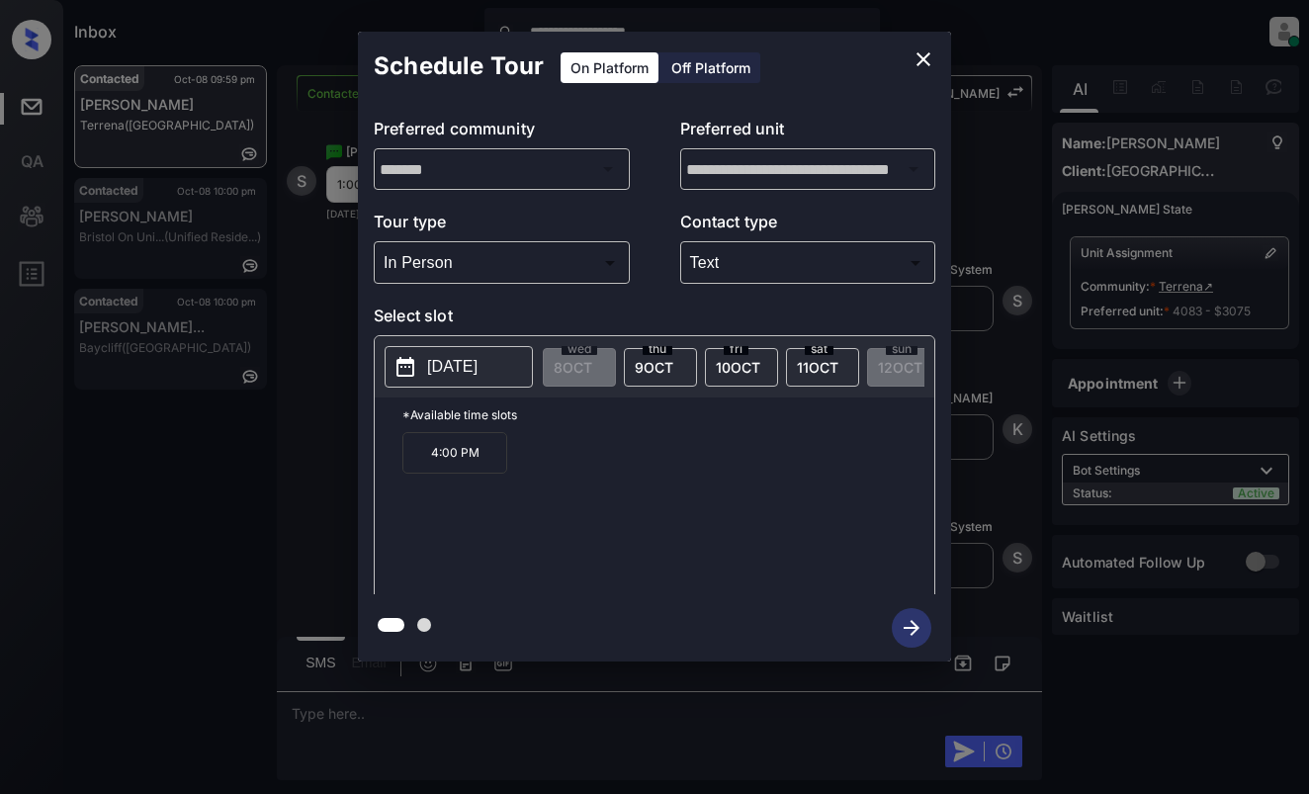
click at [456, 464] on p "4:00 PM" at bounding box center [454, 453] width 105 height 42
click at [920, 623] on icon "button" at bounding box center [912, 628] width 40 height 40
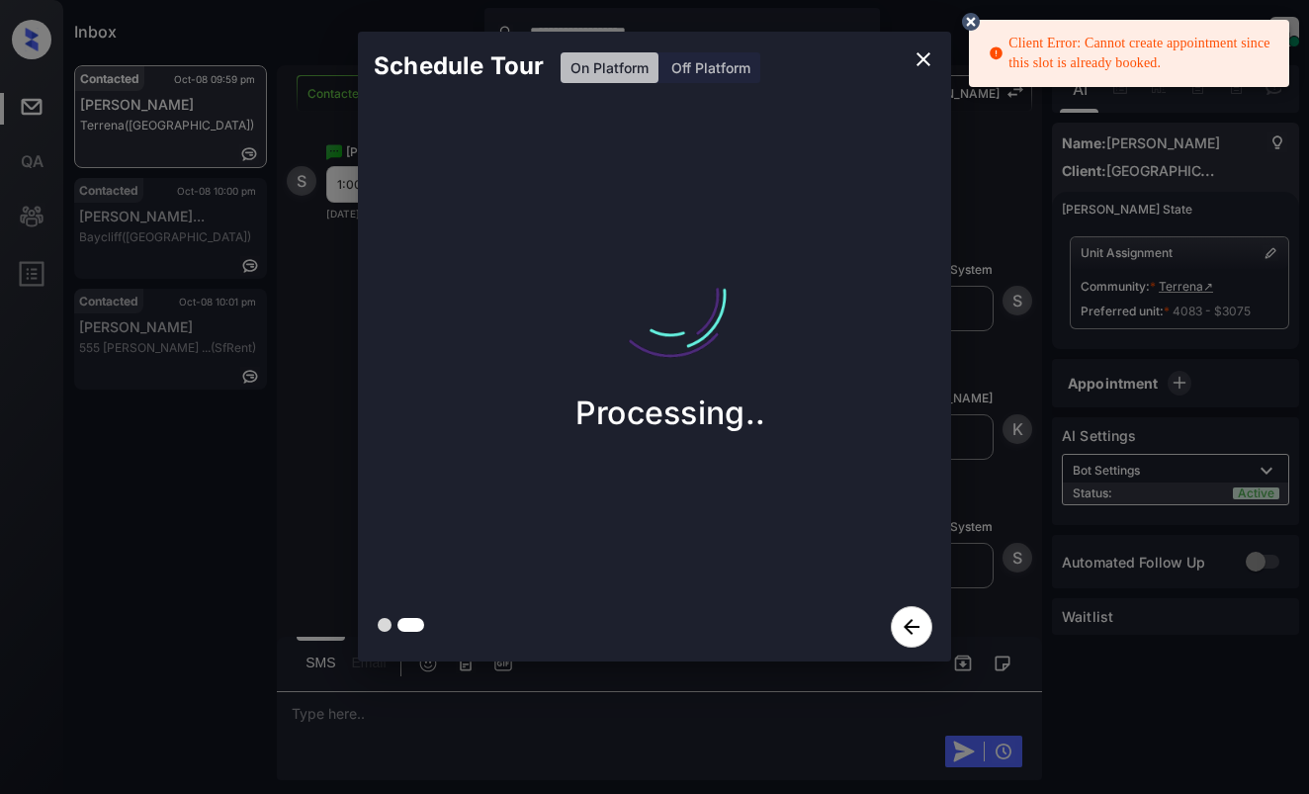
click at [746, 107] on div "Processing.." at bounding box center [670, 346] width 625 height 491
click at [971, 18] on icon at bounding box center [971, 22] width 18 height 18
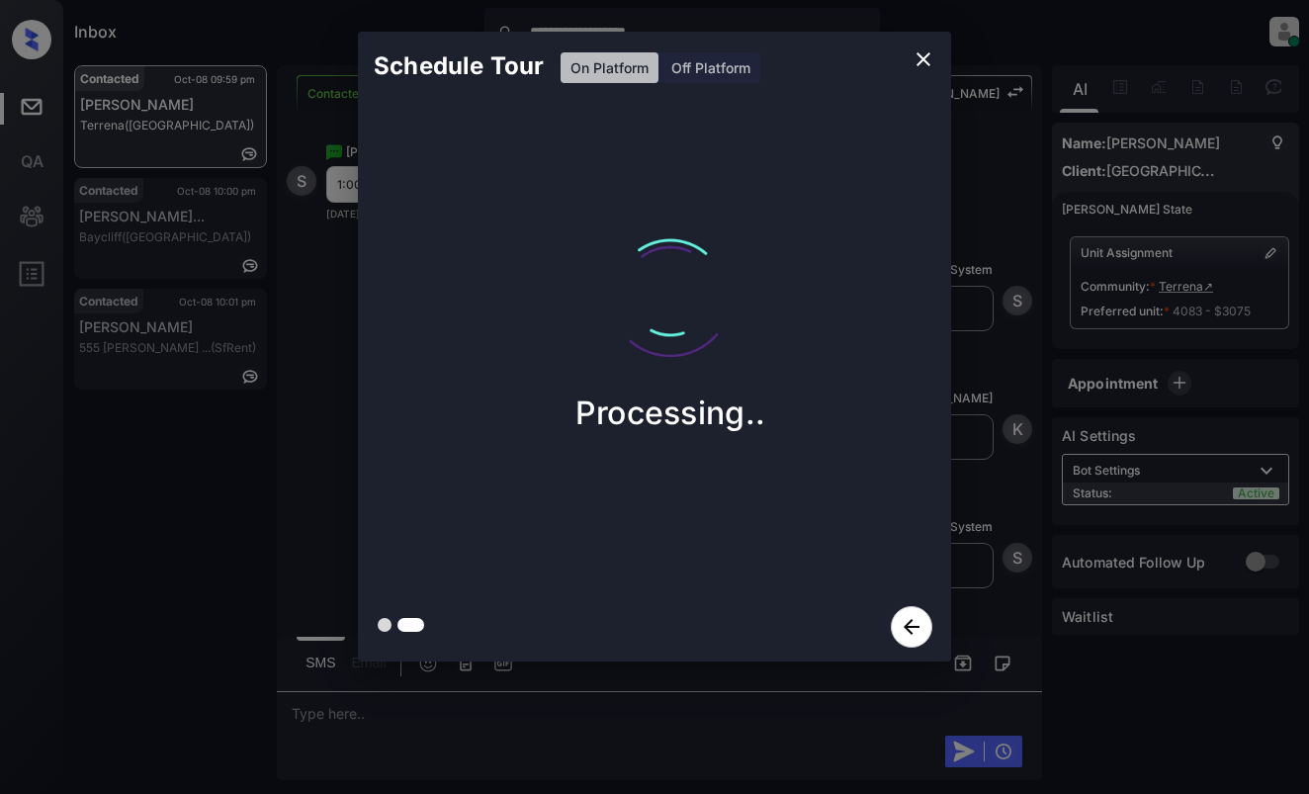
click at [939, 61] on button "close" at bounding box center [924, 60] width 40 height 40
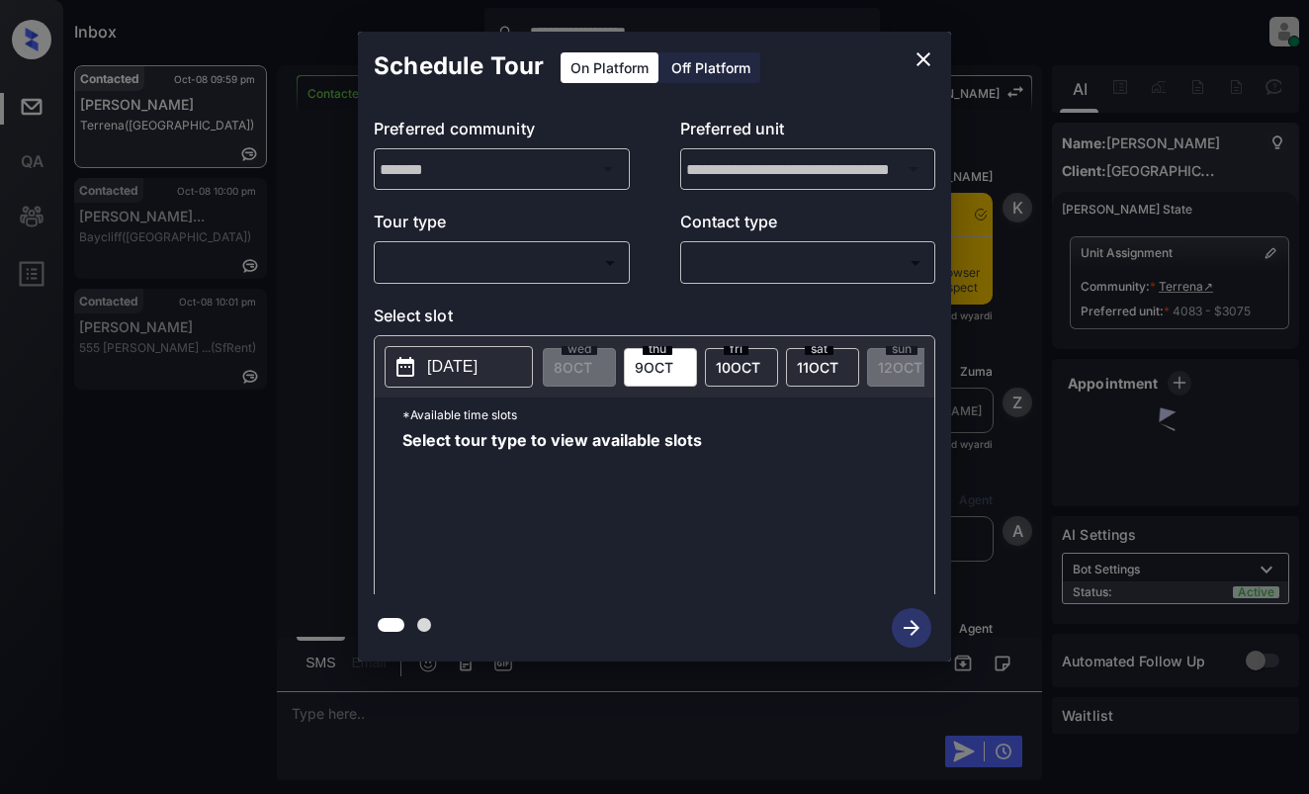
scroll to position [9889, 0]
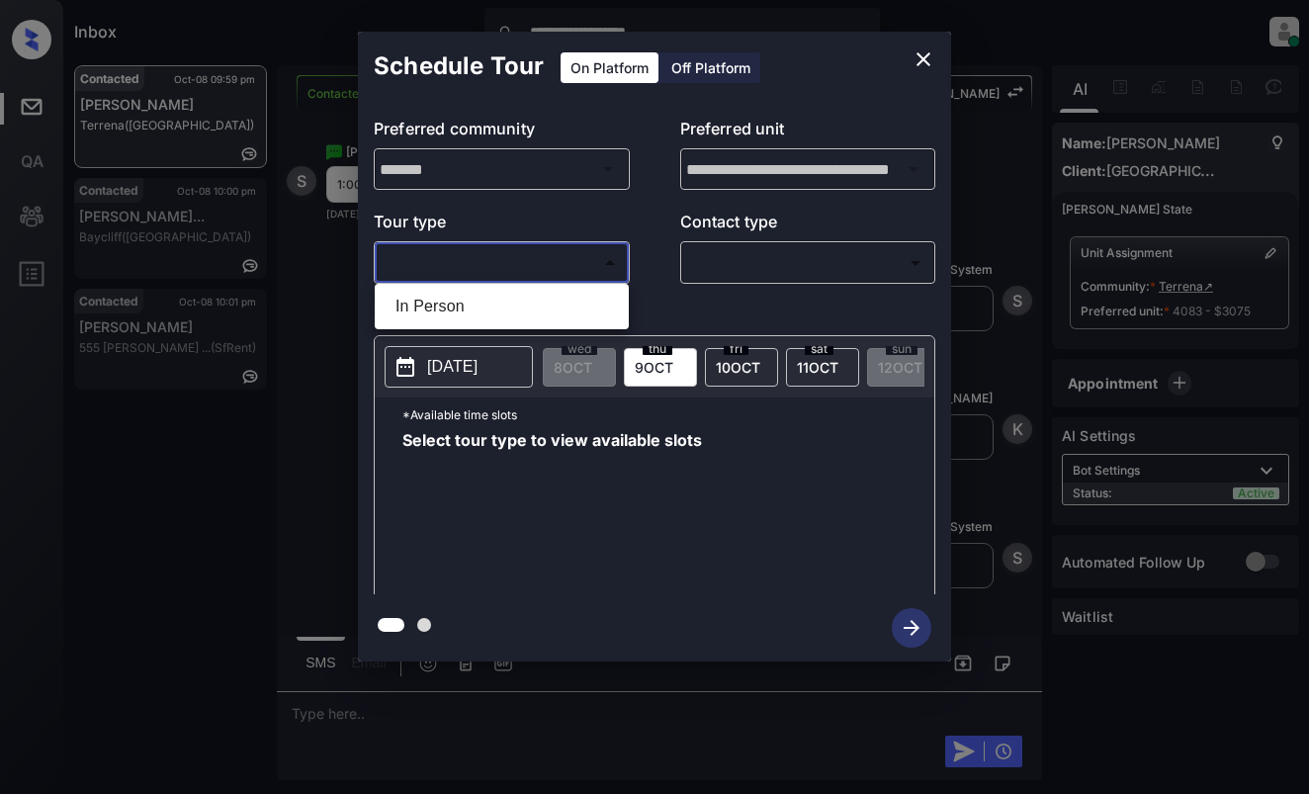
click at [534, 255] on body "**********" at bounding box center [654, 397] width 1309 height 794
click at [540, 310] on li "In Person" at bounding box center [502, 307] width 244 height 36
type input "********"
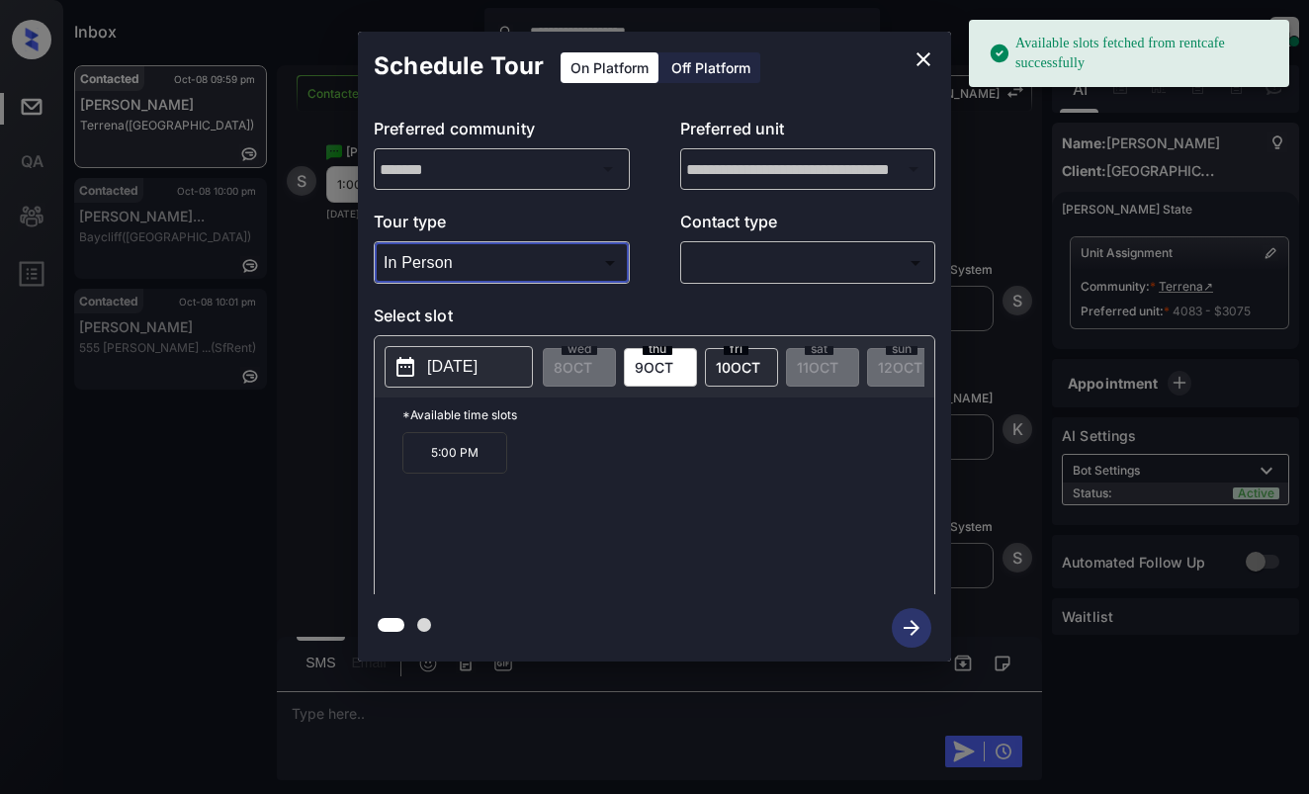
click at [463, 363] on p "[DATE]" at bounding box center [452, 367] width 50 height 24
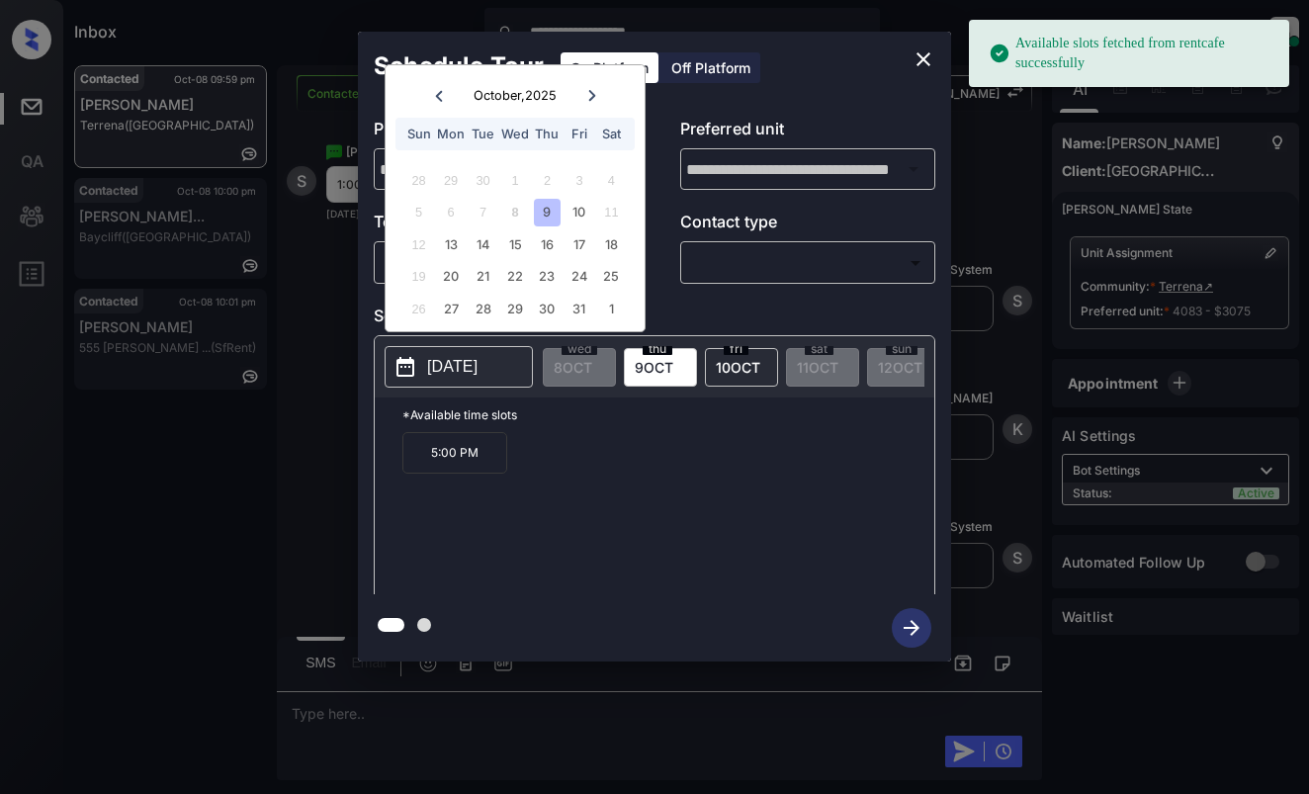
click at [609, 212] on div "11" at bounding box center [611, 212] width 27 height 27
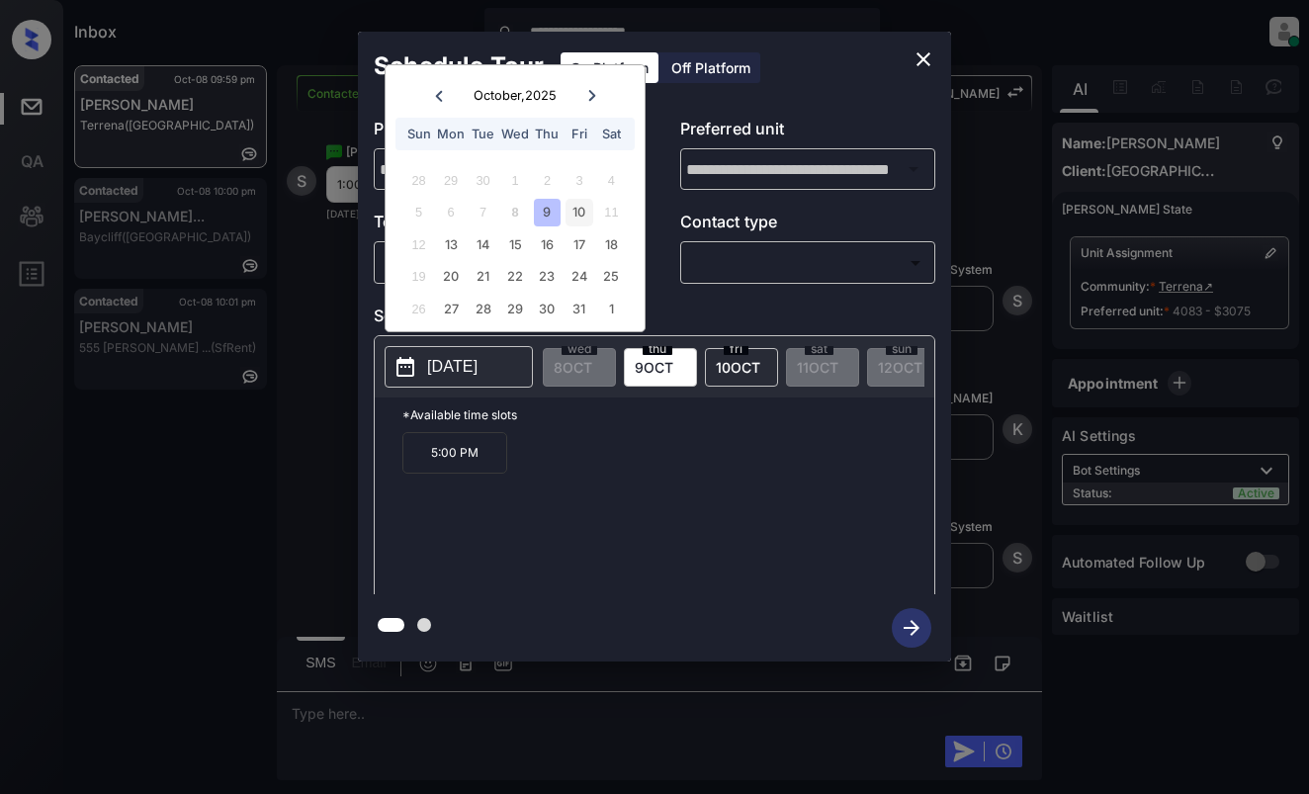
click at [576, 214] on div "10" at bounding box center [579, 212] width 27 height 27
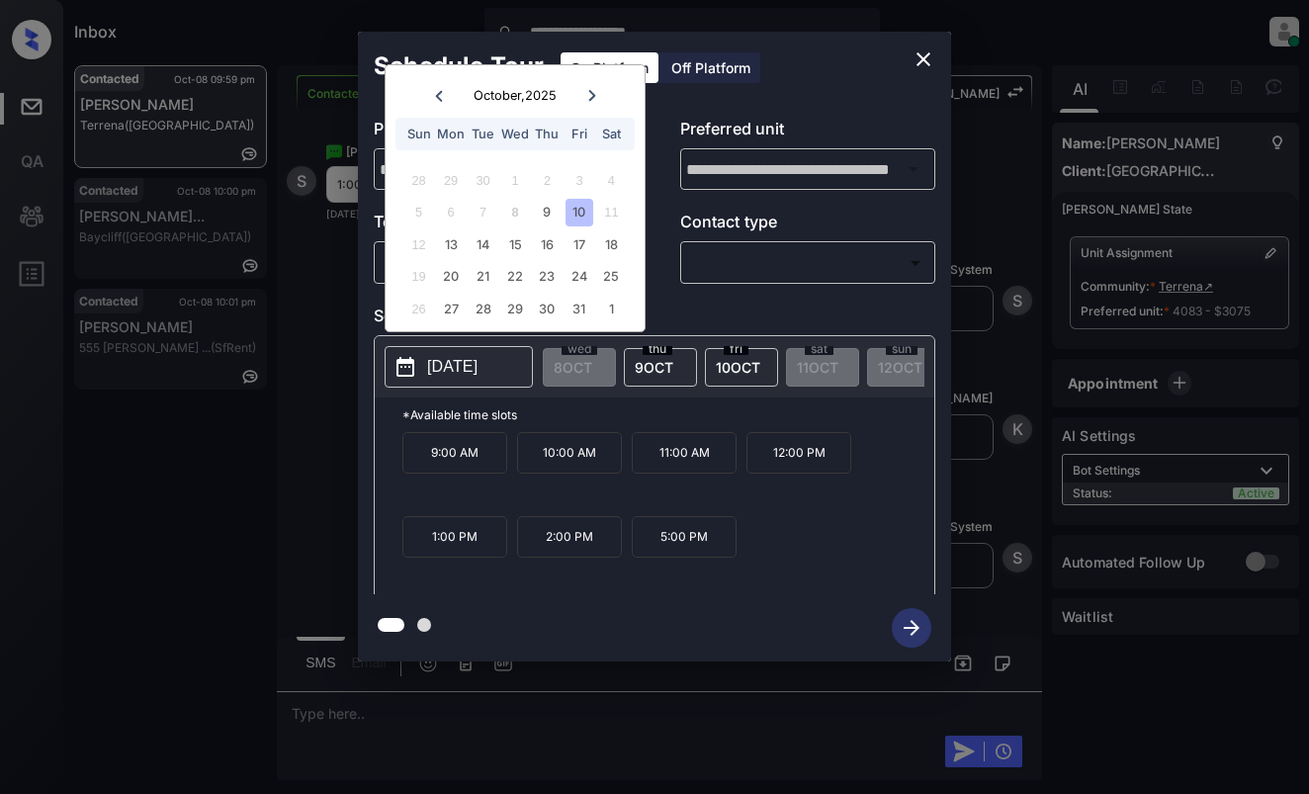
click at [920, 57] on icon "close" at bounding box center [924, 59] width 24 height 24
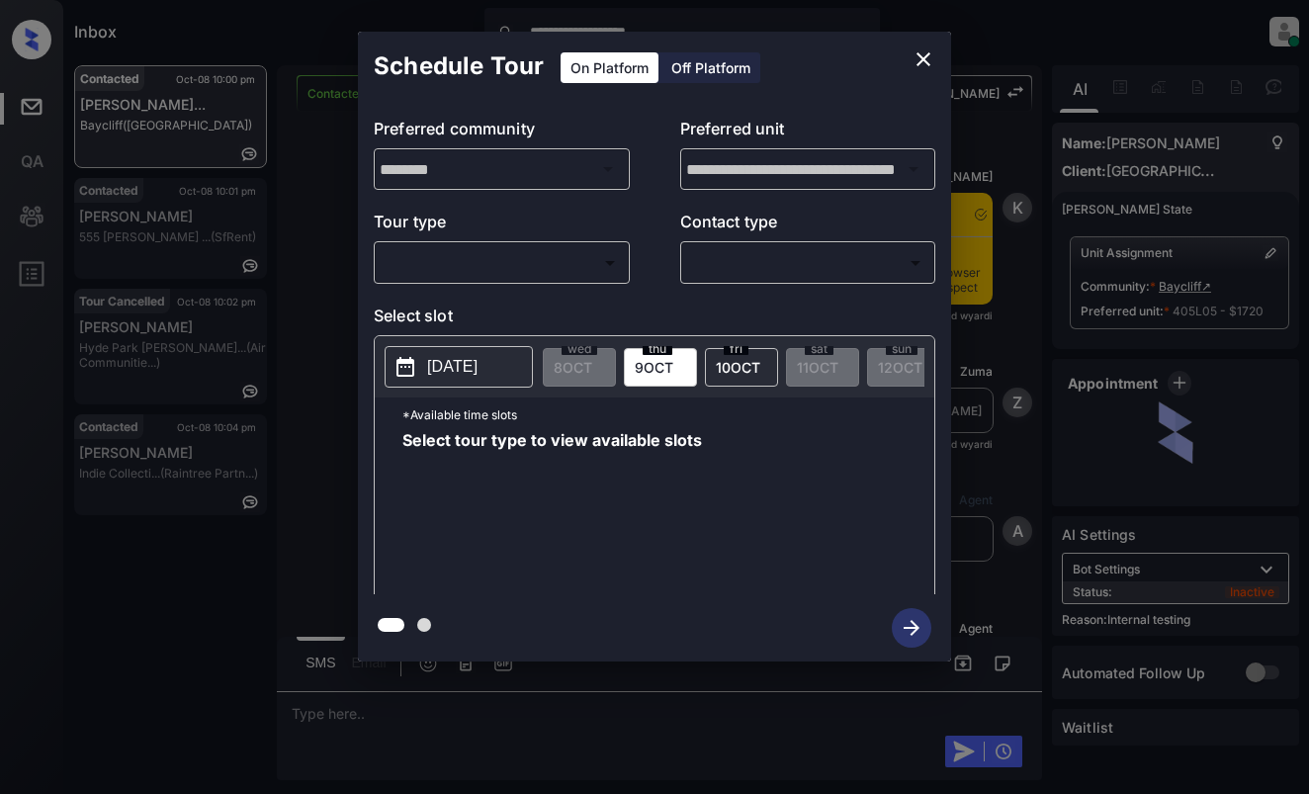
scroll to position [11388, 0]
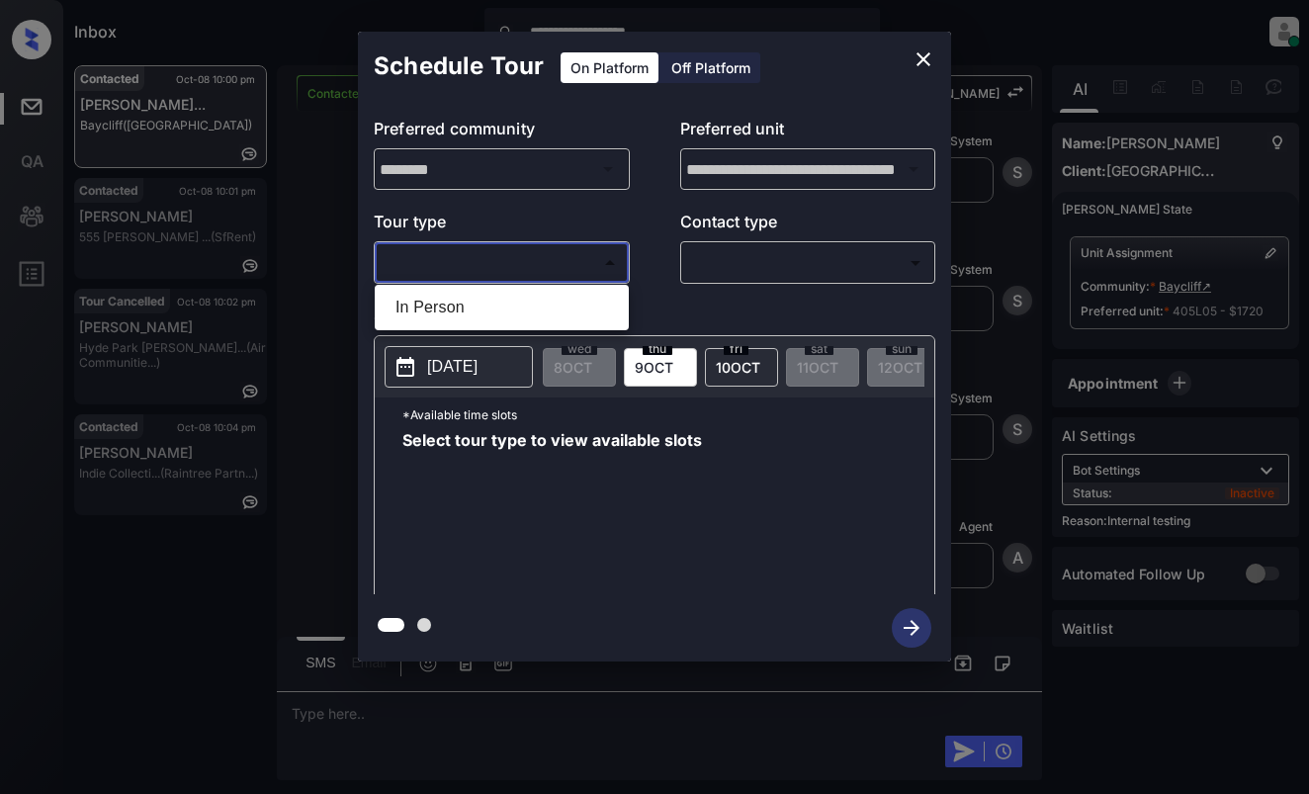
click at [584, 250] on body "**********" at bounding box center [654, 397] width 1309 height 794
click at [582, 307] on li "In Person" at bounding box center [502, 308] width 244 height 36
type input "********"
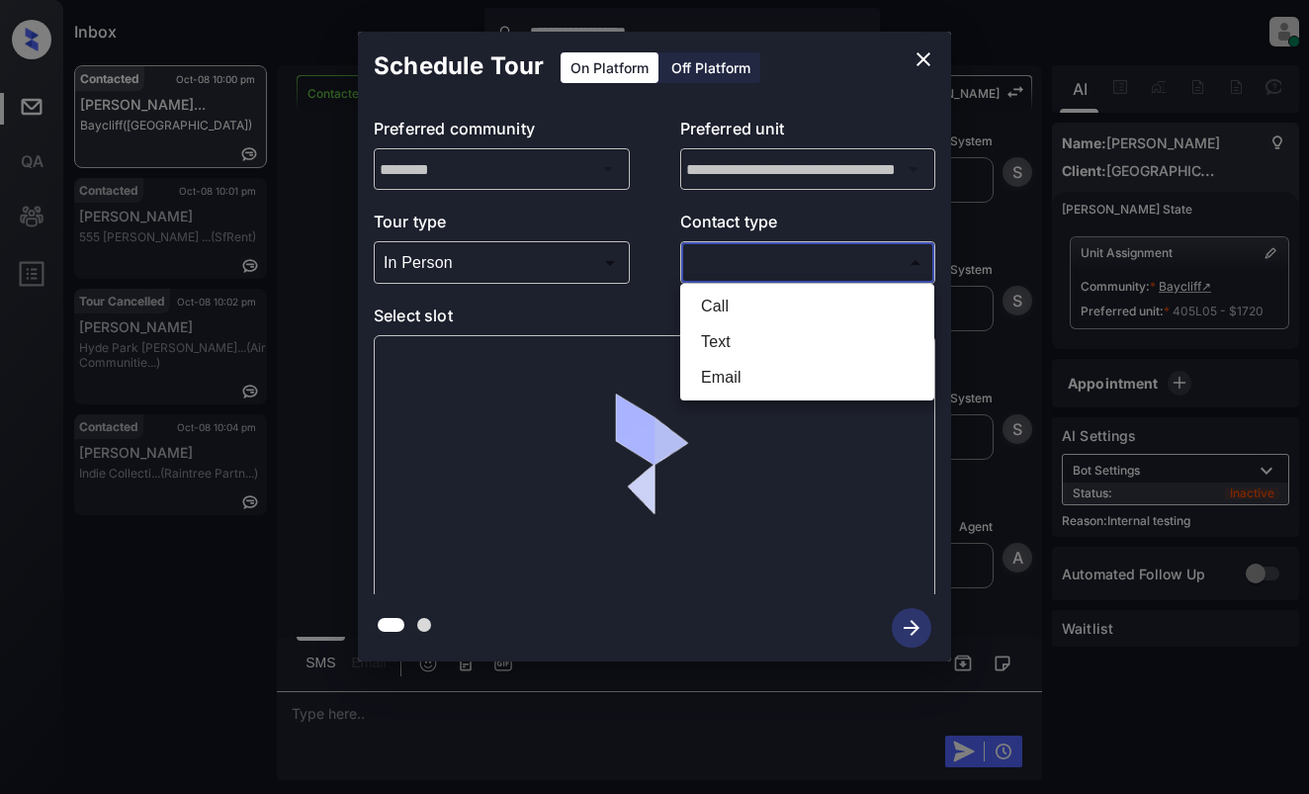
click at [769, 266] on body "**********" at bounding box center [654, 397] width 1309 height 794
click at [761, 338] on li "Text" at bounding box center [807, 342] width 244 height 36
type input "****"
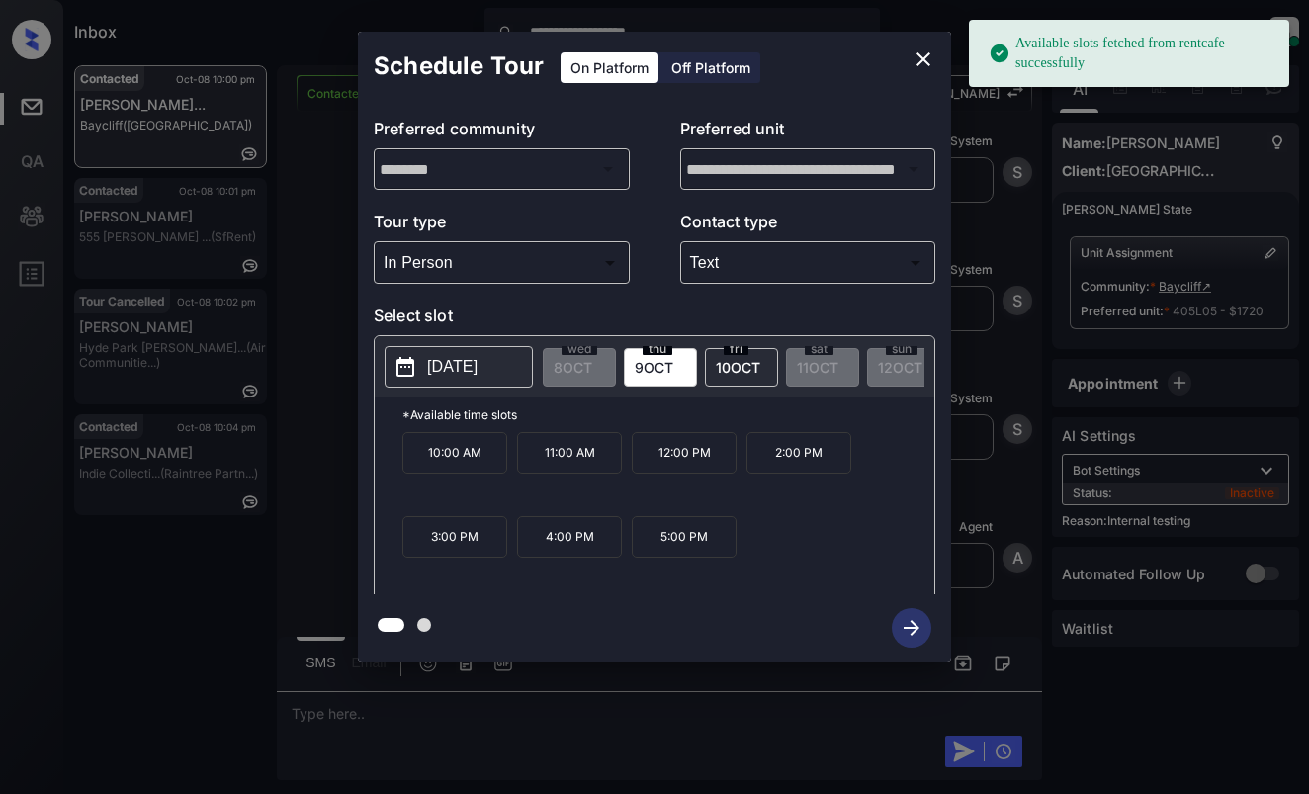
click at [452, 360] on p "2025-10-09" at bounding box center [452, 367] width 50 height 24
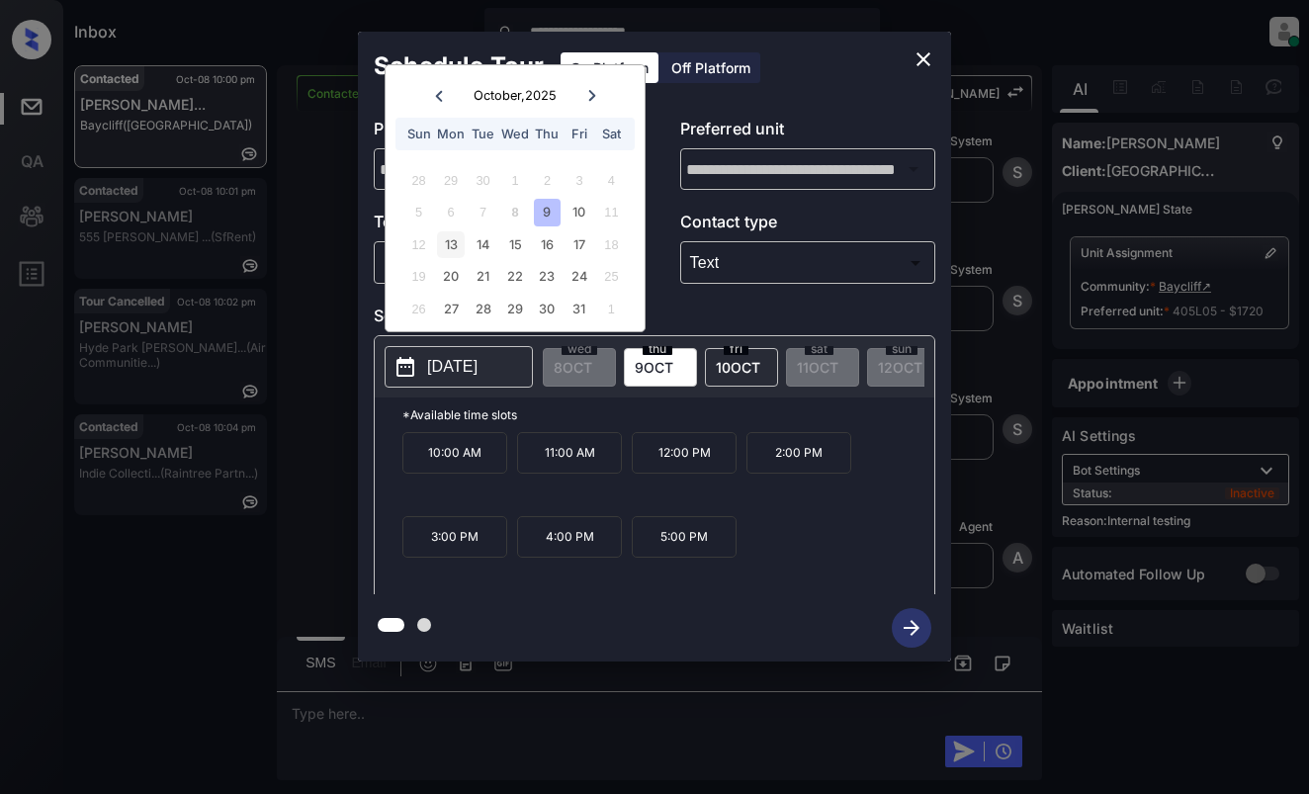
click at [457, 253] on div "13" at bounding box center [450, 244] width 27 height 27
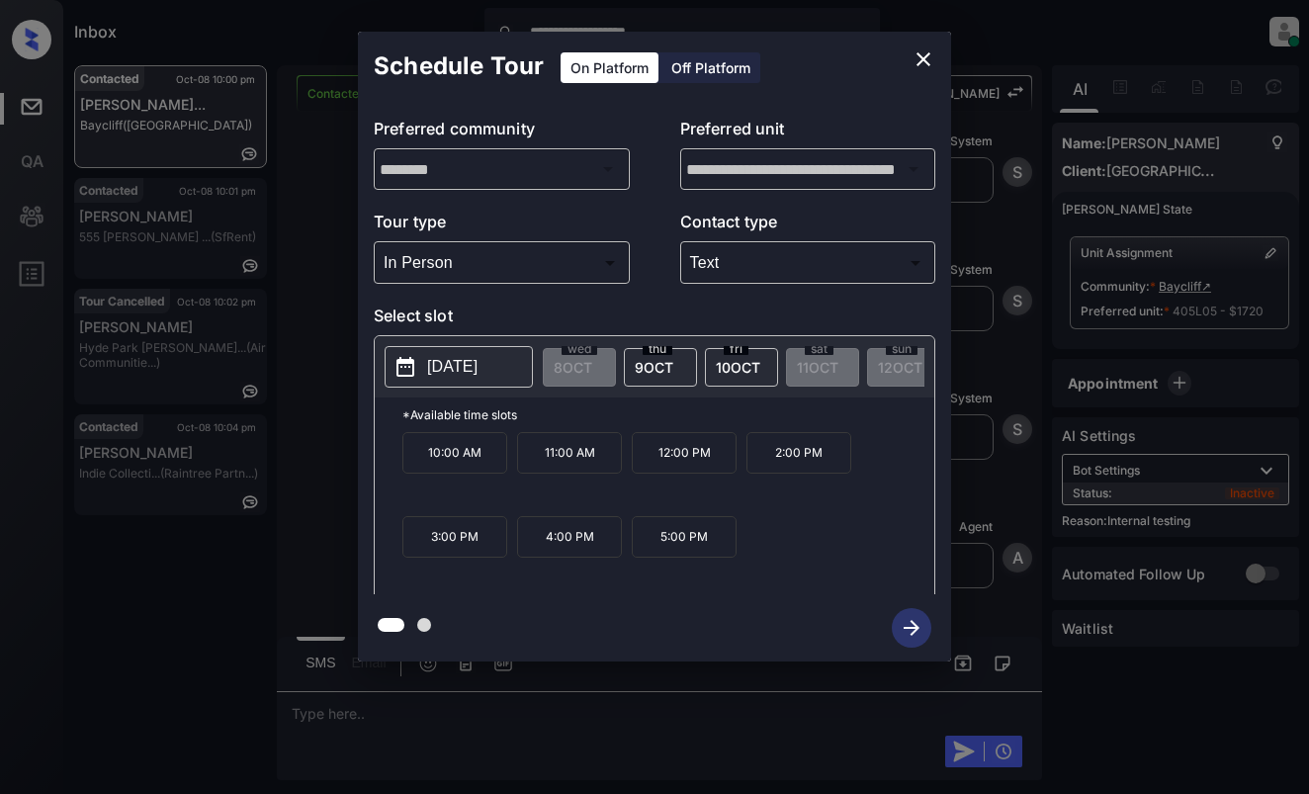
click at [495, 556] on p "3:00 PM" at bounding box center [454, 537] width 105 height 42
click at [898, 626] on icon "button" at bounding box center [912, 628] width 40 height 40
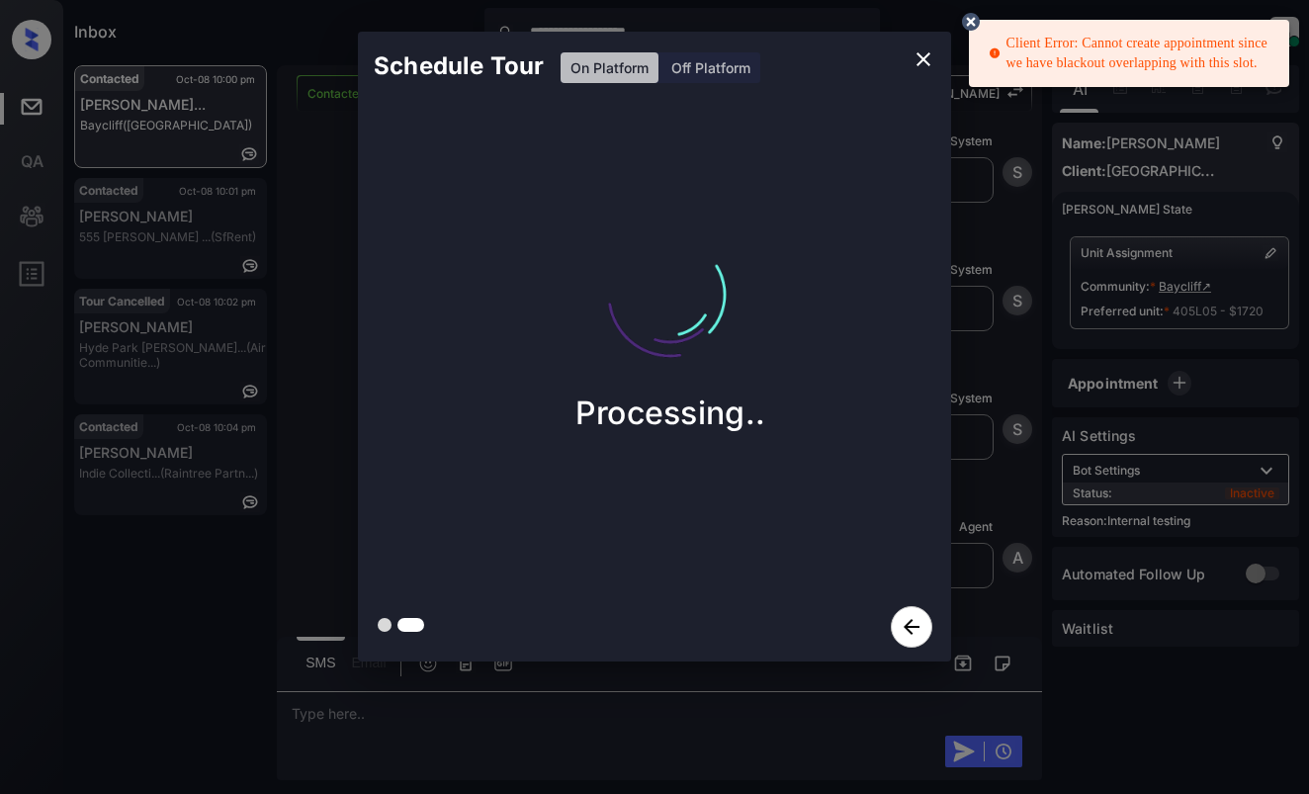
click at [931, 64] on icon "close" at bounding box center [924, 59] width 24 height 24
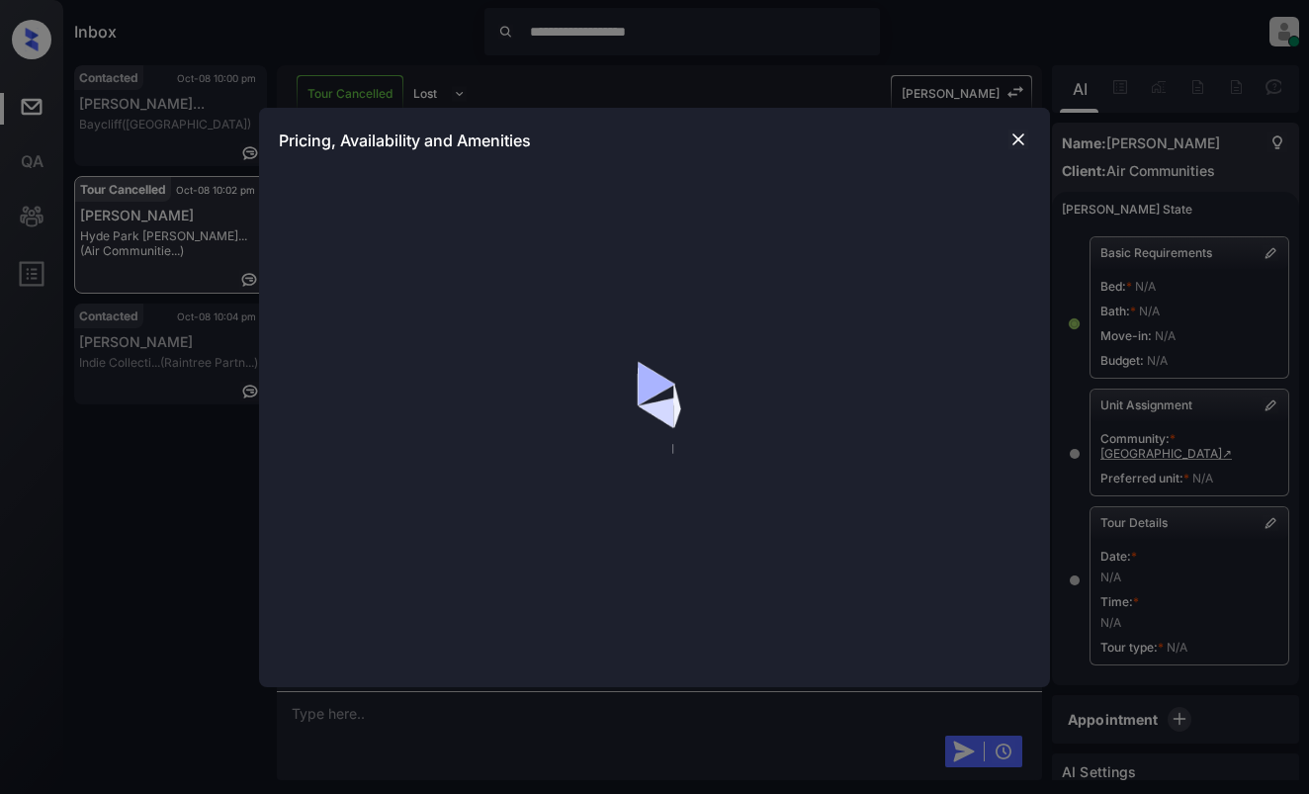
scroll to position [1950, 0]
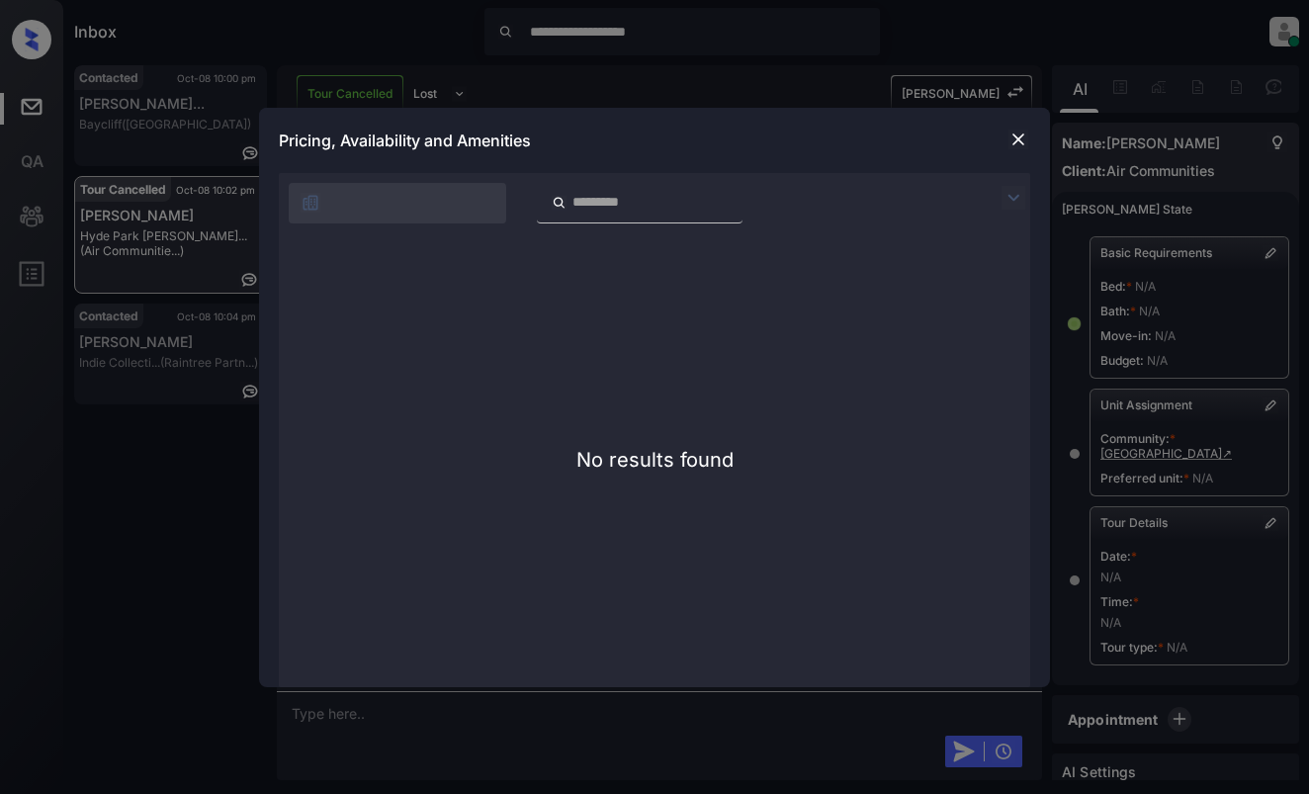
click at [1019, 199] on img at bounding box center [1014, 198] width 24 height 24
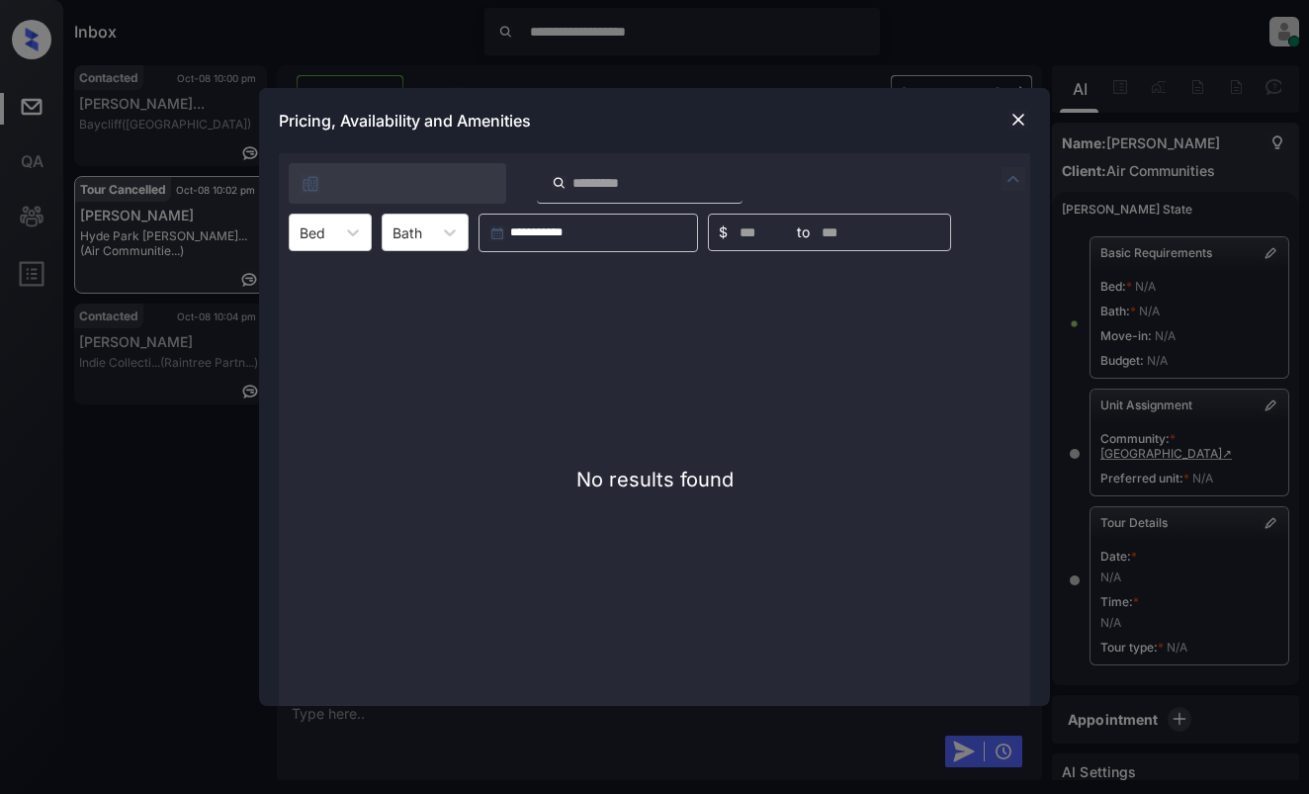
click at [1015, 120] on img at bounding box center [1019, 120] width 20 height 20
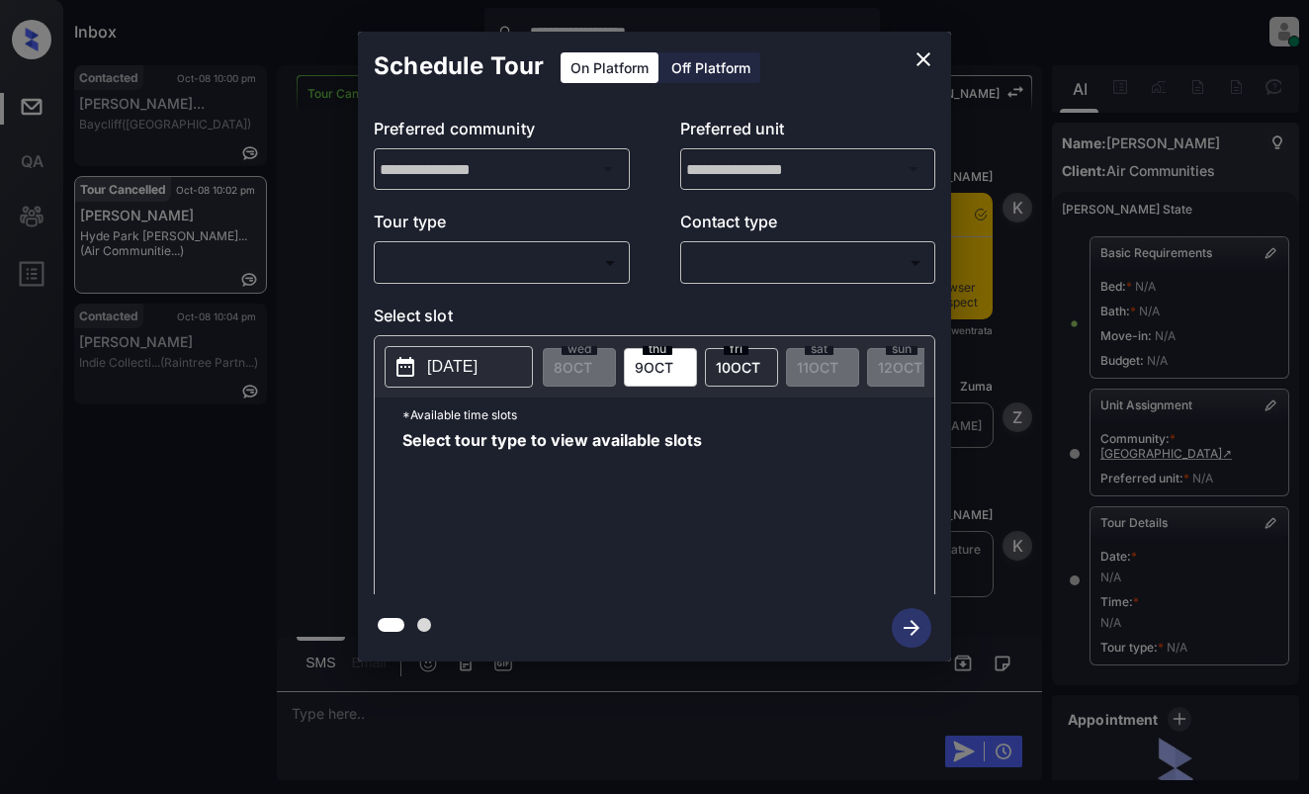
scroll to position [1950, 0]
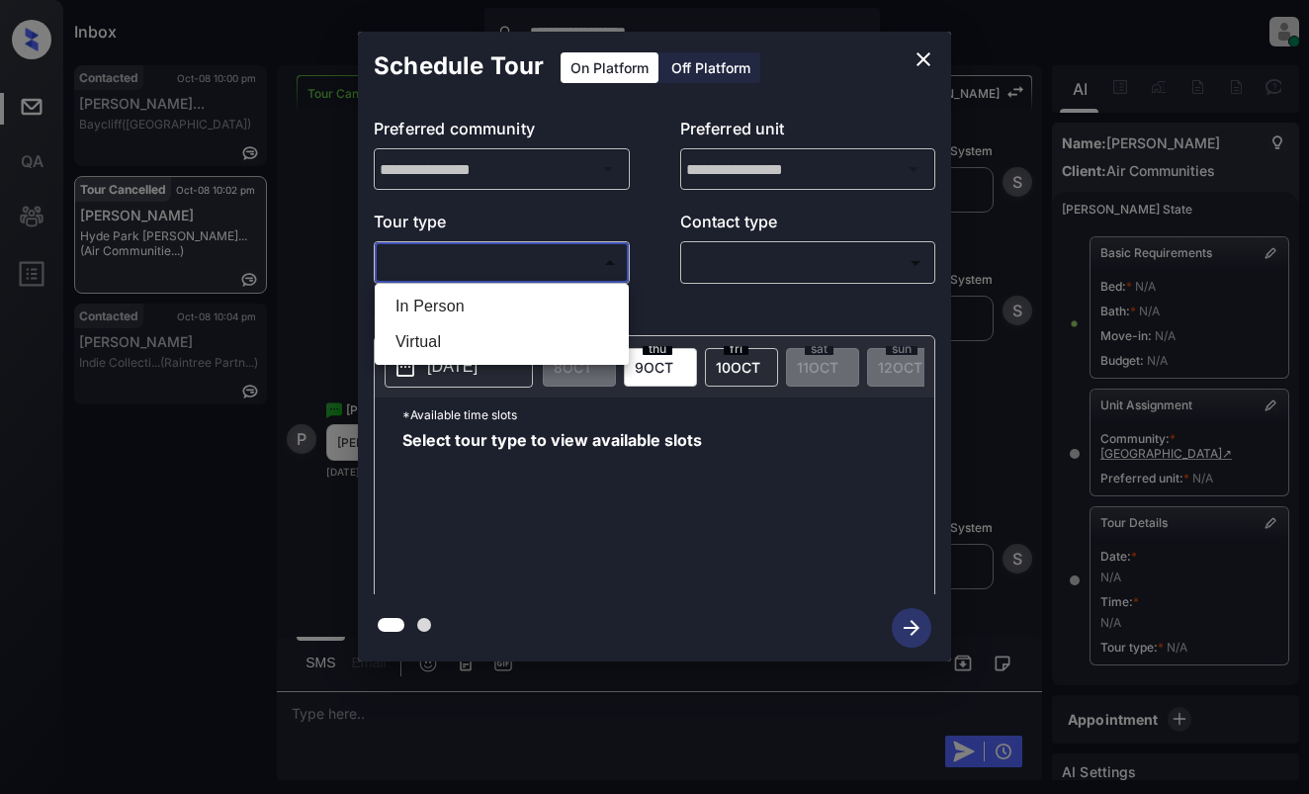
click at [525, 249] on body "**********" at bounding box center [654, 397] width 1309 height 794
click at [916, 64] on div at bounding box center [654, 397] width 1309 height 794
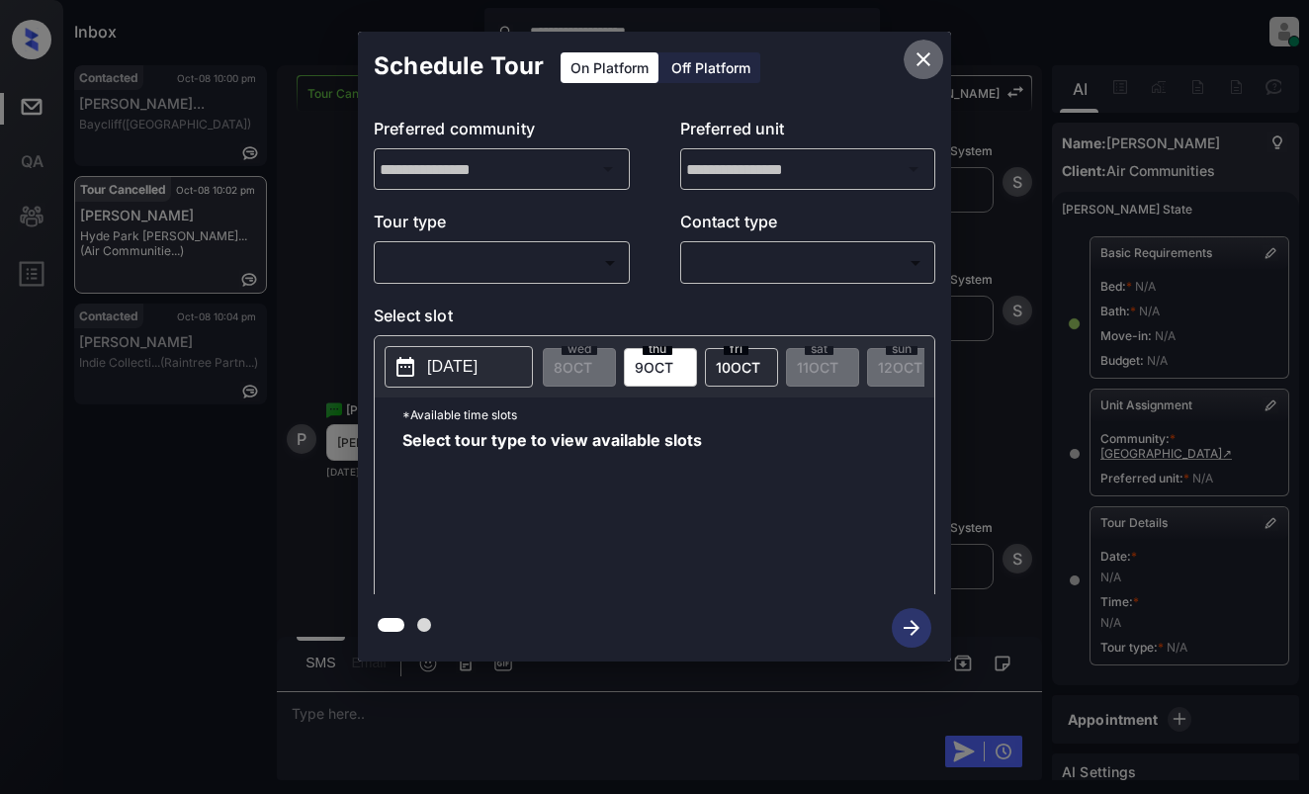
click at [918, 54] on icon "close" at bounding box center [924, 59] width 14 height 14
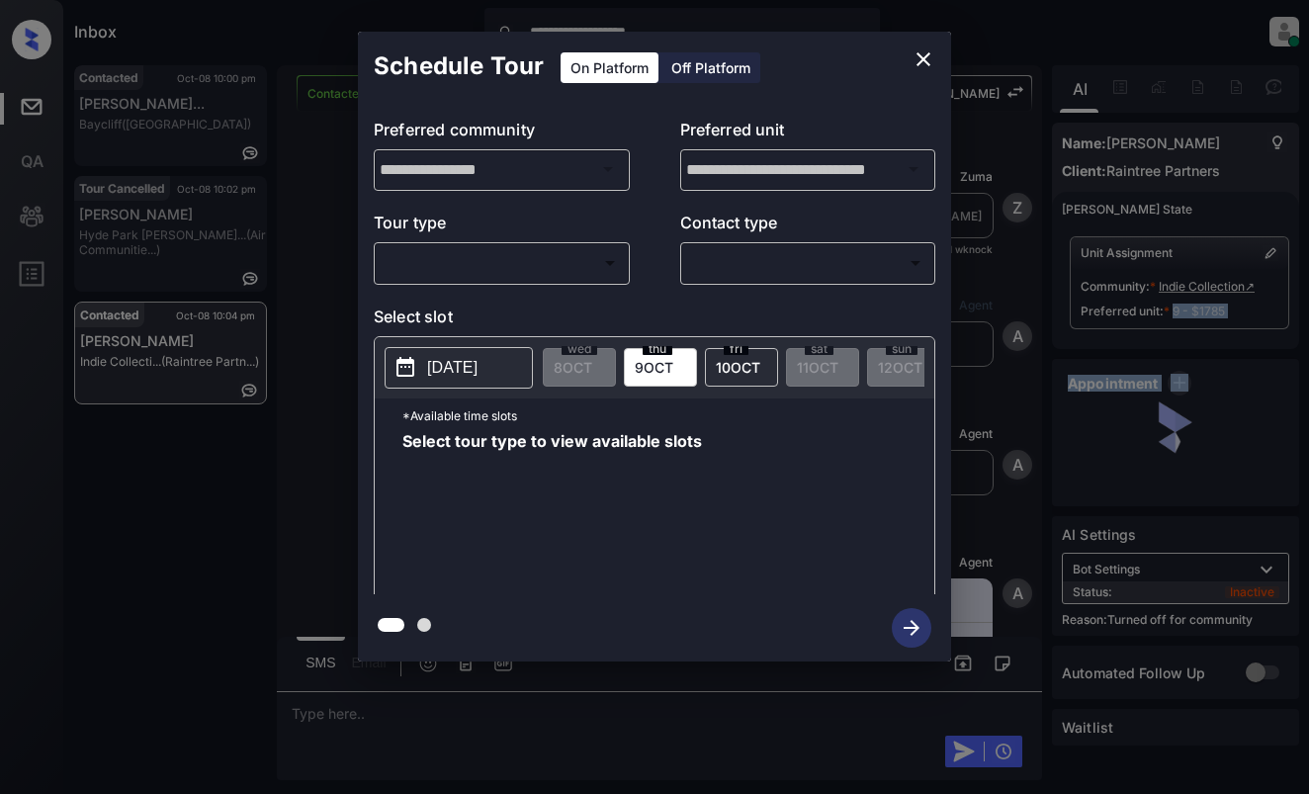
scroll to position [3385, 0]
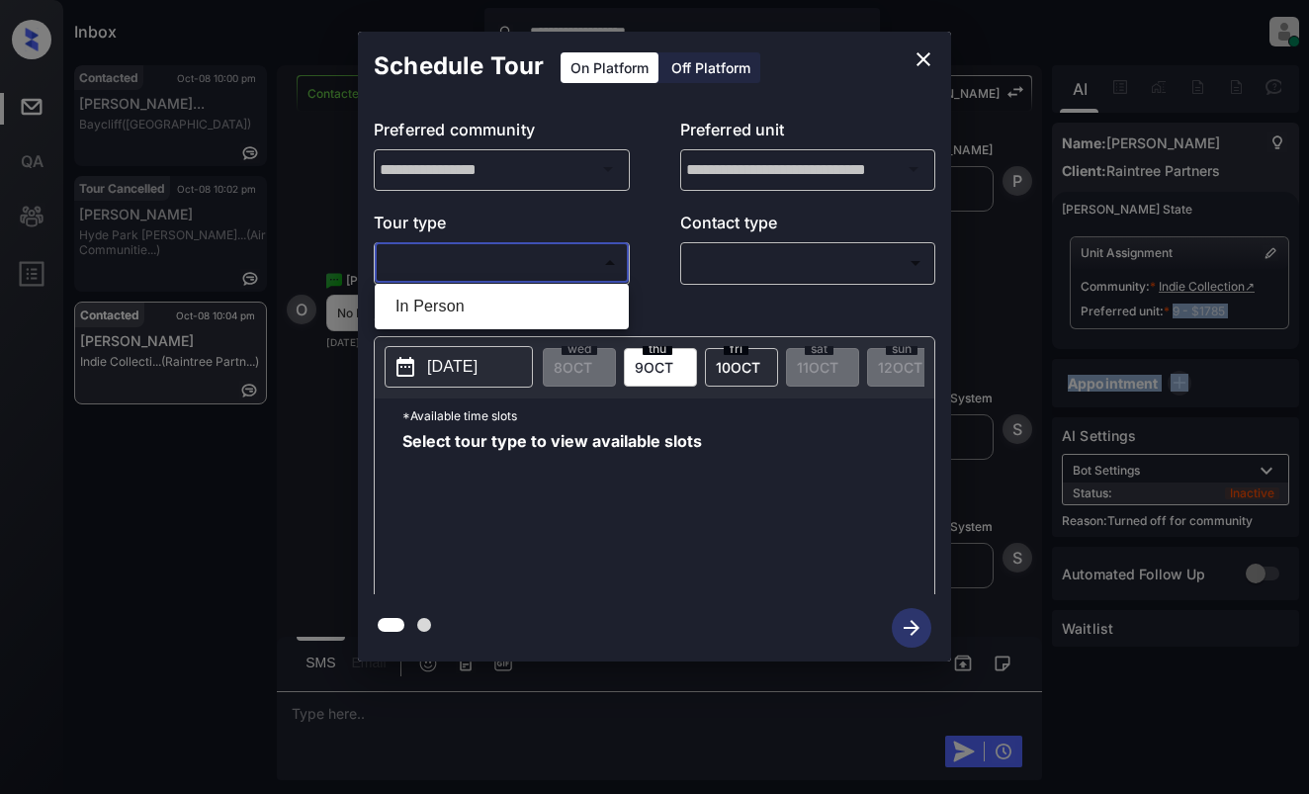
click at [487, 270] on body "**********" at bounding box center [654, 397] width 1309 height 794
click at [493, 307] on li "In Person" at bounding box center [502, 307] width 244 height 36
type input "********"
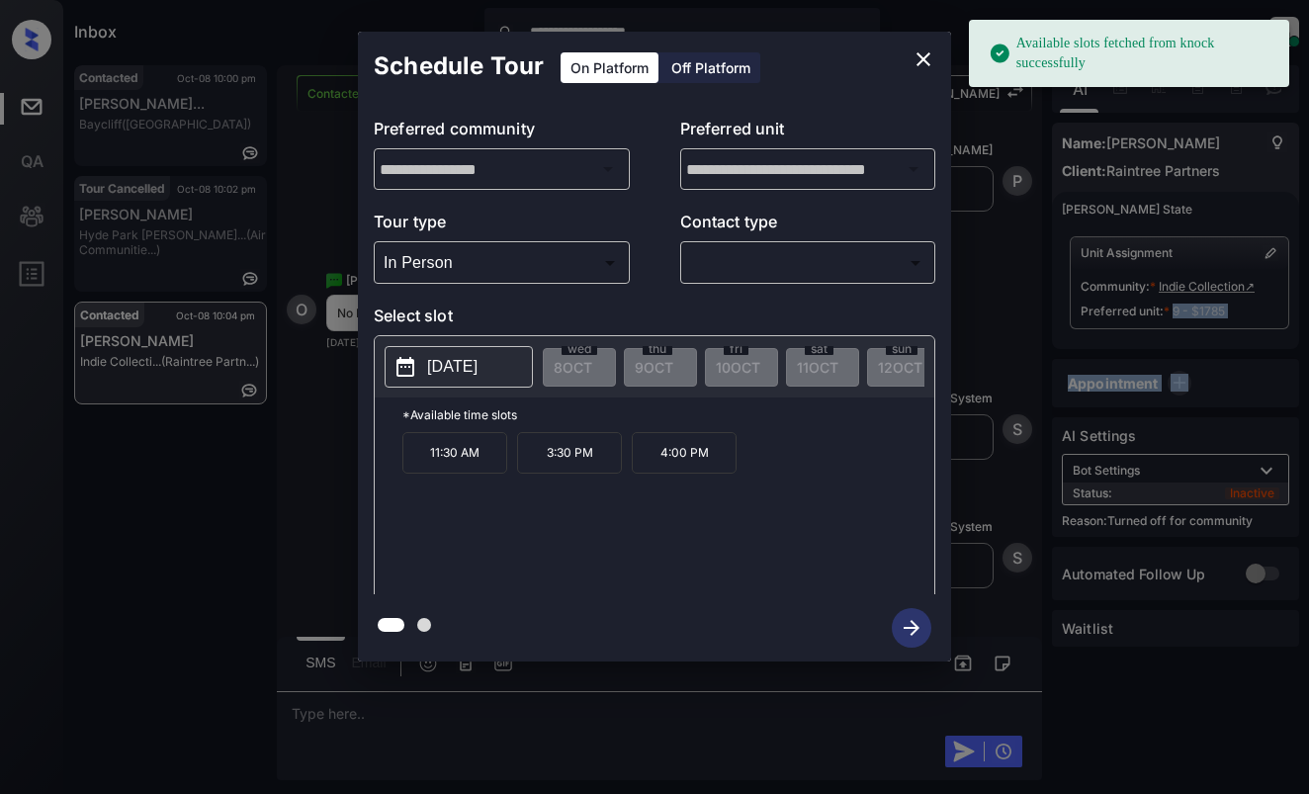
click at [467, 370] on p "[DATE]" at bounding box center [452, 367] width 50 height 24
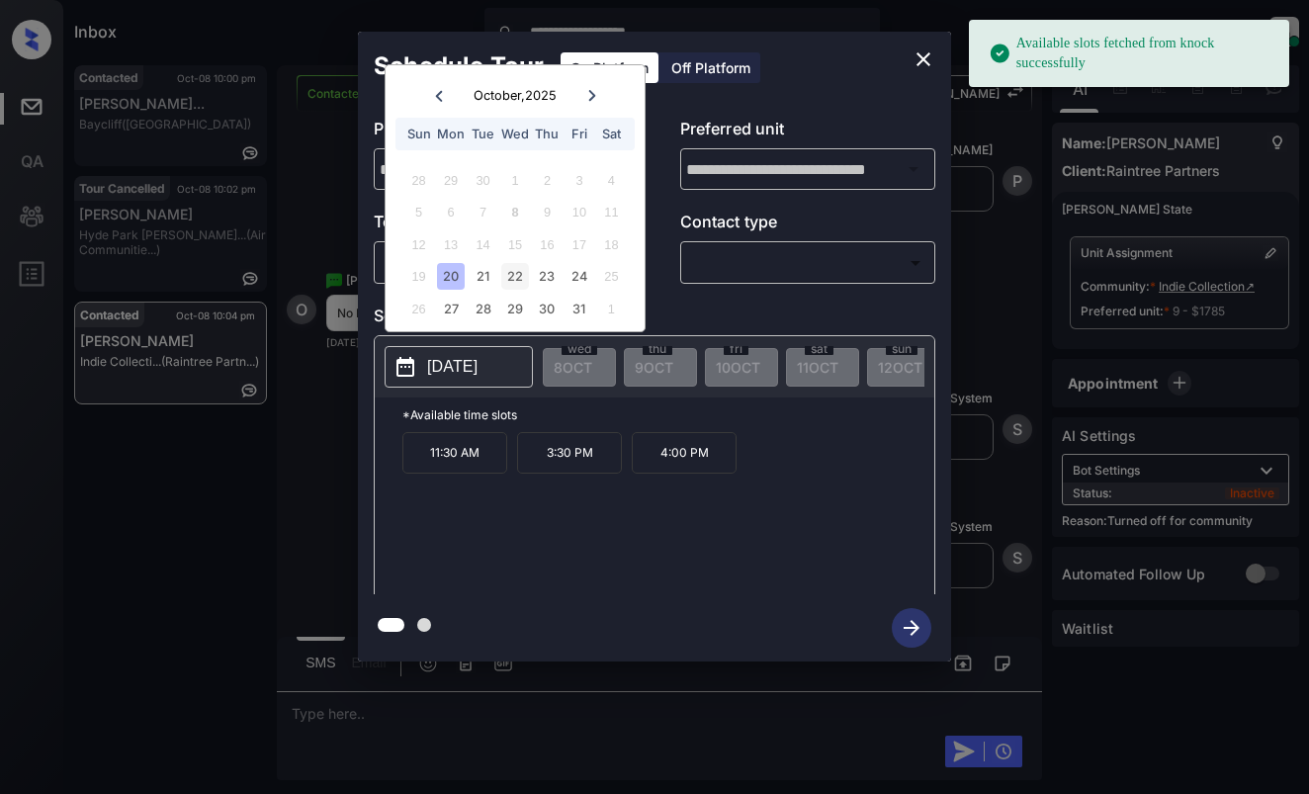
click at [516, 274] on div "22" at bounding box center [514, 276] width 27 height 27
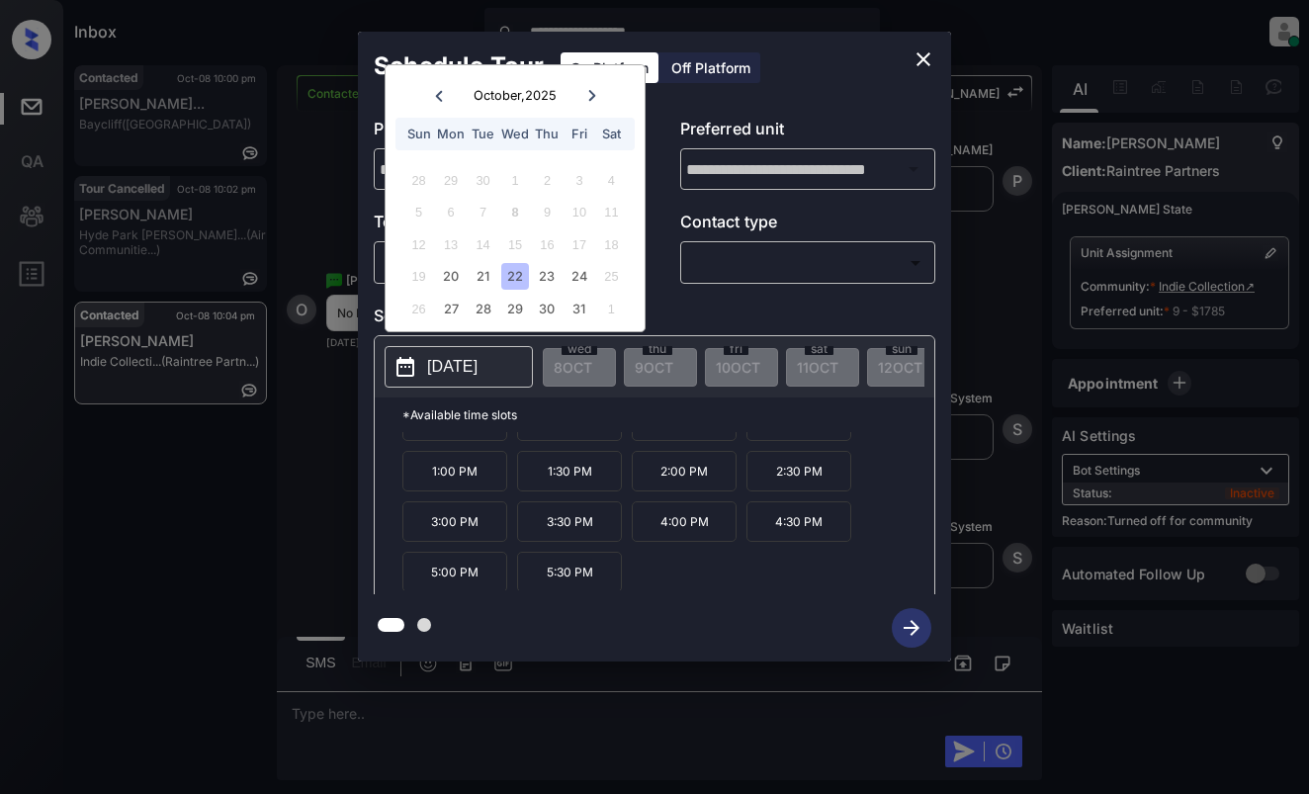
scroll to position [34, 0]
click at [920, 59] on icon "close" at bounding box center [924, 59] width 24 height 24
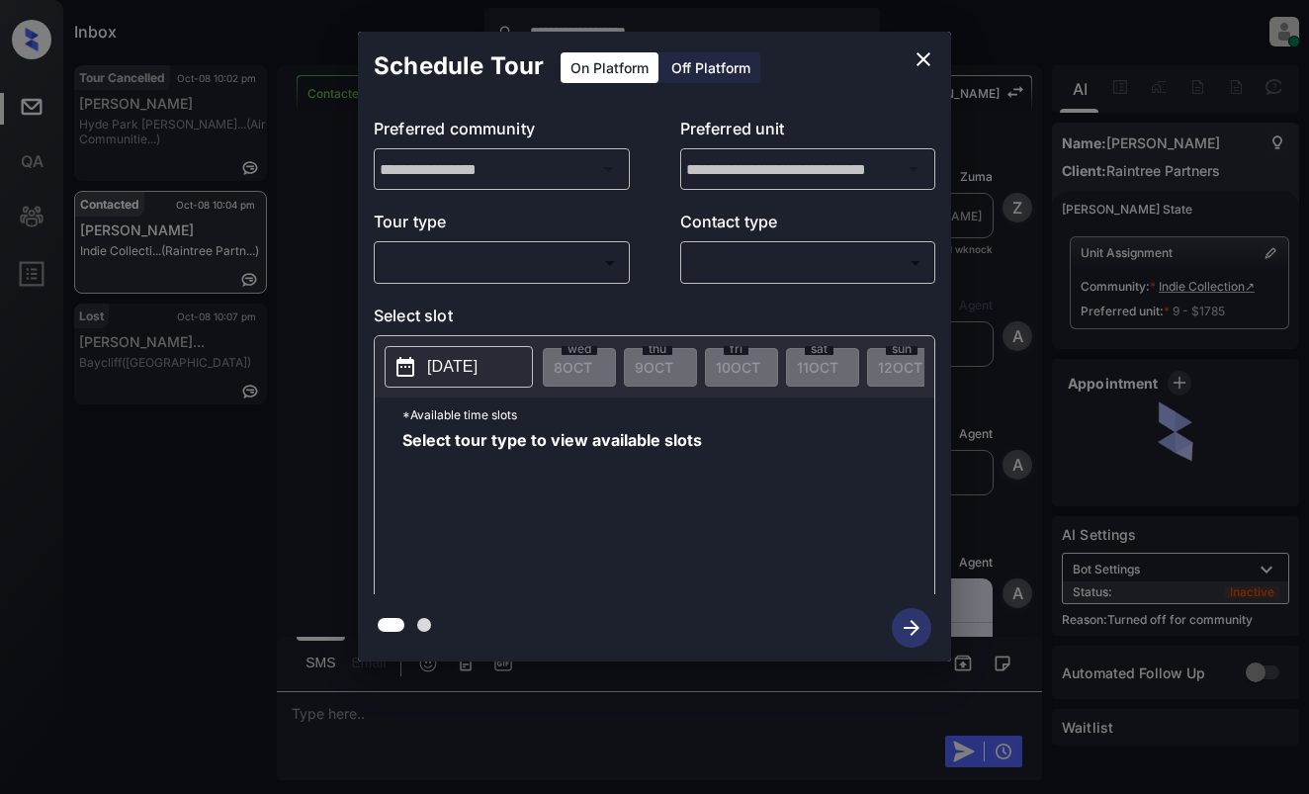
scroll to position [3751, 0]
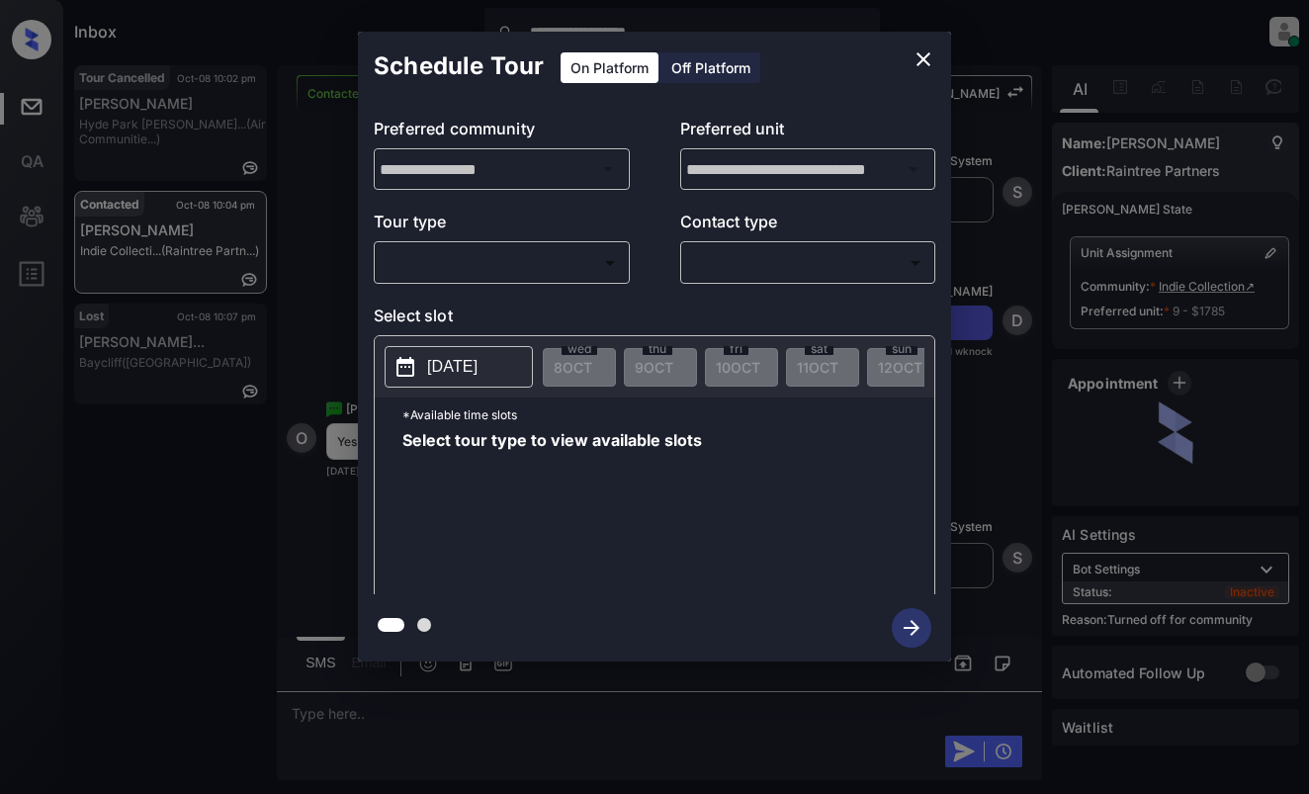
click at [481, 265] on body "**********" at bounding box center [654, 397] width 1309 height 794
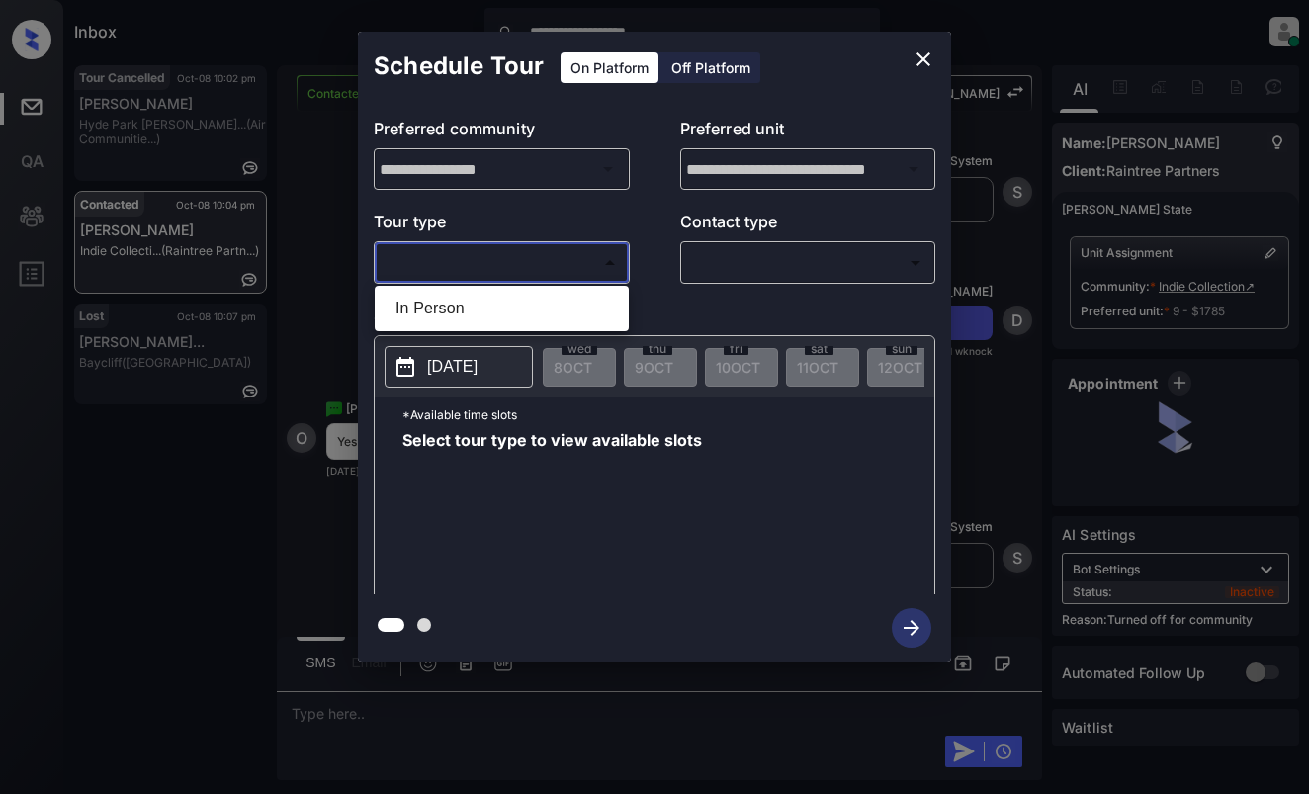
click at [500, 310] on li "In Person" at bounding box center [502, 309] width 244 height 36
type input "********"
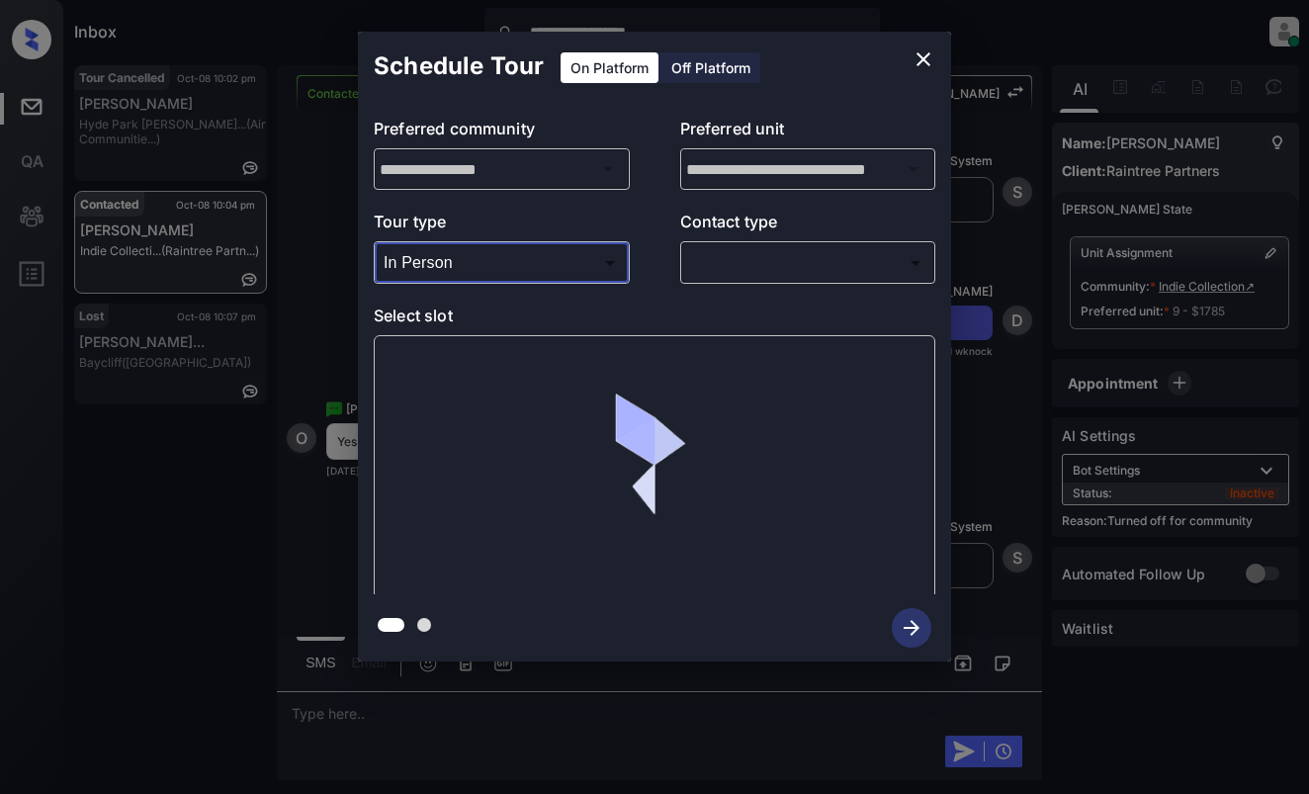
click at [759, 267] on body "**********" at bounding box center [654, 397] width 1309 height 794
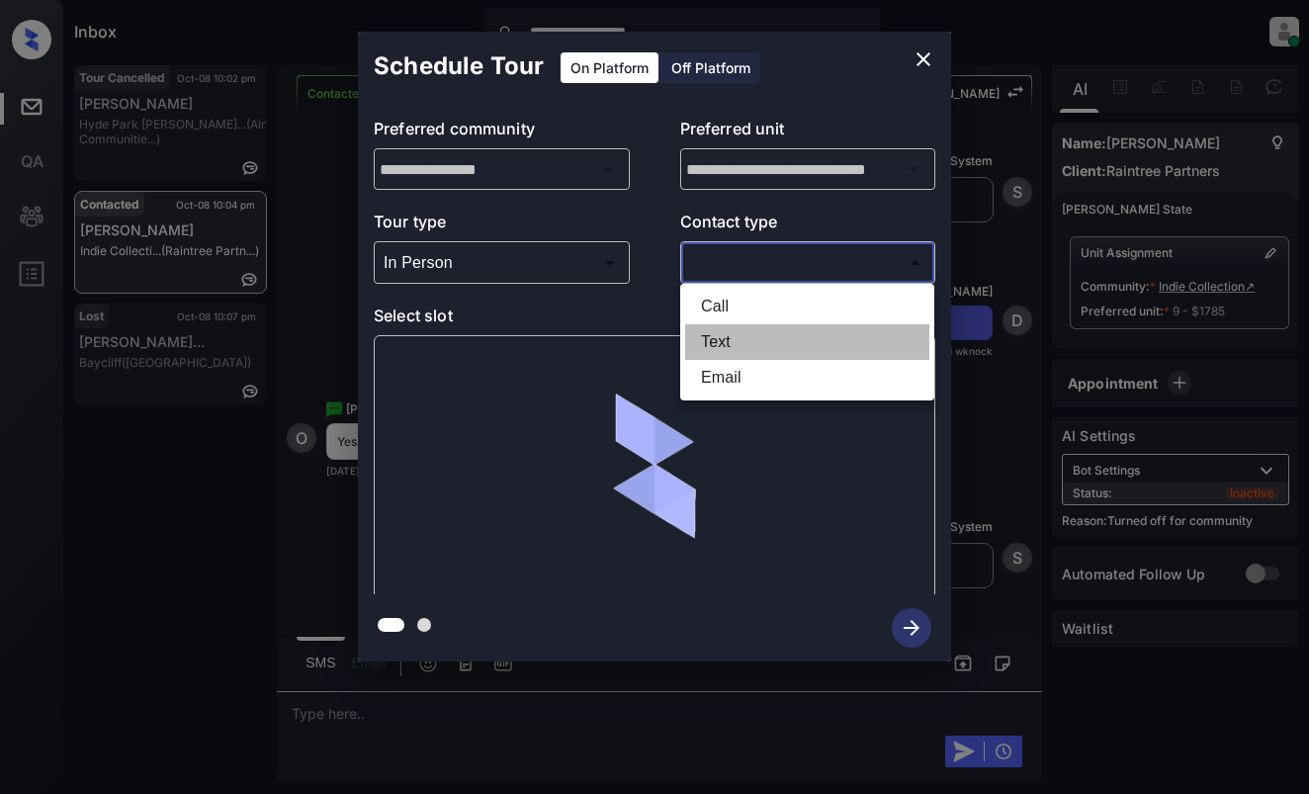
click at [759, 335] on li "Text" at bounding box center [807, 342] width 244 height 36
type input "****"
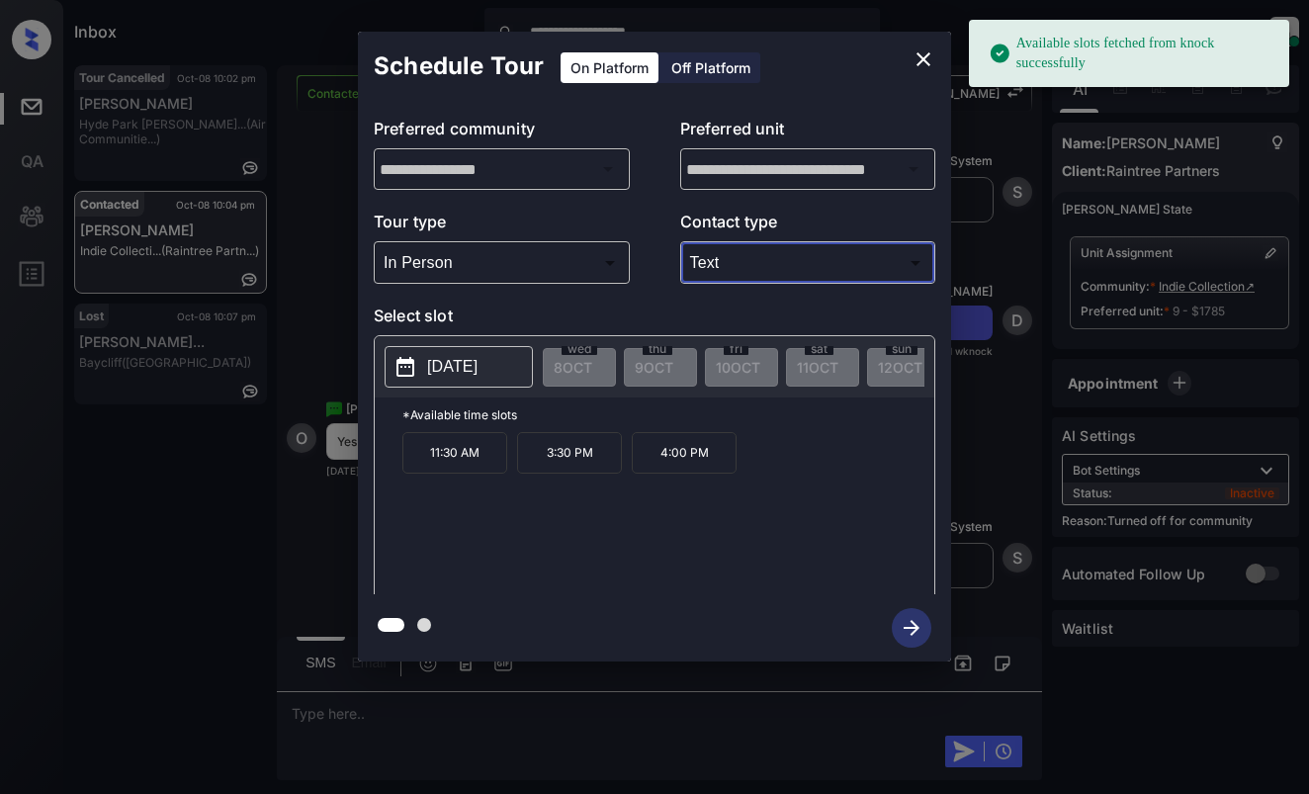
click at [445, 366] on p "[DATE]" at bounding box center [452, 367] width 50 height 24
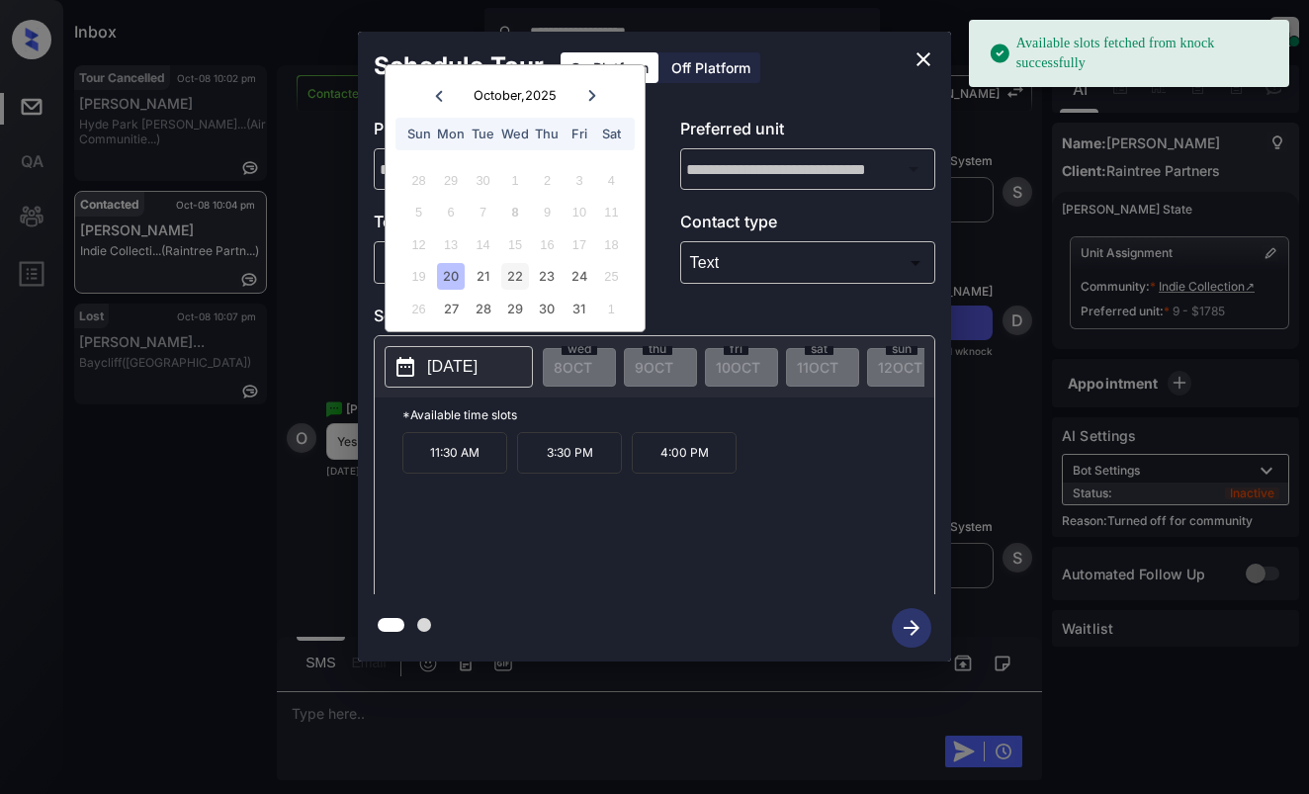
click at [515, 276] on div "22" at bounding box center [514, 276] width 27 height 27
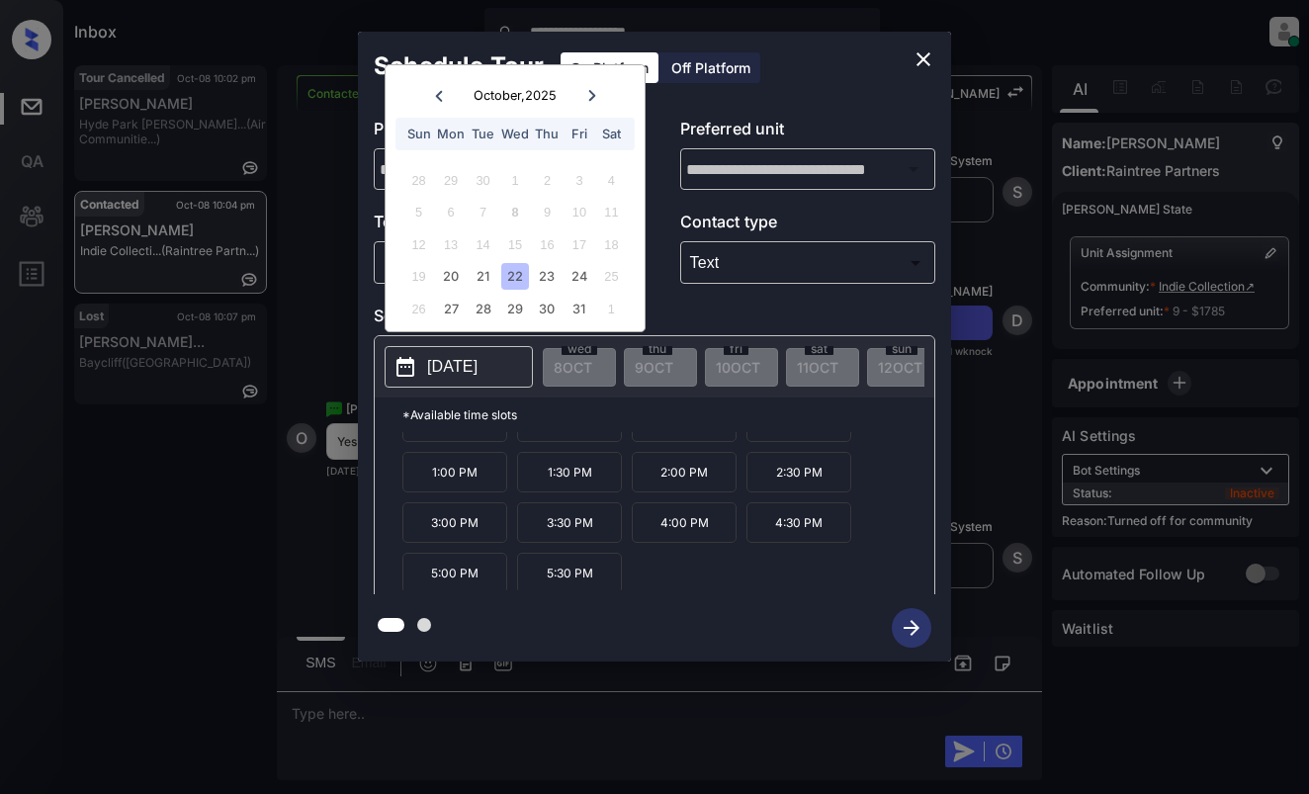
scroll to position [34, 0]
click at [584, 571] on p "5:30 PM" at bounding box center [569, 570] width 105 height 41
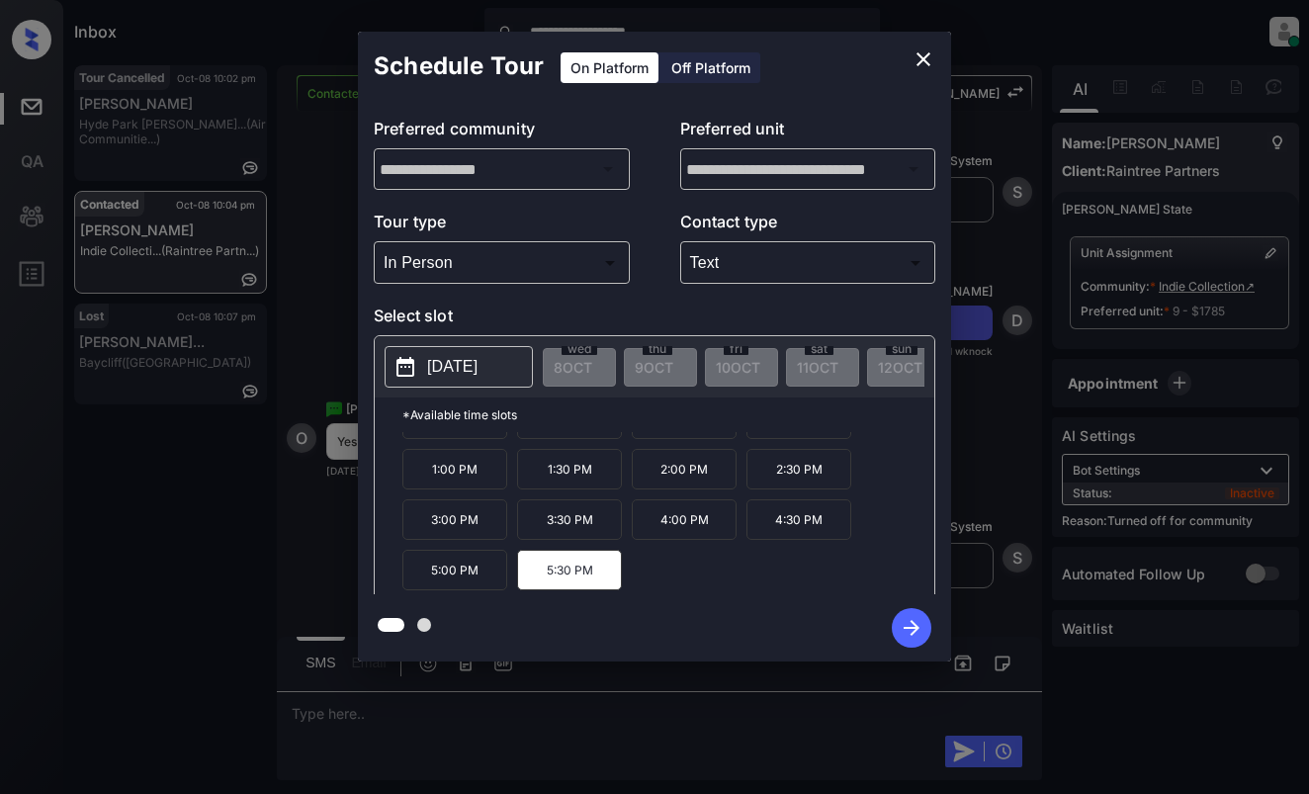
click at [917, 626] on icon "button" at bounding box center [912, 628] width 16 height 16
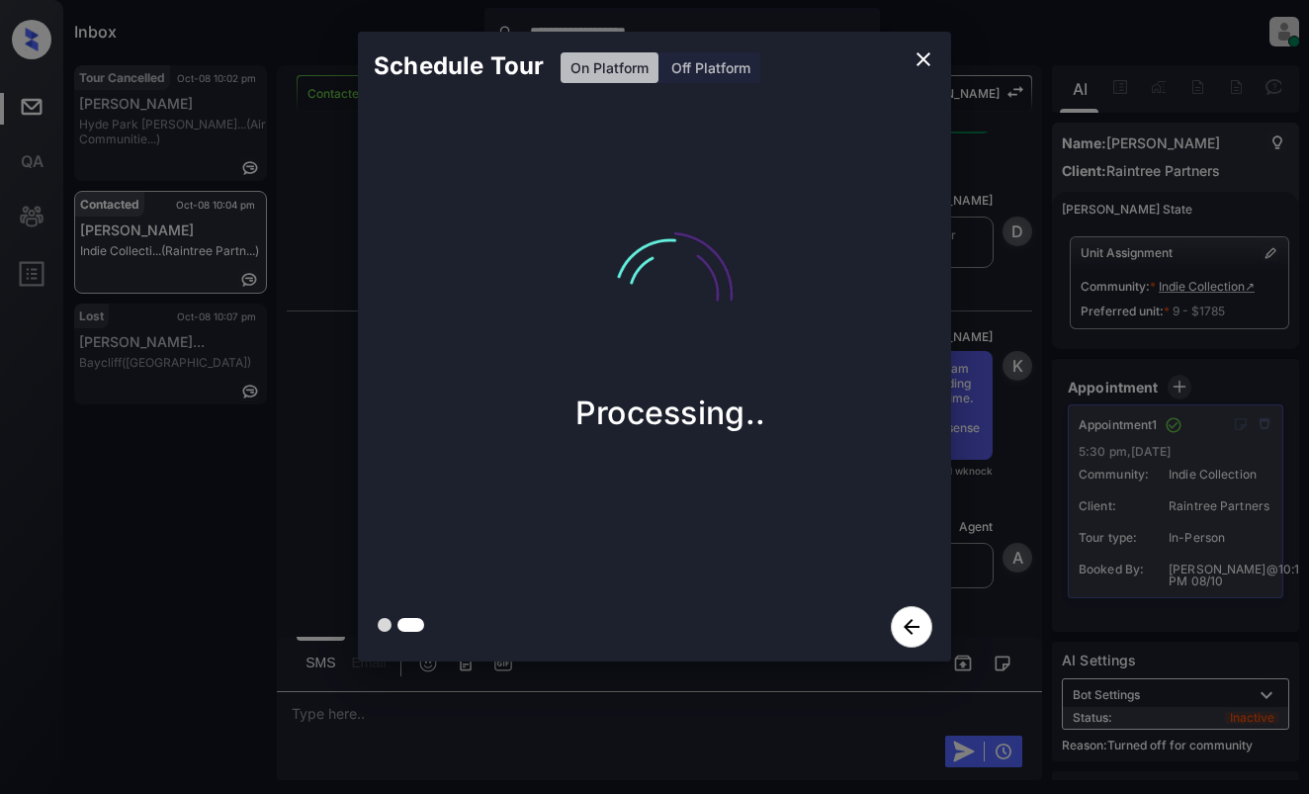
scroll to position [4347, 0]
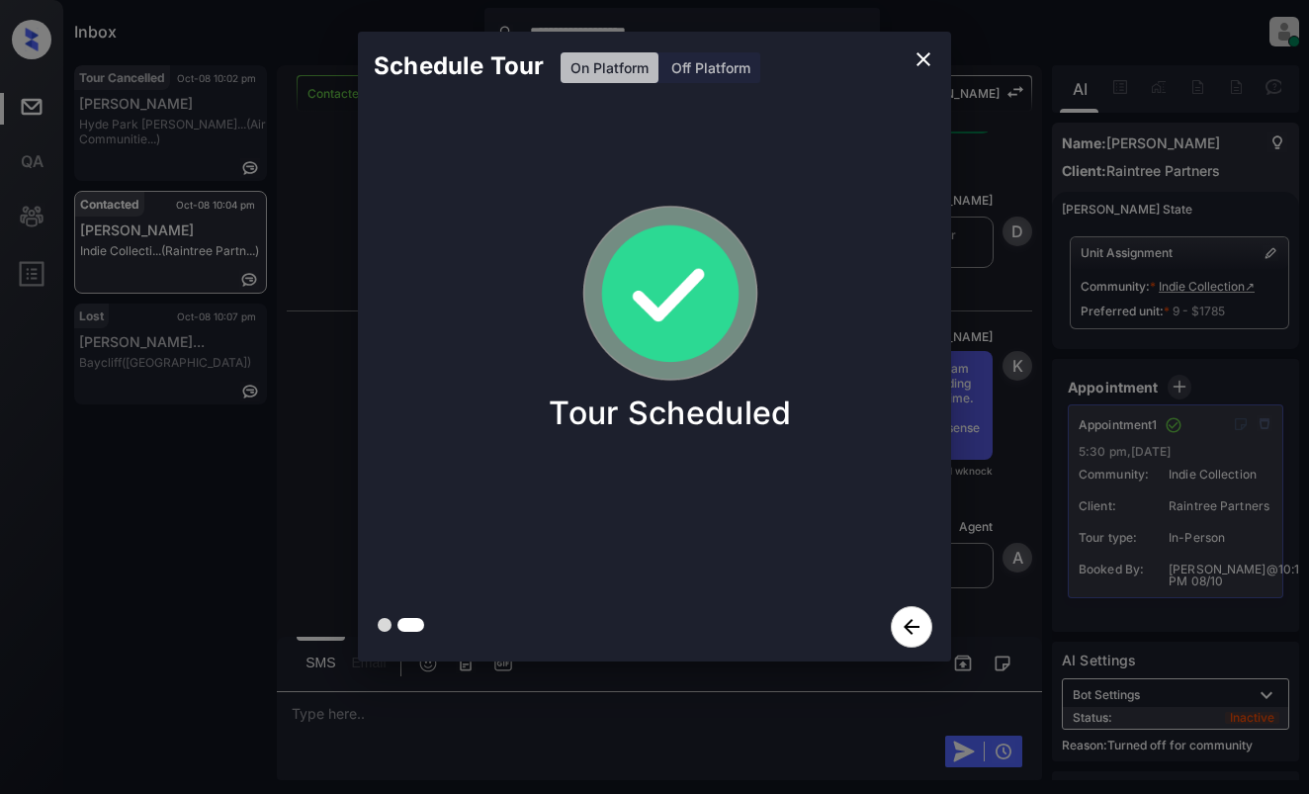
click at [993, 428] on div "Schedule Tour On Platform Off Platform Tour Scheduled" at bounding box center [654, 346] width 1309 height 693
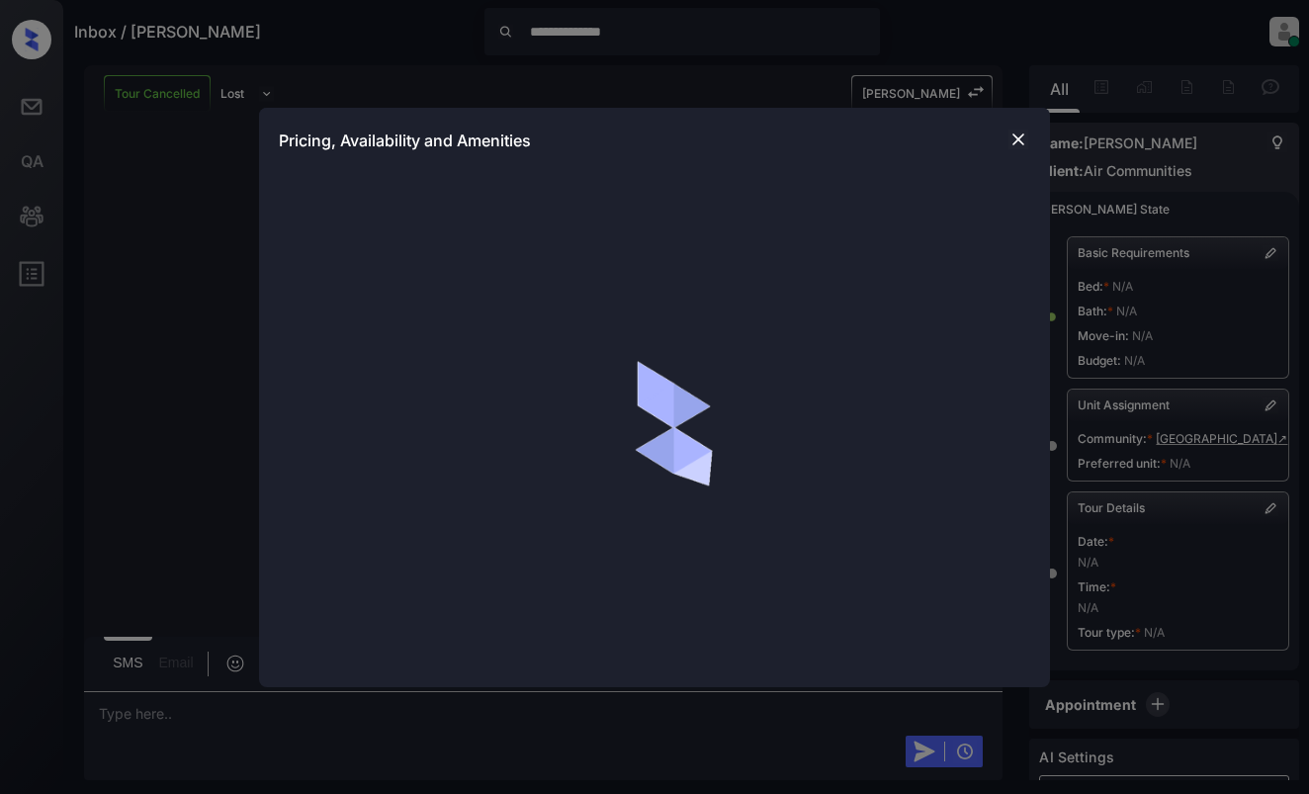
scroll to position [38, 0]
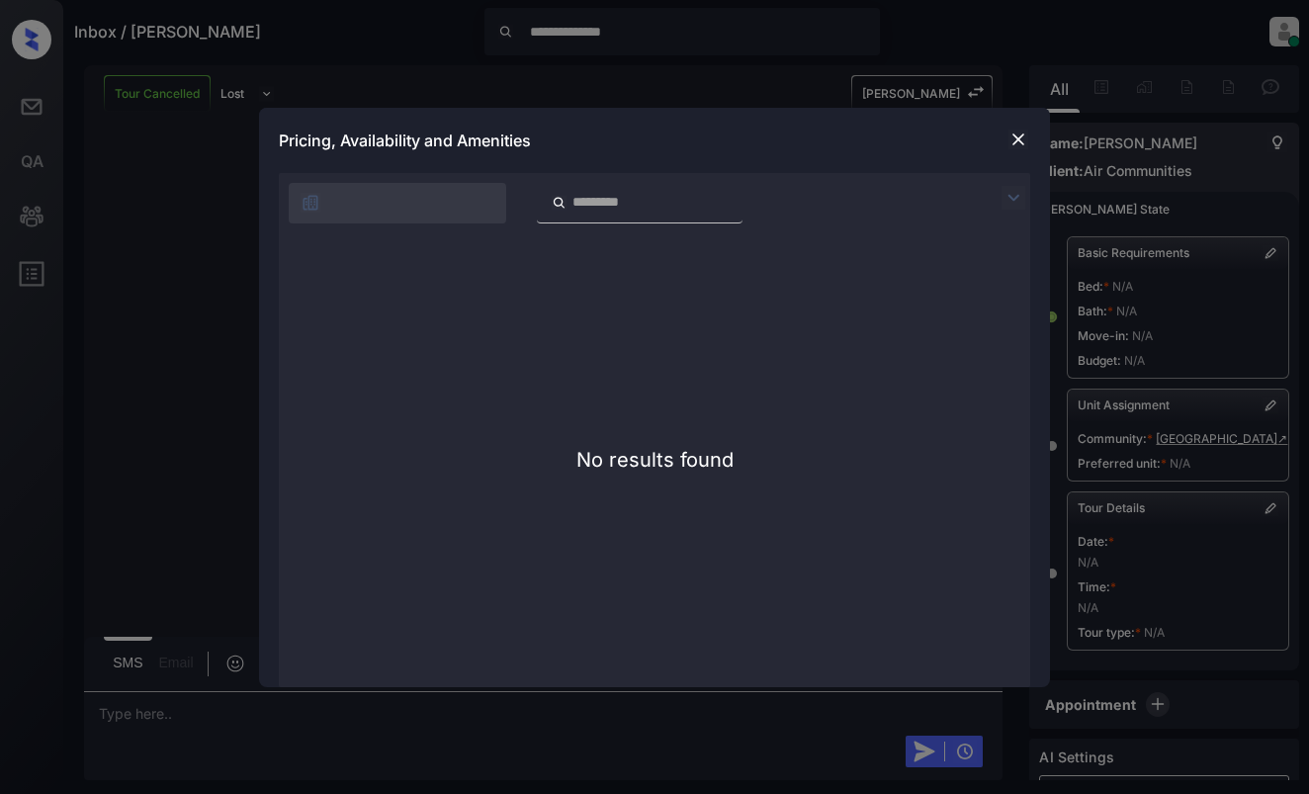
click at [1012, 136] on img at bounding box center [1019, 140] width 20 height 20
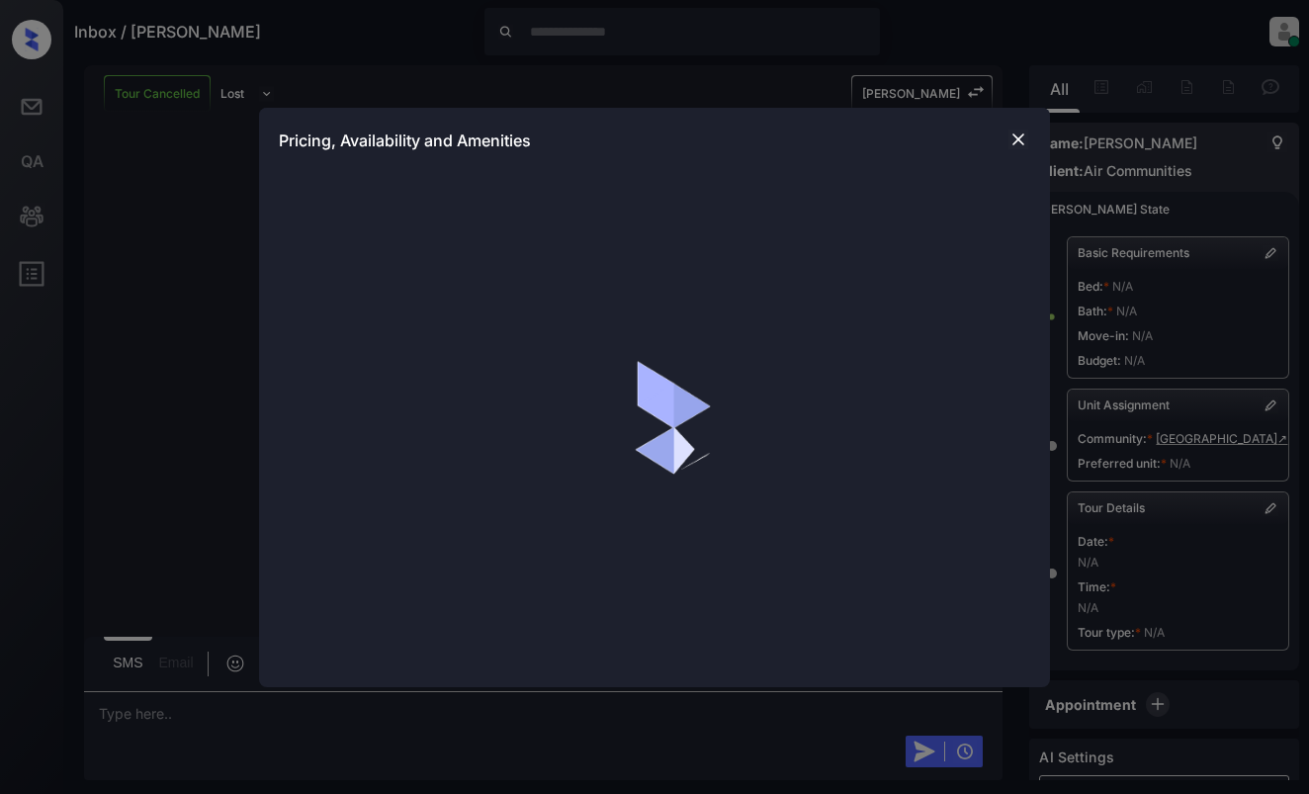
scroll to position [1558, 0]
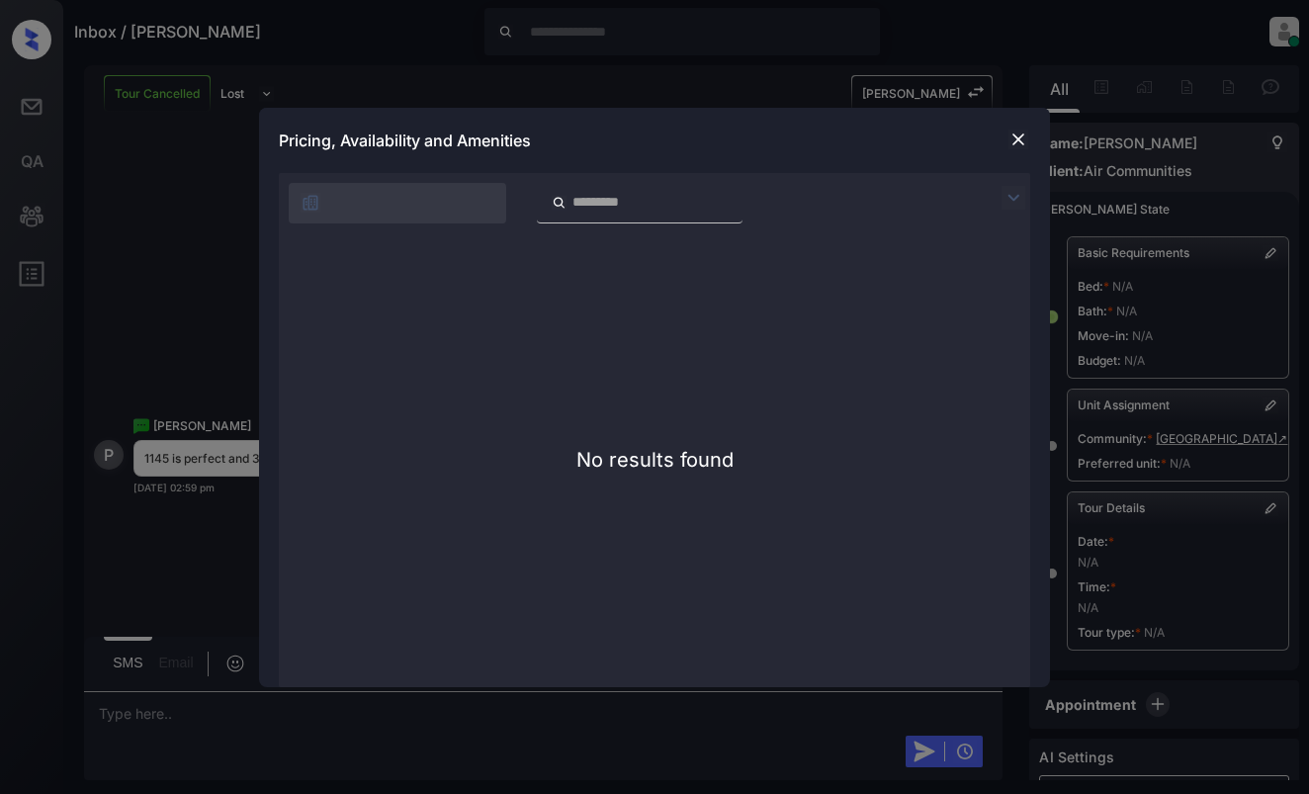
click at [1014, 141] on img at bounding box center [1019, 140] width 20 height 20
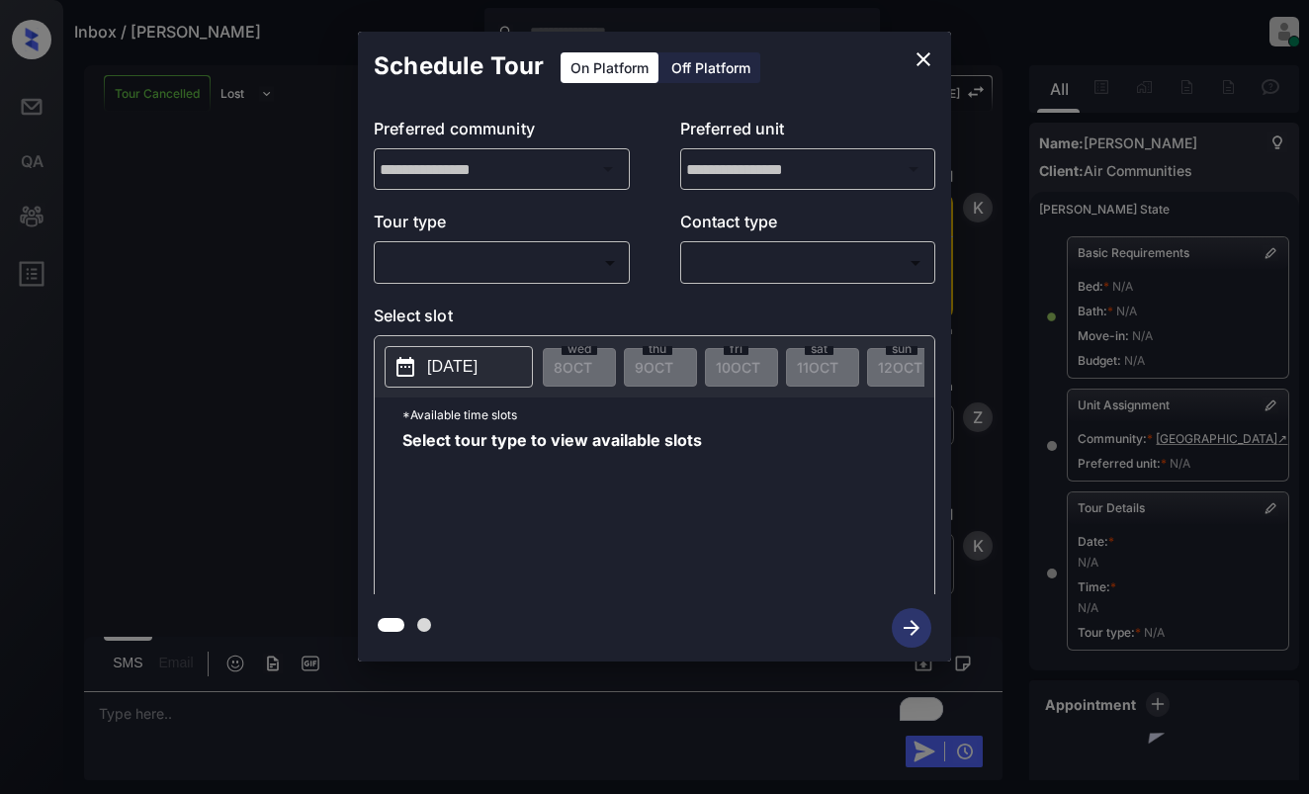
scroll to position [1558, 0]
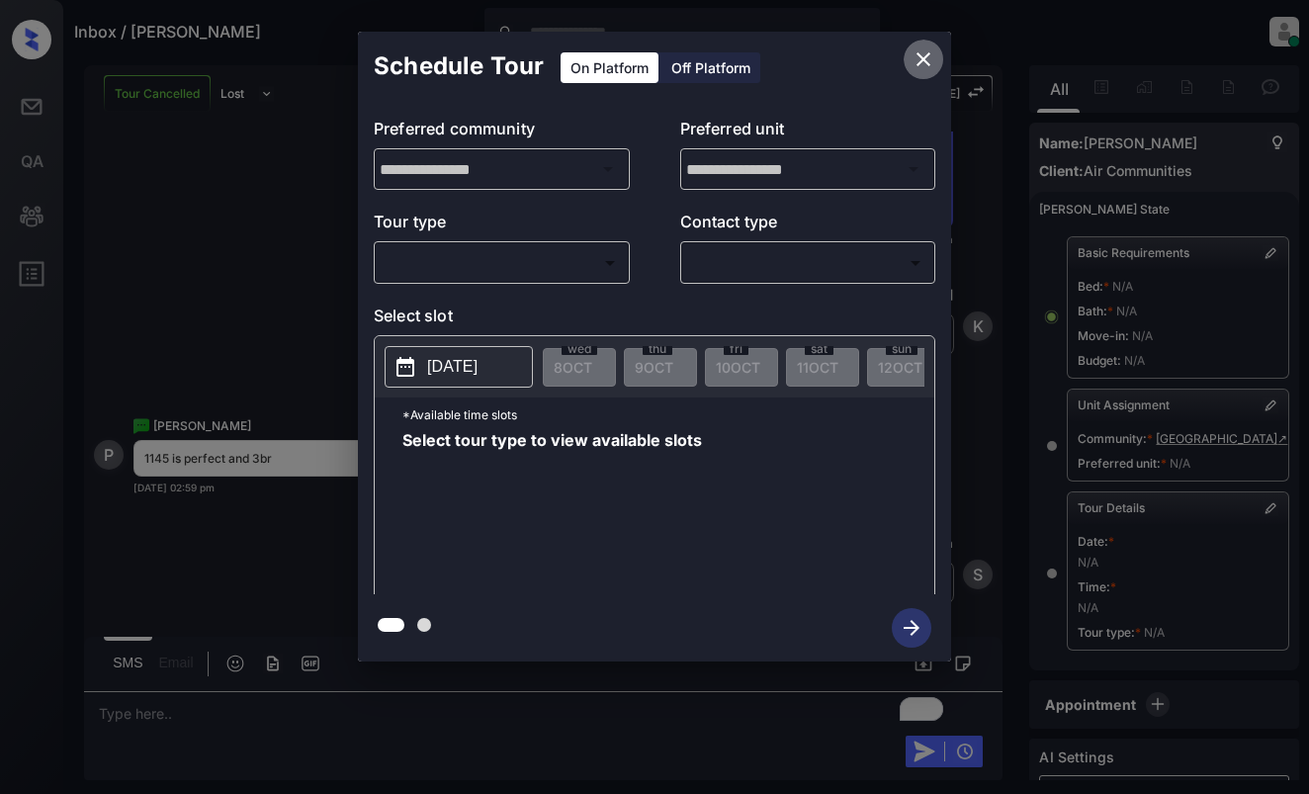
click at [922, 49] on icon "close" at bounding box center [924, 59] width 24 height 24
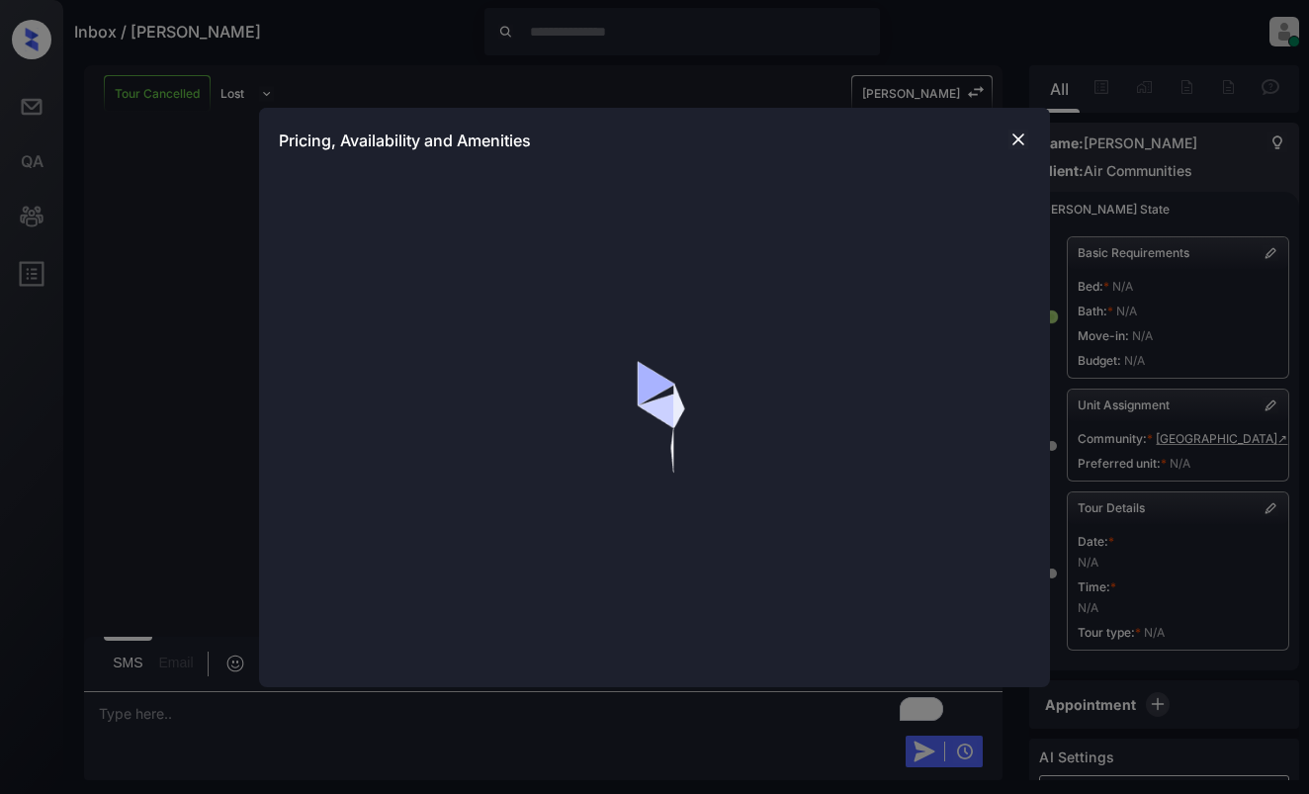
scroll to position [1558, 0]
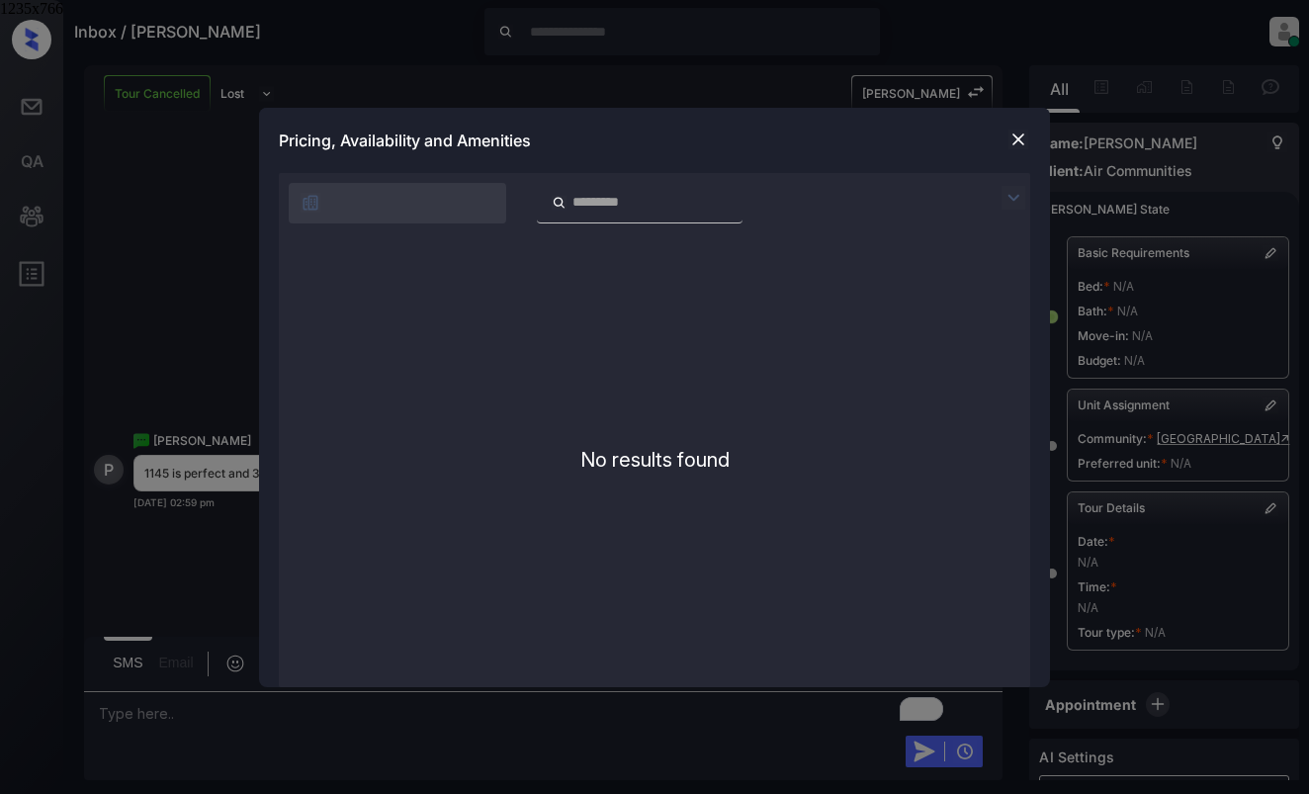
drag, startPoint x: 75, startPoint y: 20, endPoint x: 1296, endPoint y: 777, distance: 1437.2
click at [1296, 777] on div "1235x766" at bounding box center [654, 397] width 1309 height 794
click at [1142, 456] on div "**********" at bounding box center [654, 397] width 1309 height 794
click at [1006, 142] on div "Pricing, Availability and Amenities" at bounding box center [654, 140] width 791 height 65
click at [1009, 142] on img at bounding box center [1019, 140] width 20 height 20
